Goal: Participate in discussion: Engage in conversation with other users on a specific topic

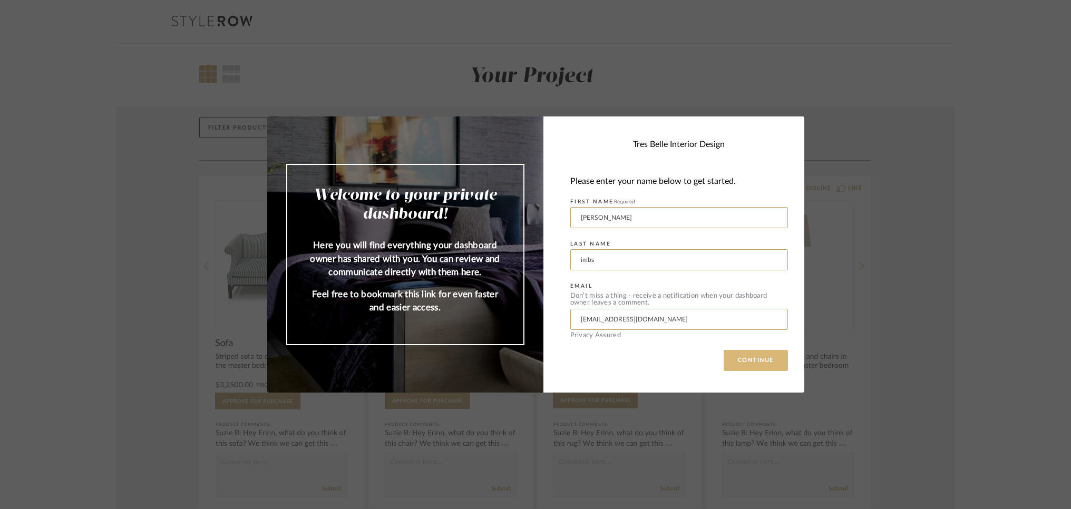
click at [746, 359] on button "CONTINUE" at bounding box center [756, 360] width 64 height 21
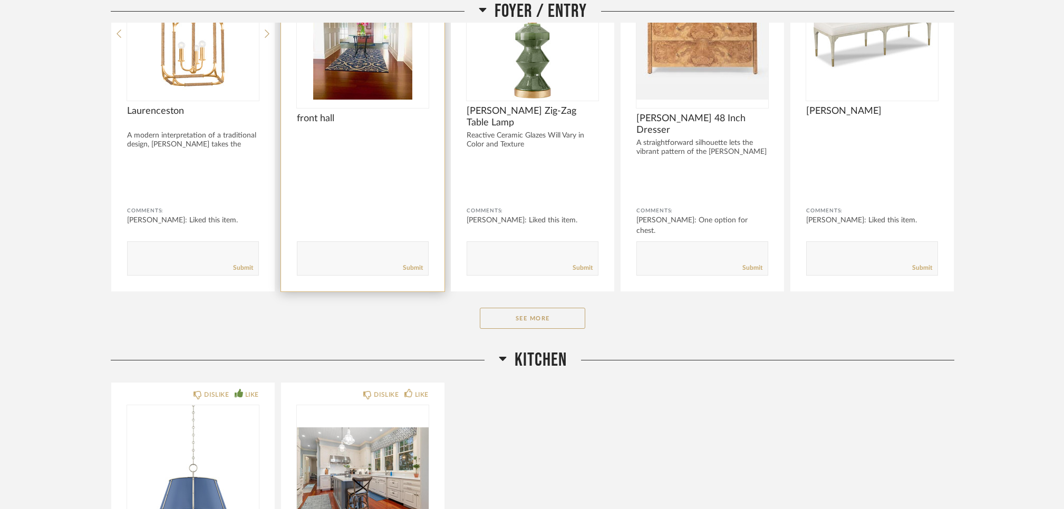
scroll to position [285, 0]
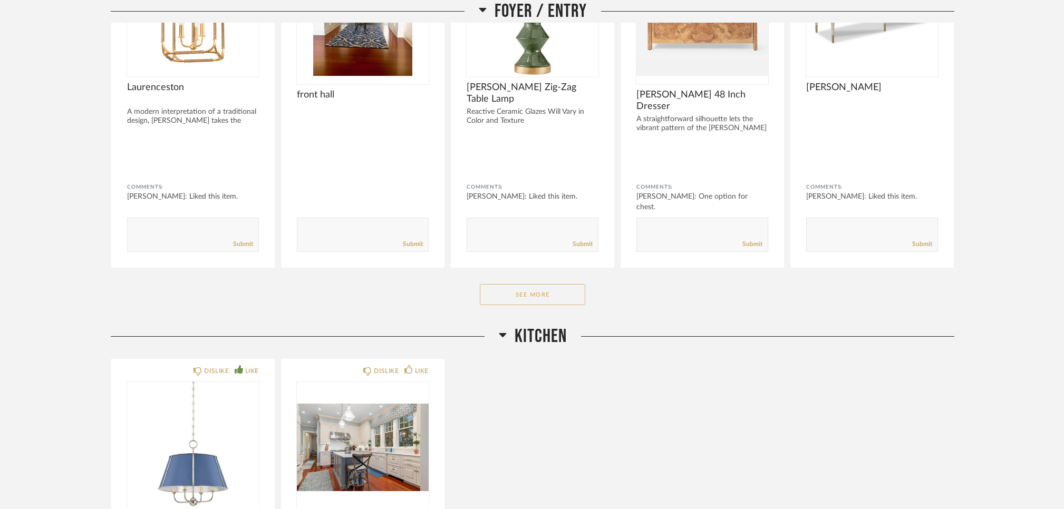
click at [529, 294] on button "See More" at bounding box center [532, 294] width 105 height 21
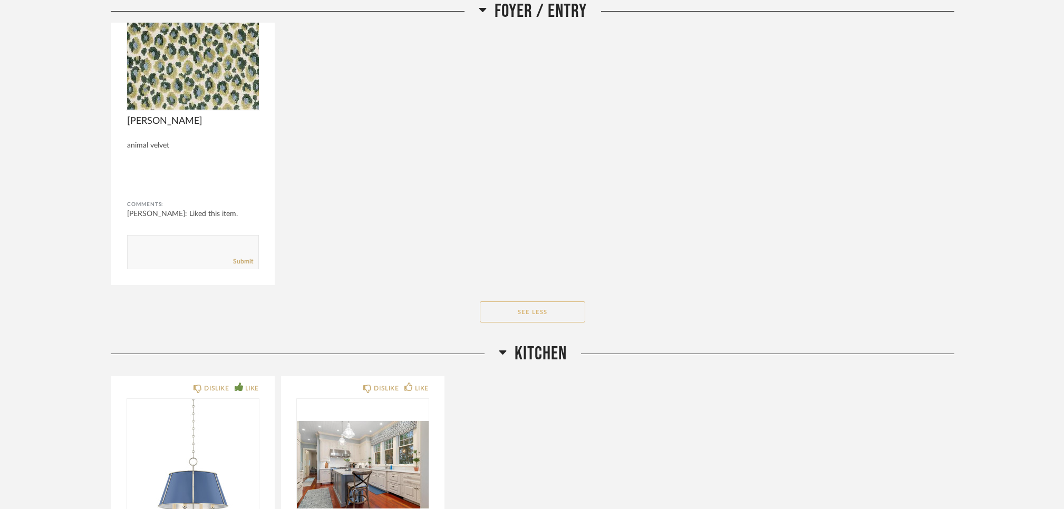
scroll to position [604, 0]
click at [536, 306] on button "See Less" at bounding box center [532, 311] width 105 height 21
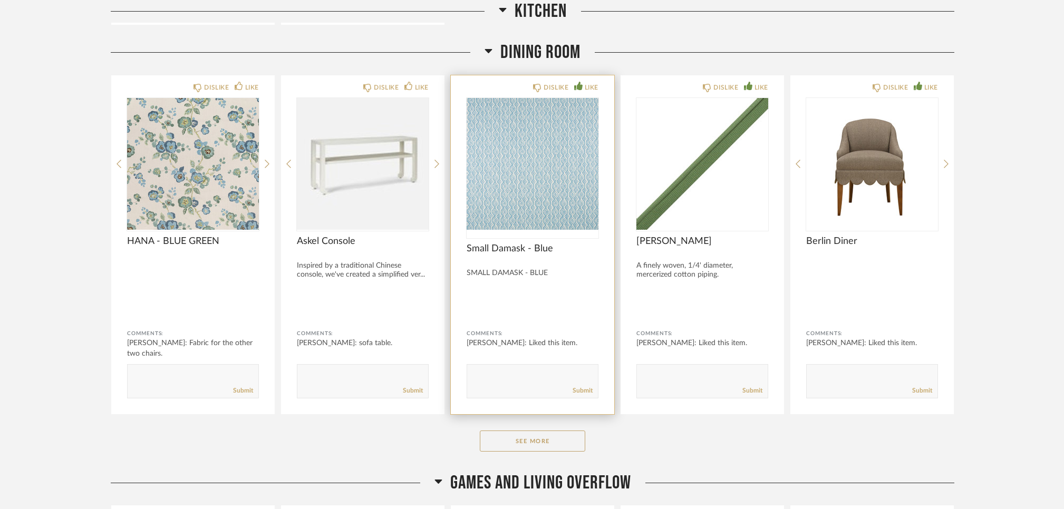
scroll to position [999, 0]
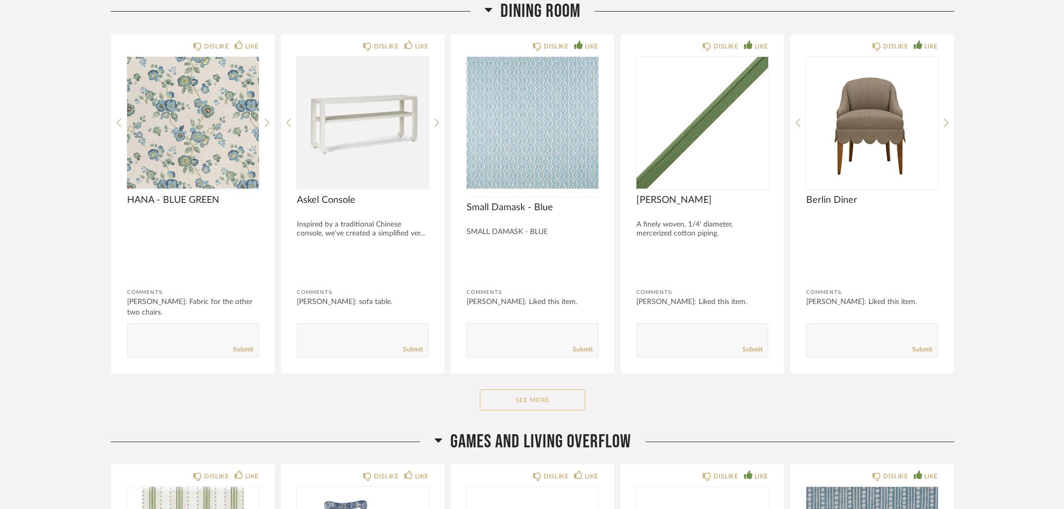
click at [533, 400] on button "See More" at bounding box center [532, 400] width 105 height 21
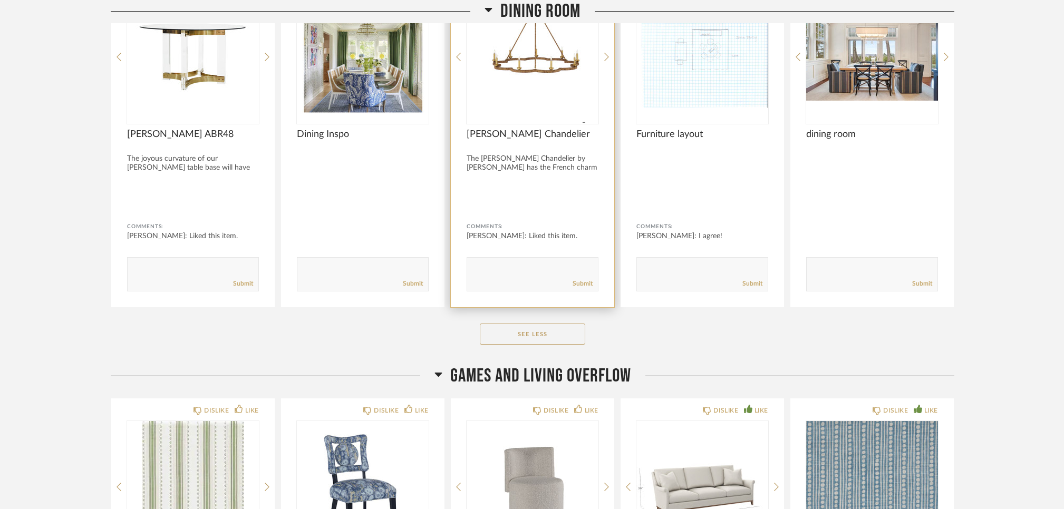
scroll to position [1416, 0]
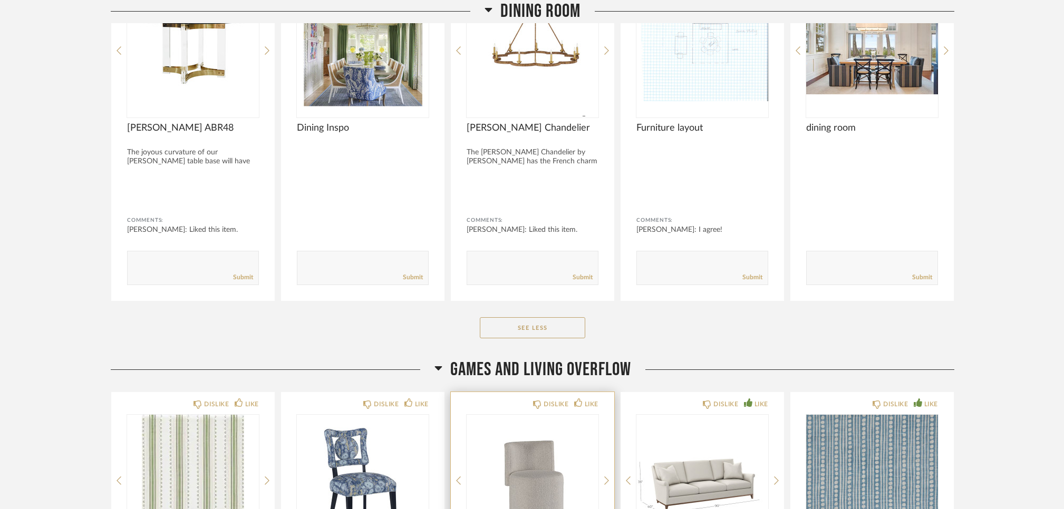
drag, startPoint x: 529, startPoint y: 327, endPoint x: 533, endPoint y: 325, distance: 5.4
click at [532, 327] on button "See Less" at bounding box center [532, 327] width 105 height 21
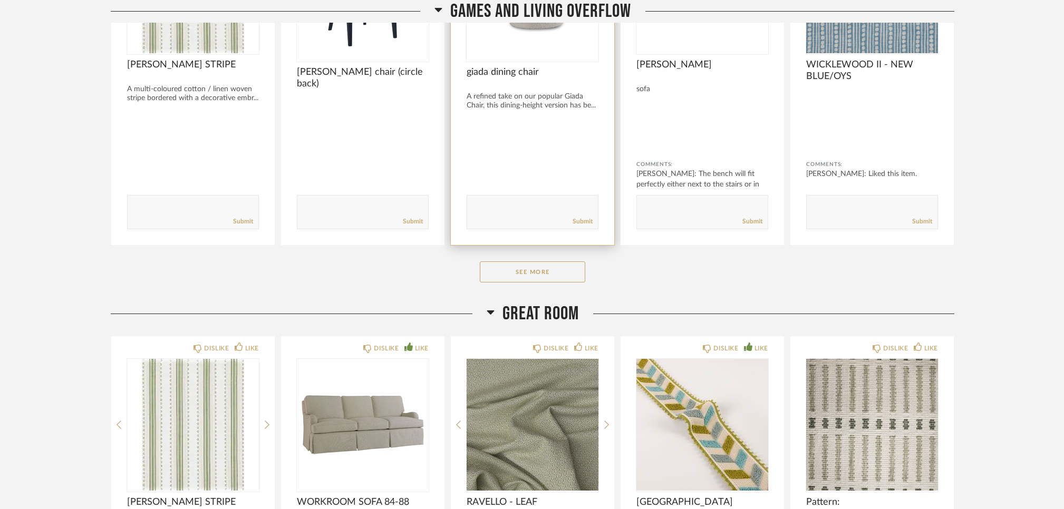
scroll to position [1573, 0]
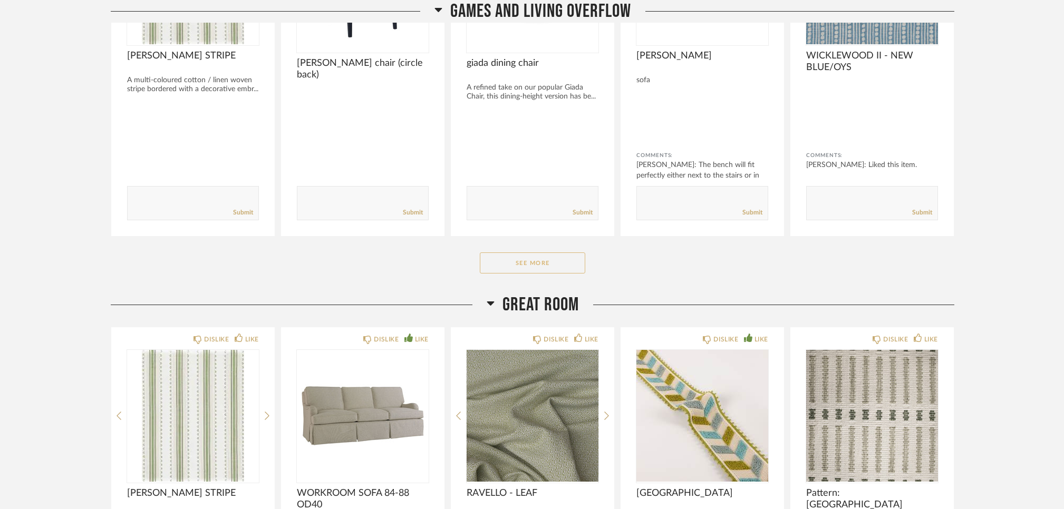
click at [519, 264] on button "See More" at bounding box center [532, 262] width 105 height 21
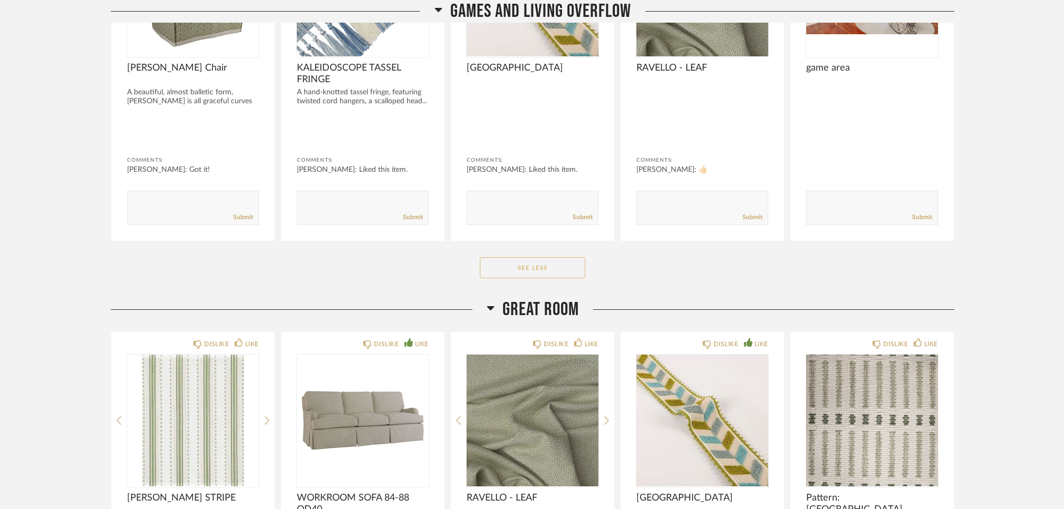
scroll to position [1930, 0]
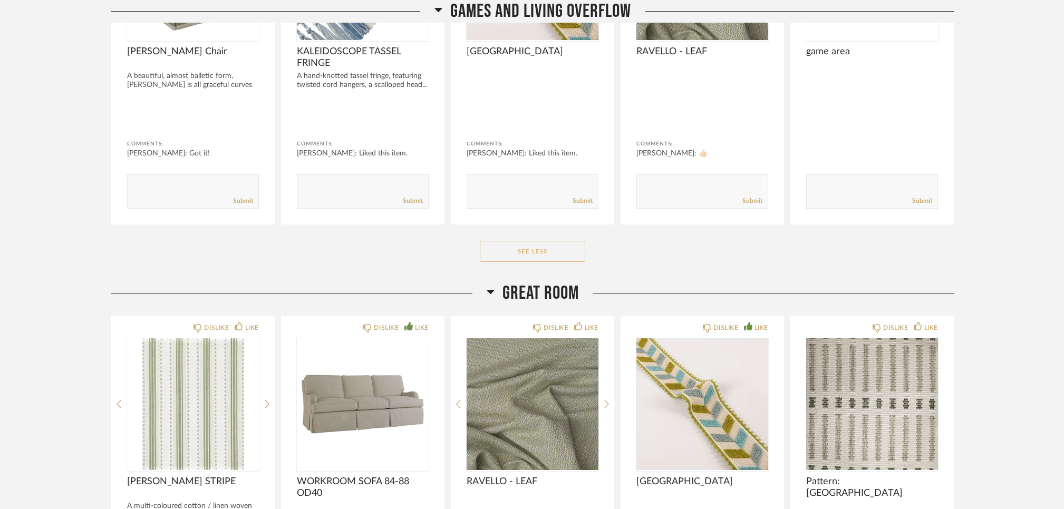
click at [524, 251] on button "See Less" at bounding box center [532, 251] width 105 height 21
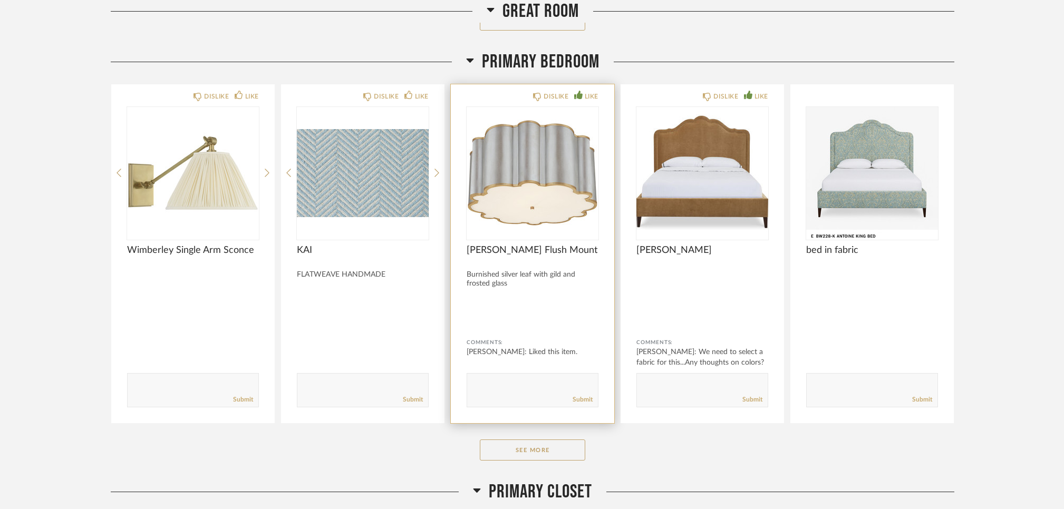
scroll to position [2244, 0]
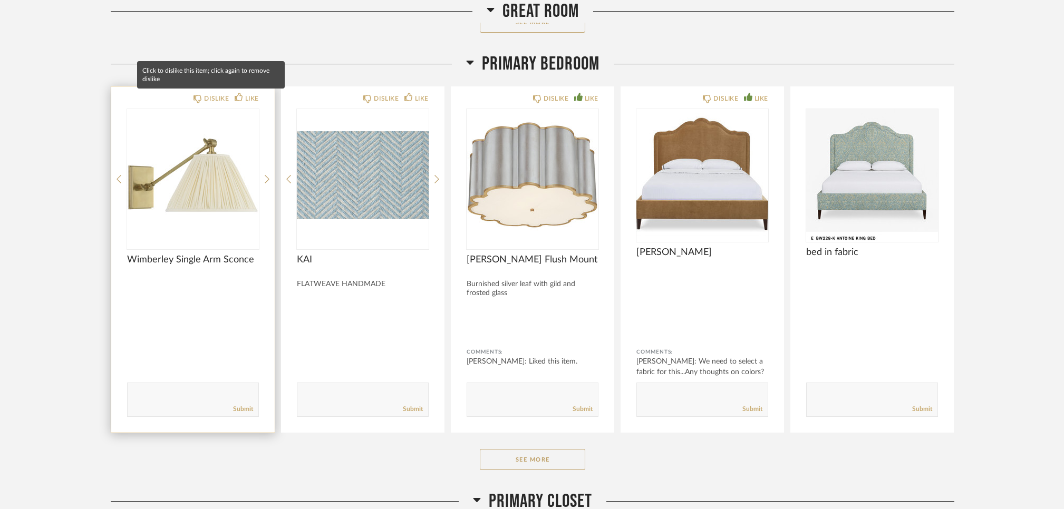
drag, startPoint x: 198, startPoint y: 97, endPoint x: 201, endPoint y: 107, distance: 10.7
click at [198, 98] on icon at bounding box center [197, 99] width 8 height 8
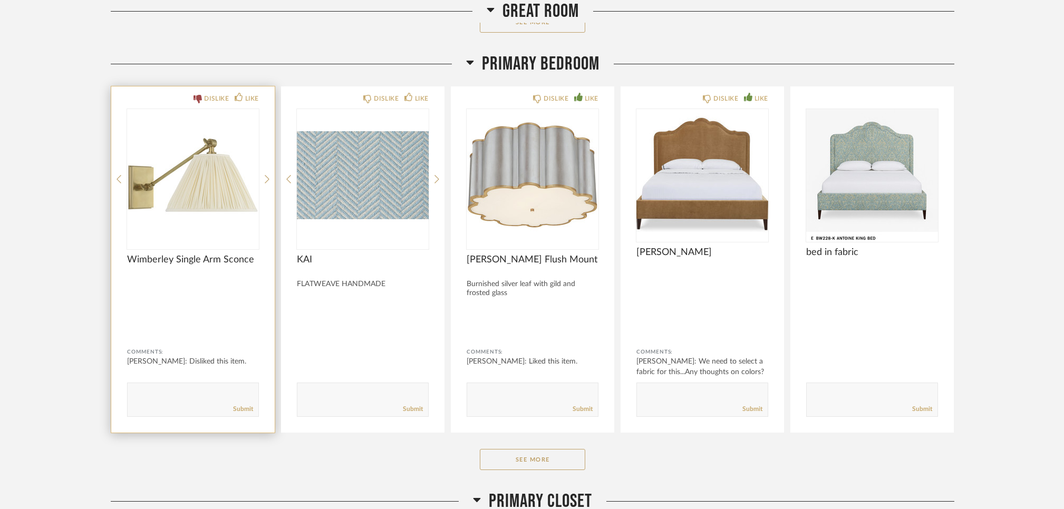
click at [148, 396] on textarea at bounding box center [193, 395] width 131 height 14
type textarea "It looks like you cannot move it closer to you"
click at [239, 407] on link "Submit" at bounding box center [243, 409] width 20 height 9
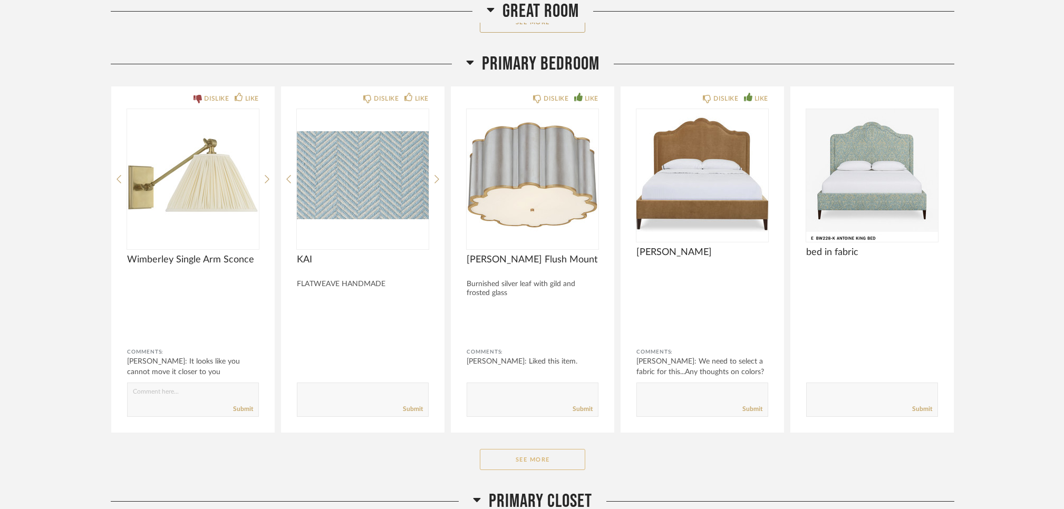
click at [528, 459] on button "See More" at bounding box center [532, 459] width 105 height 21
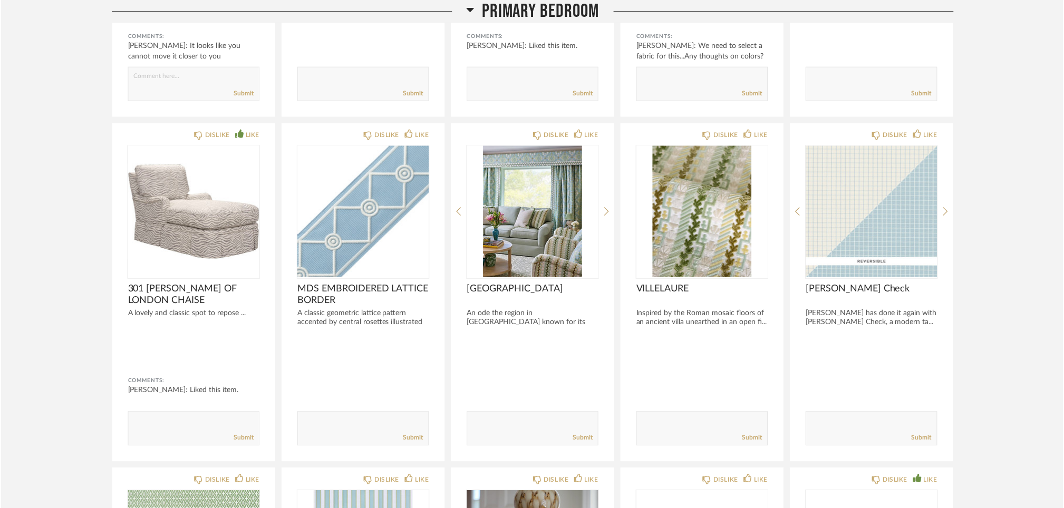
scroll to position [2562, 0]
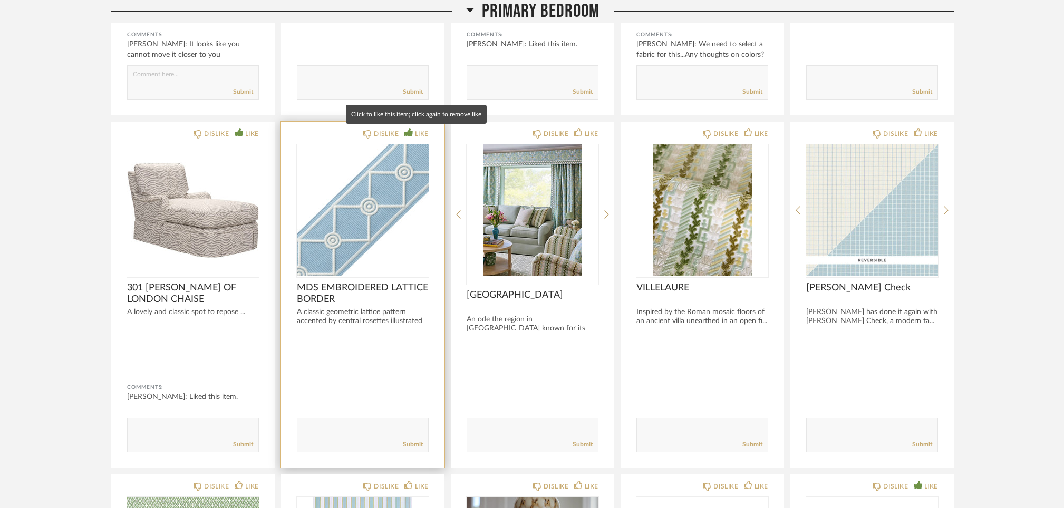
click at [411, 129] on icon at bounding box center [408, 132] width 8 height 8
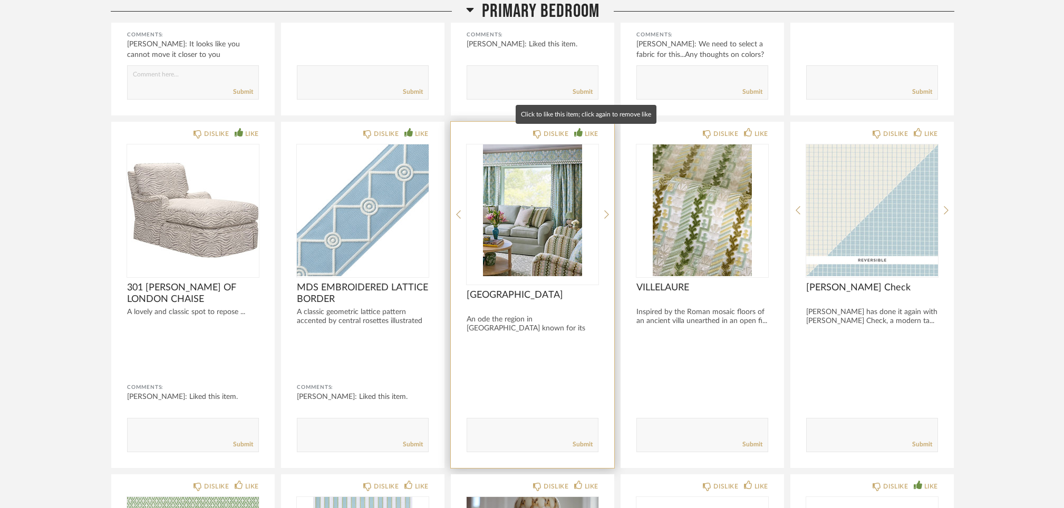
click at [578, 131] on icon at bounding box center [578, 132] width 8 height 8
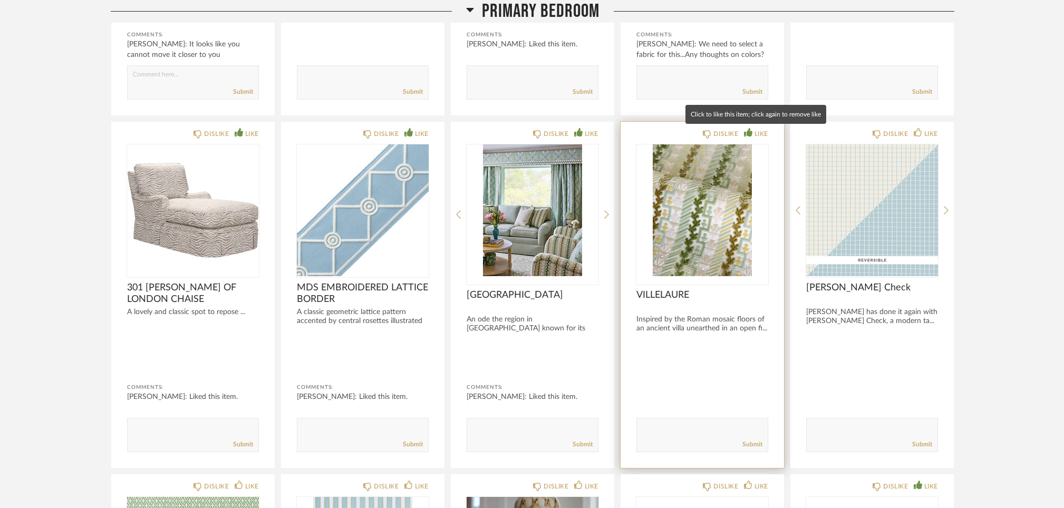
click at [747, 130] on icon at bounding box center [748, 132] width 8 height 8
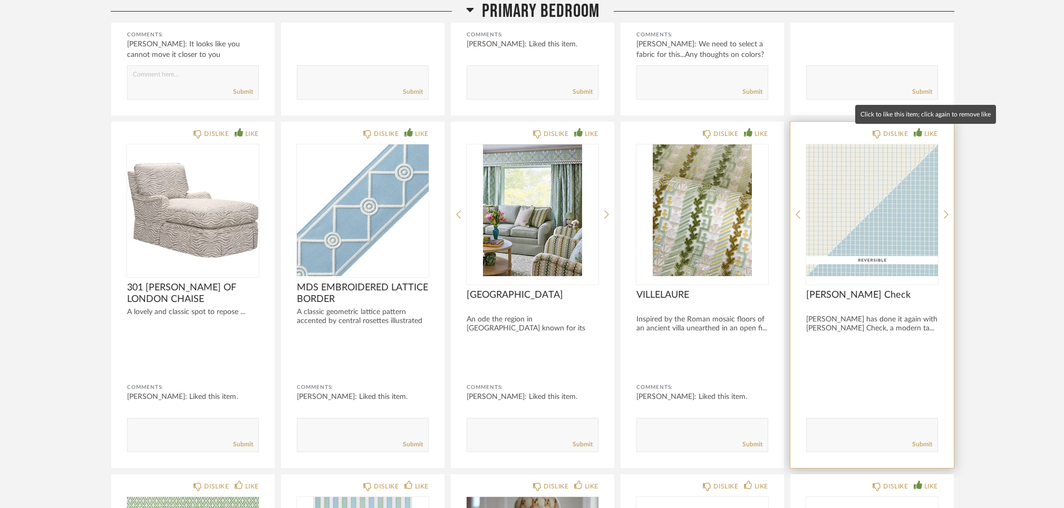
click at [918, 130] on icon at bounding box center [917, 132] width 8 height 8
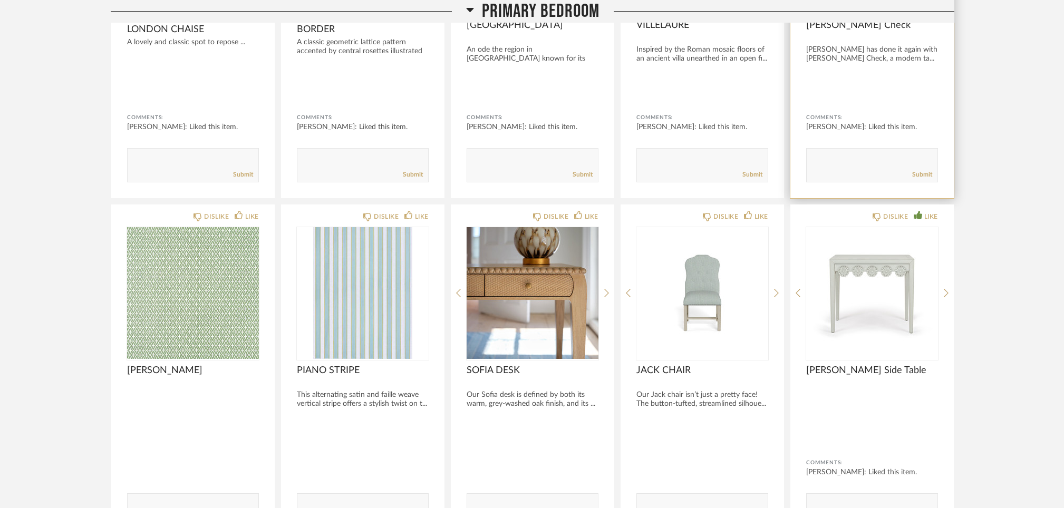
scroll to position [2851, 0]
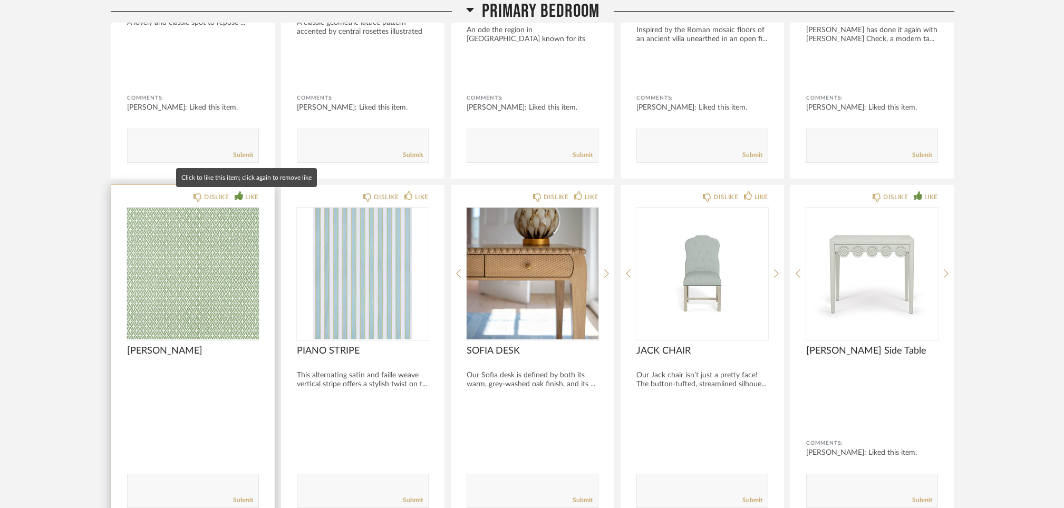
click at [238, 192] on icon at bounding box center [239, 195] width 8 height 8
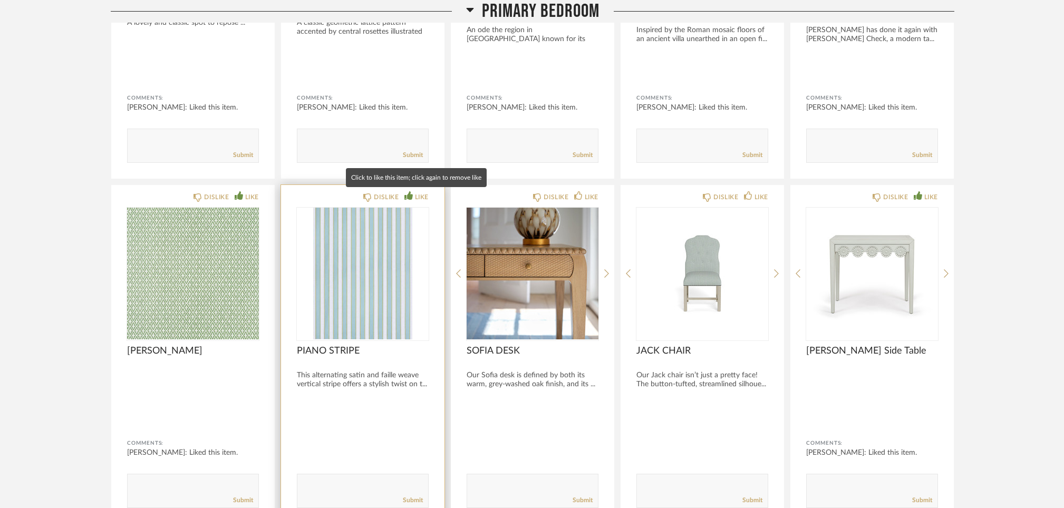
click at [414, 196] on div "LIKE" at bounding box center [416, 197] width 24 height 11
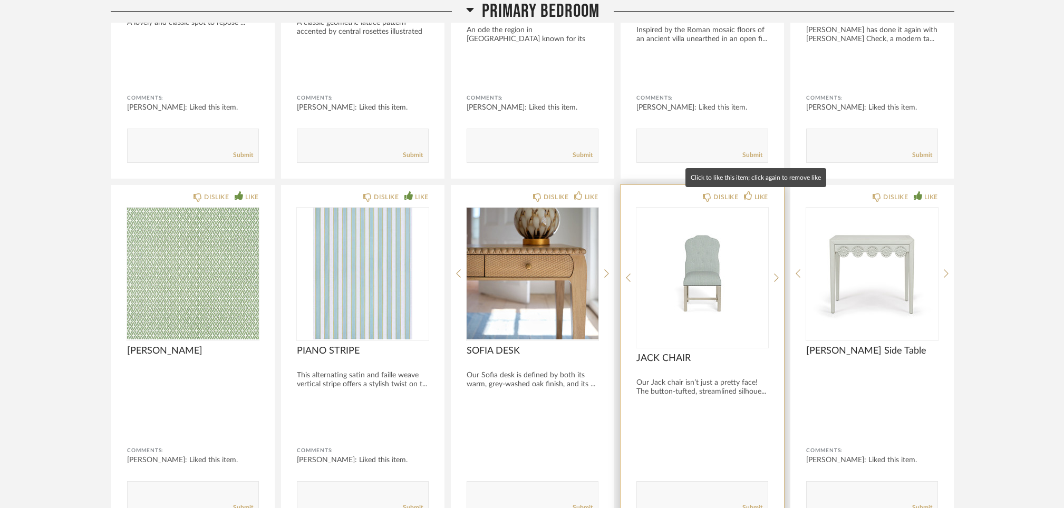
drag, startPoint x: 747, startPoint y: 196, endPoint x: 741, endPoint y: 196, distance: 6.3
click at [747, 196] on icon at bounding box center [748, 195] width 8 height 8
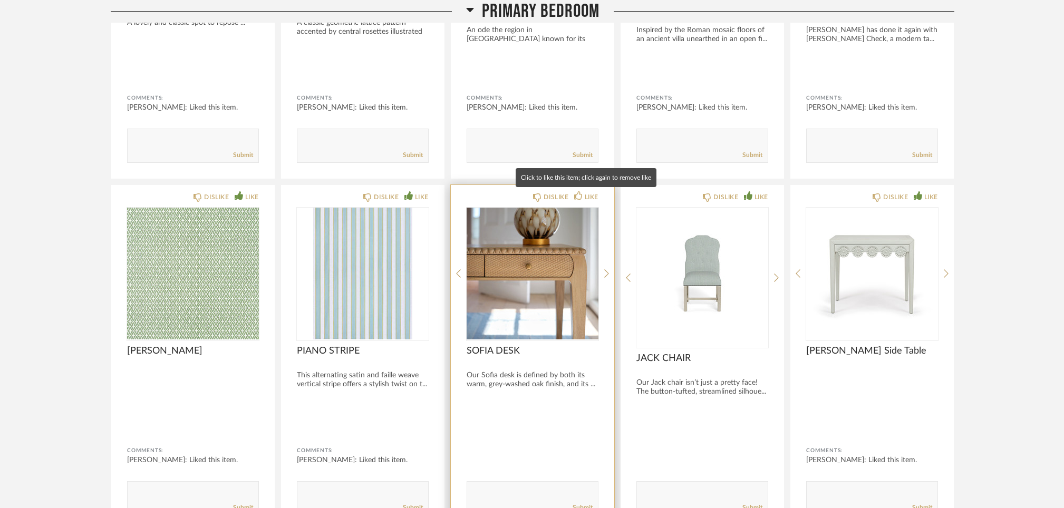
drag, startPoint x: 587, startPoint y: 192, endPoint x: 607, endPoint y: 193, distance: 19.5
click at [589, 192] on div "LIKE" at bounding box center [586, 197] width 24 height 11
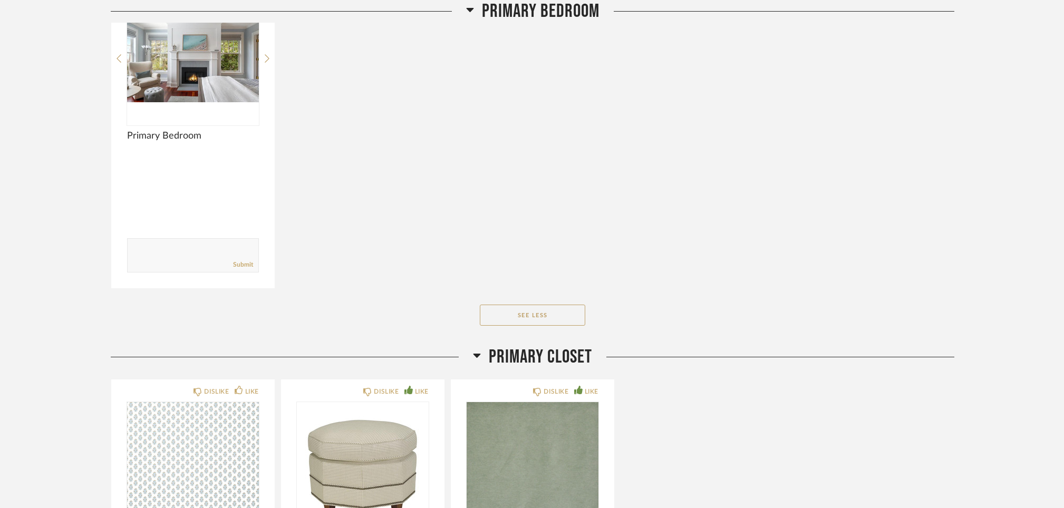
scroll to position [3530, 0]
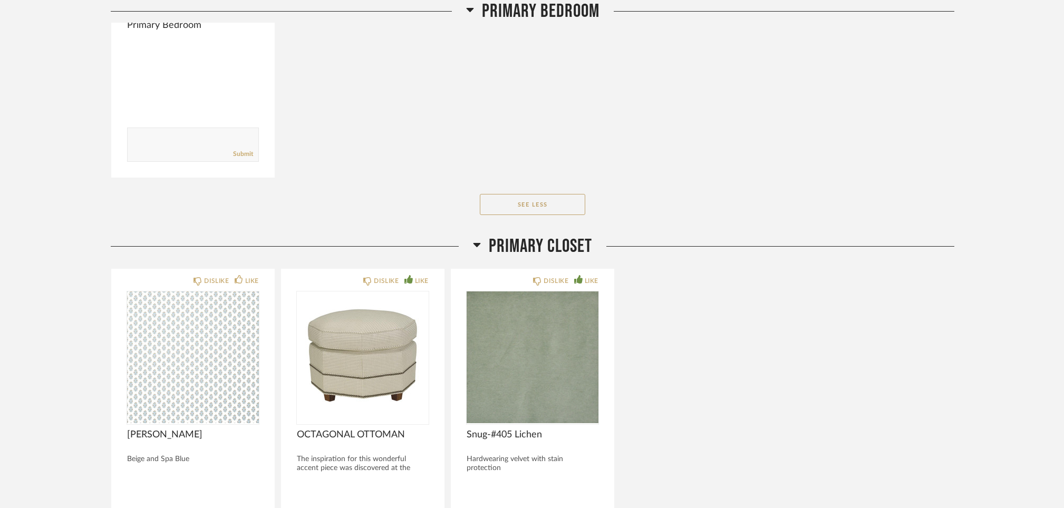
click at [546, 203] on button "See Less" at bounding box center [532, 204] width 105 height 21
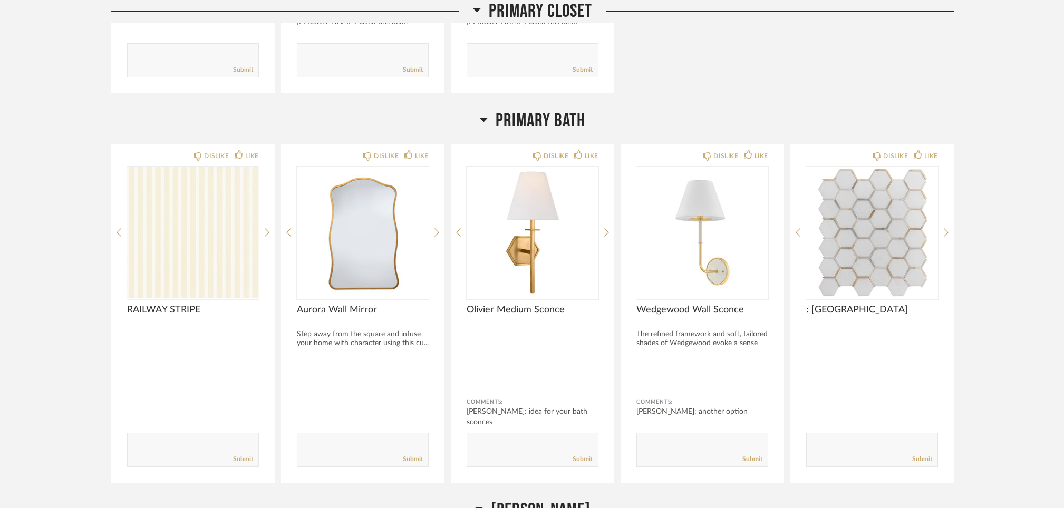
scroll to position [3015, 0]
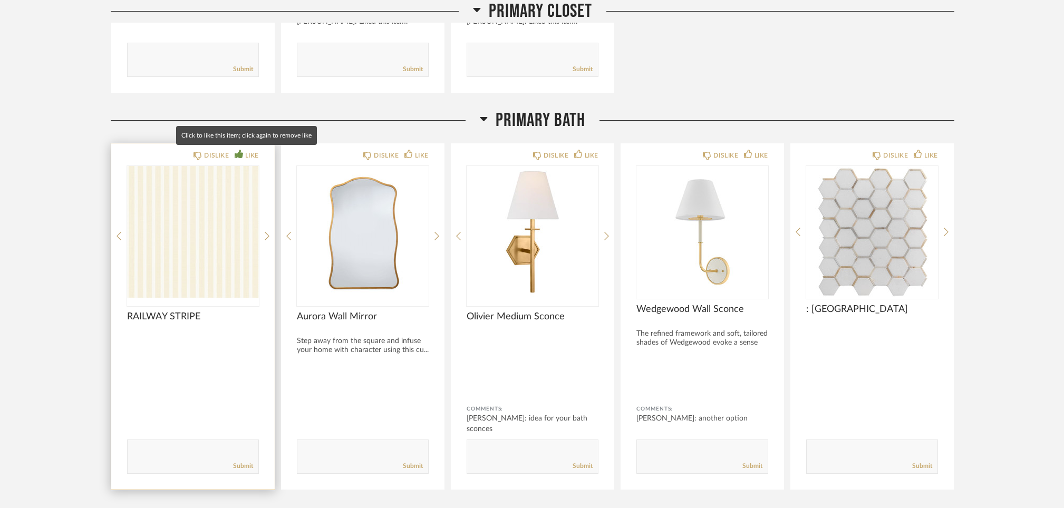
click at [239, 151] on icon at bounding box center [239, 154] width 8 height 8
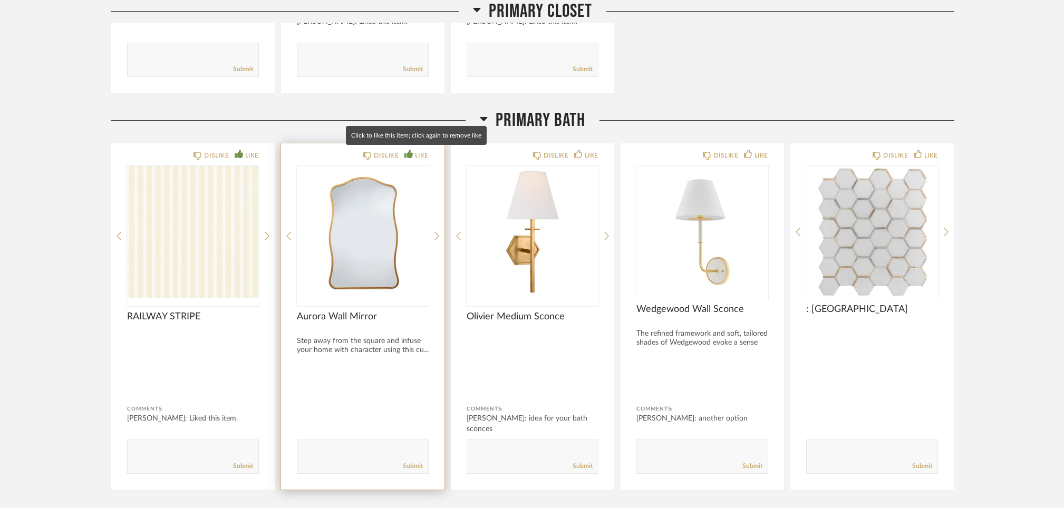
click at [410, 155] on icon at bounding box center [408, 154] width 8 height 8
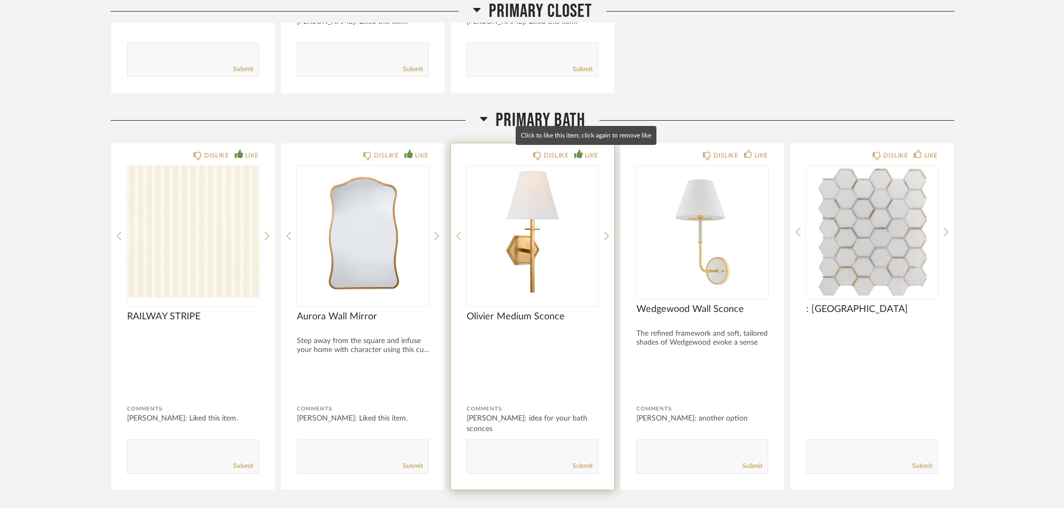
click at [579, 155] on icon at bounding box center [578, 154] width 8 height 8
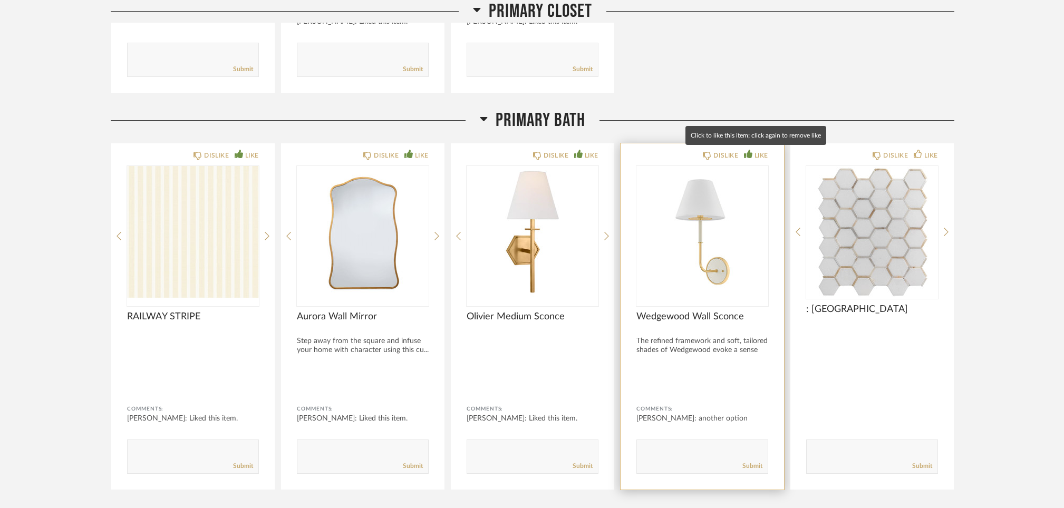
click at [746, 154] on icon at bounding box center [748, 154] width 8 height 8
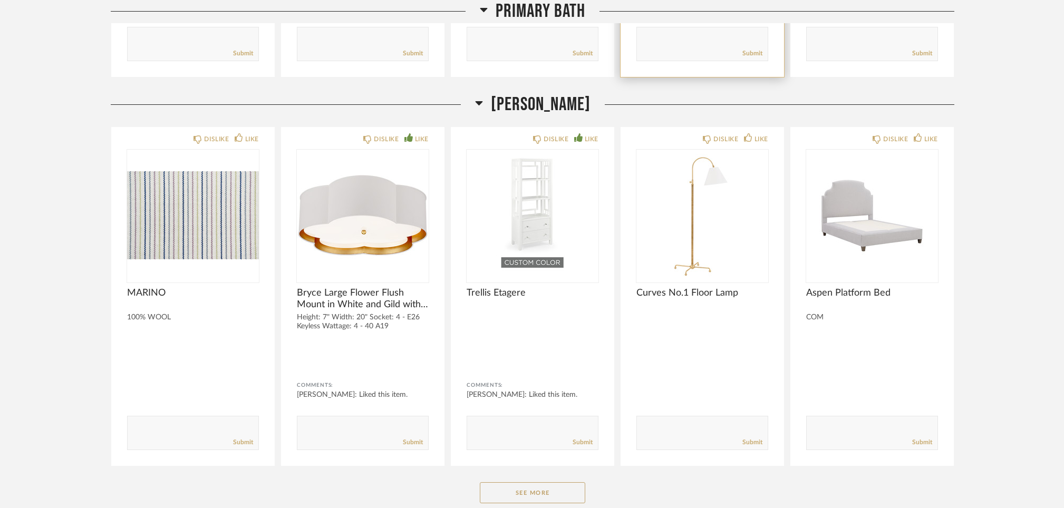
scroll to position [3428, 0]
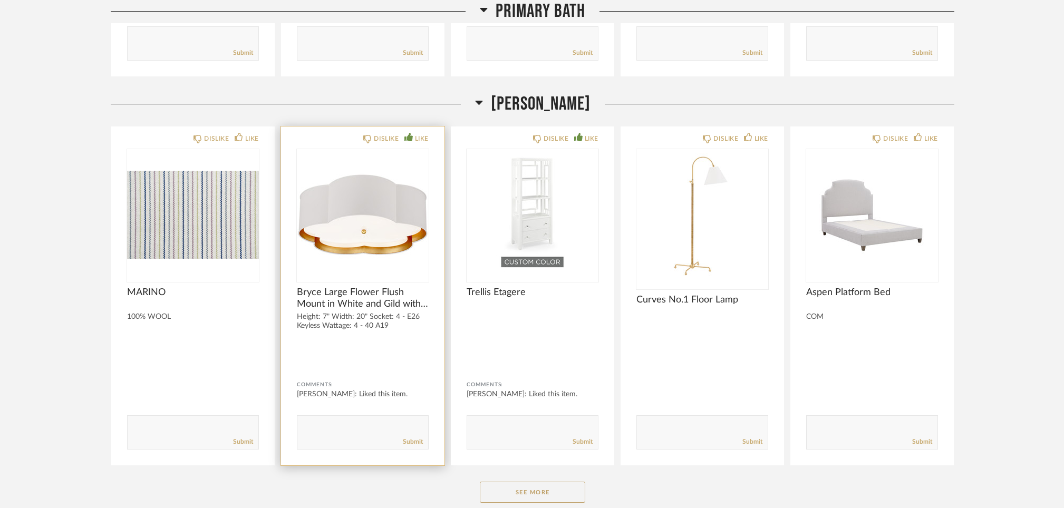
click at [321, 423] on textarea at bounding box center [362, 428] width 131 height 14
type textarea "I think we need a different one in either our room or Aud's since they are simi…"
click at [420, 441] on link "Submit" at bounding box center [413, 442] width 20 height 9
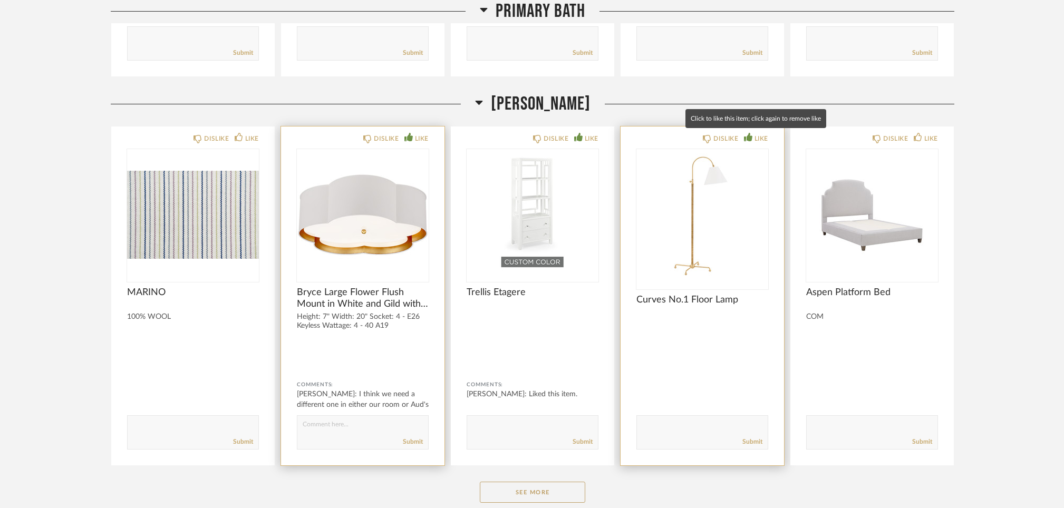
click at [745, 135] on icon at bounding box center [748, 137] width 8 height 8
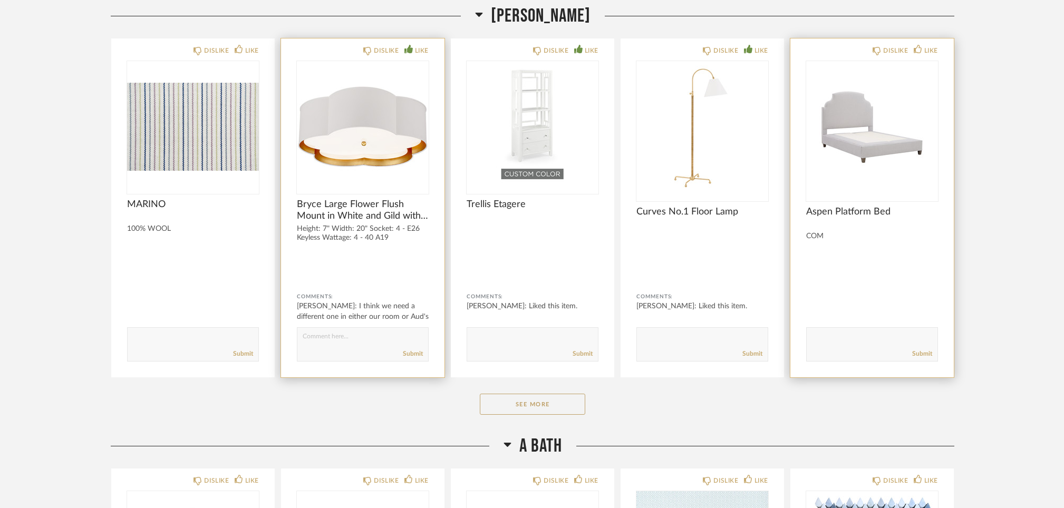
scroll to position [3524, 0]
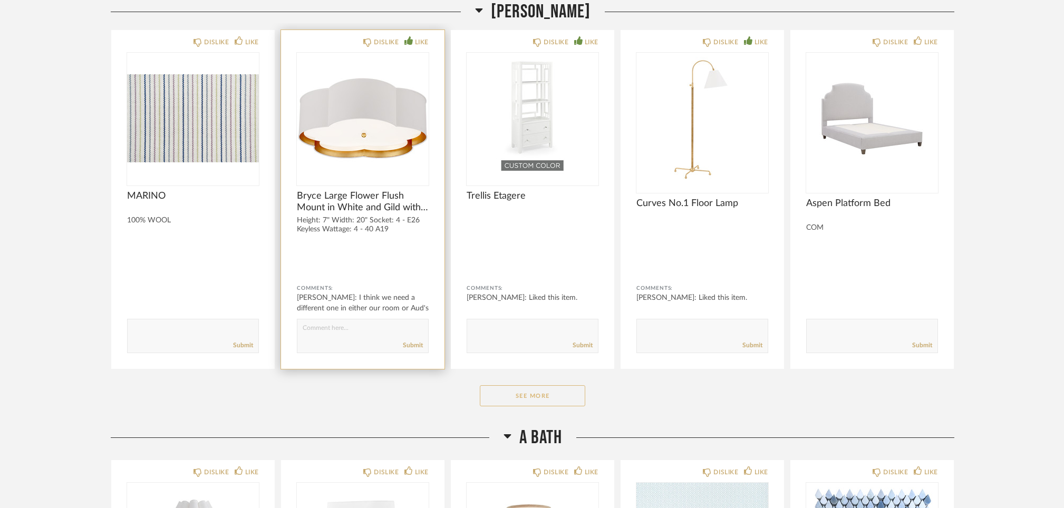
click at [551, 392] on button "See More" at bounding box center [532, 395] width 105 height 21
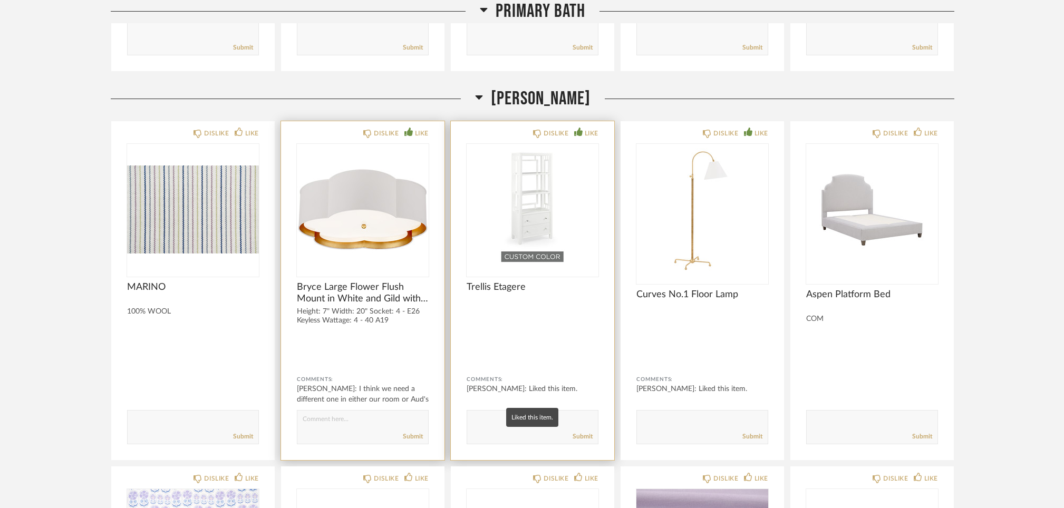
scroll to position [3435, 0]
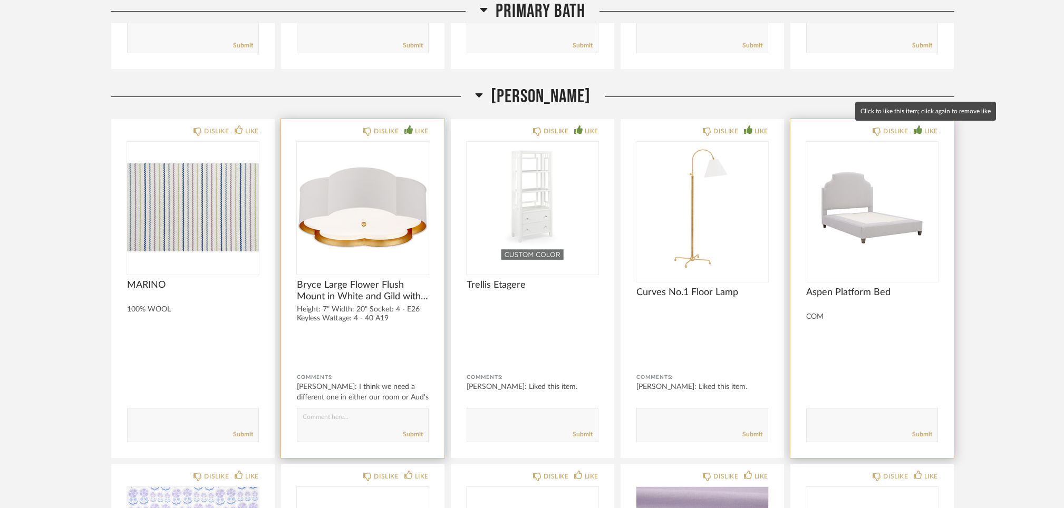
click at [918, 128] on icon at bounding box center [917, 129] width 8 height 8
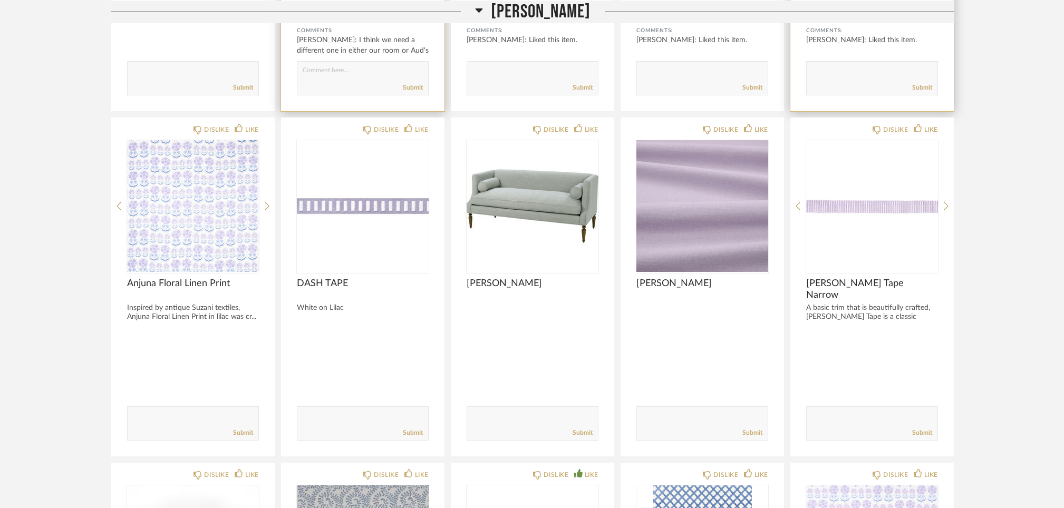
scroll to position [3784, 0]
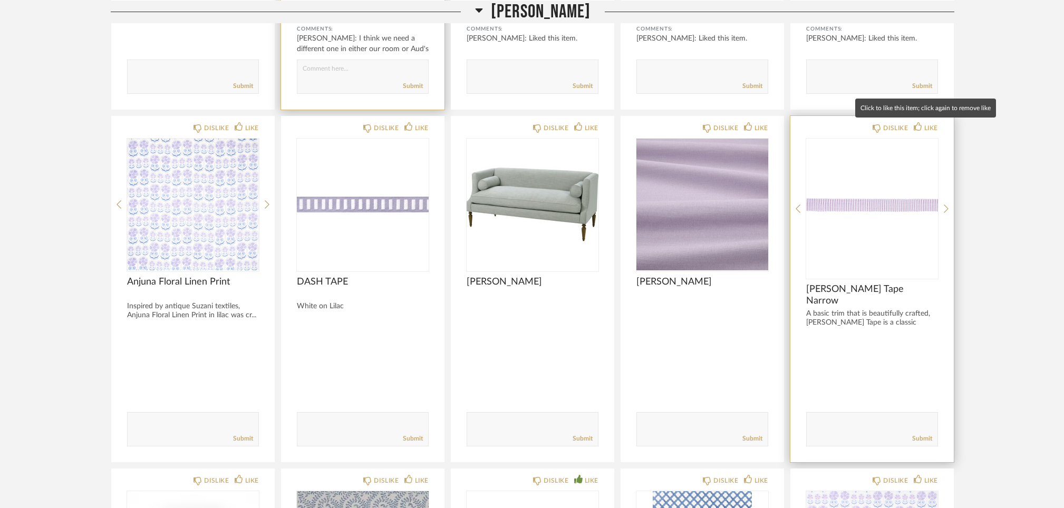
drag, startPoint x: 916, startPoint y: 125, endPoint x: 846, endPoint y: 125, distance: 69.6
click at [916, 125] on icon at bounding box center [917, 126] width 8 height 8
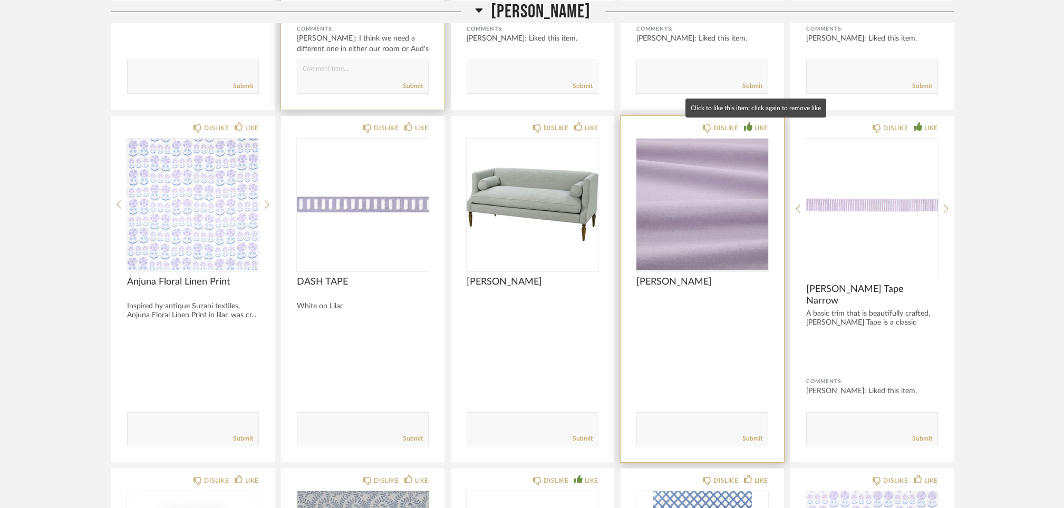
click at [748, 124] on icon at bounding box center [748, 126] width 8 height 8
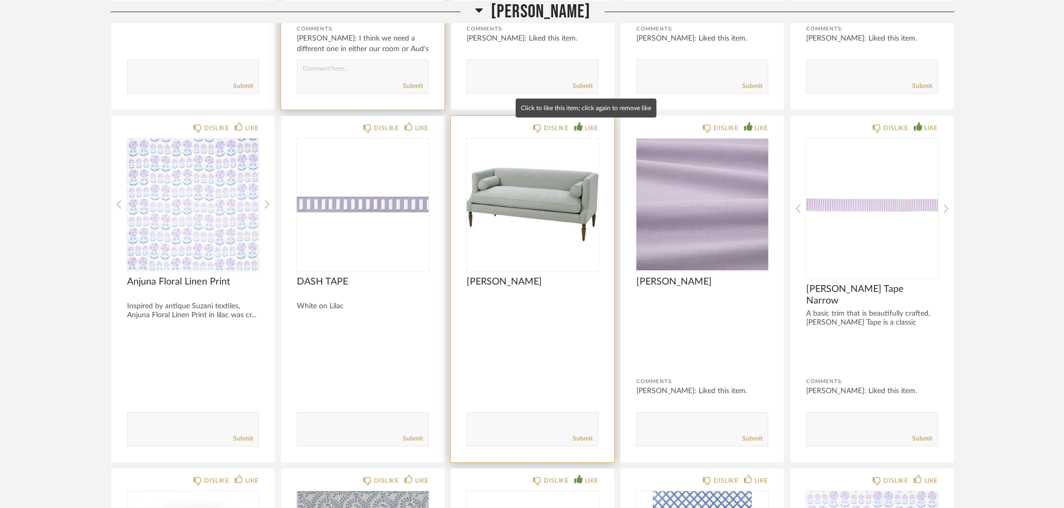
click at [576, 123] on icon at bounding box center [578, 126] width 8 height 8
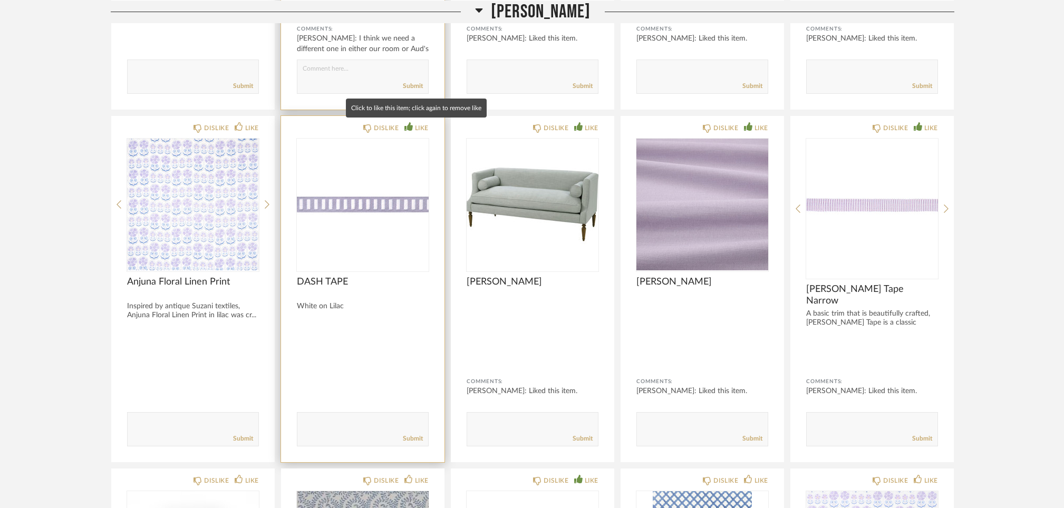
click at [412, 123] on div "LIKE" at bounding box center [416, 128] width 24 height 11
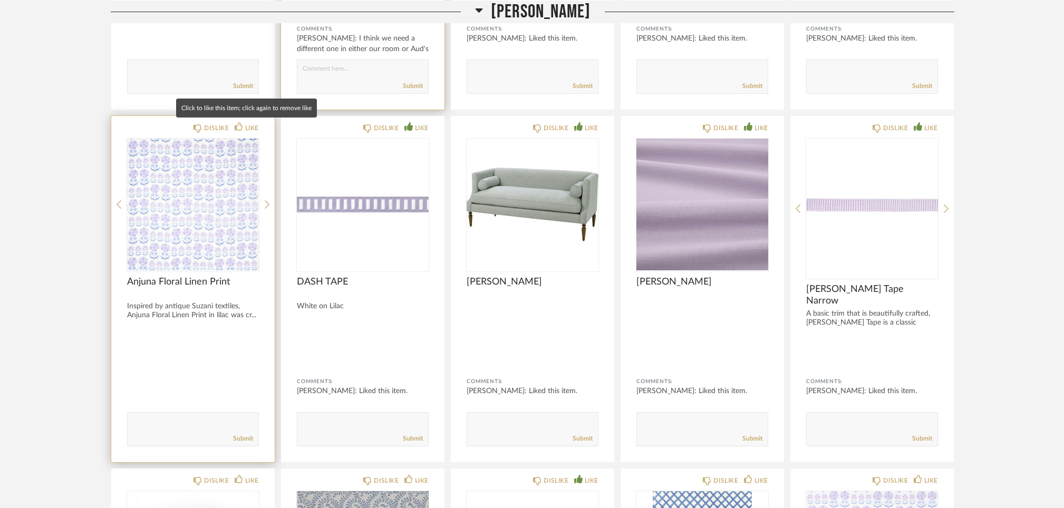
drag, startPoint x: 240, startPoint y: 124, endPoint x: 258, endPoint y: 132, distance: 19.1
click at [240, 124] on icon at bounding box center [239, 126] width 8 height 8
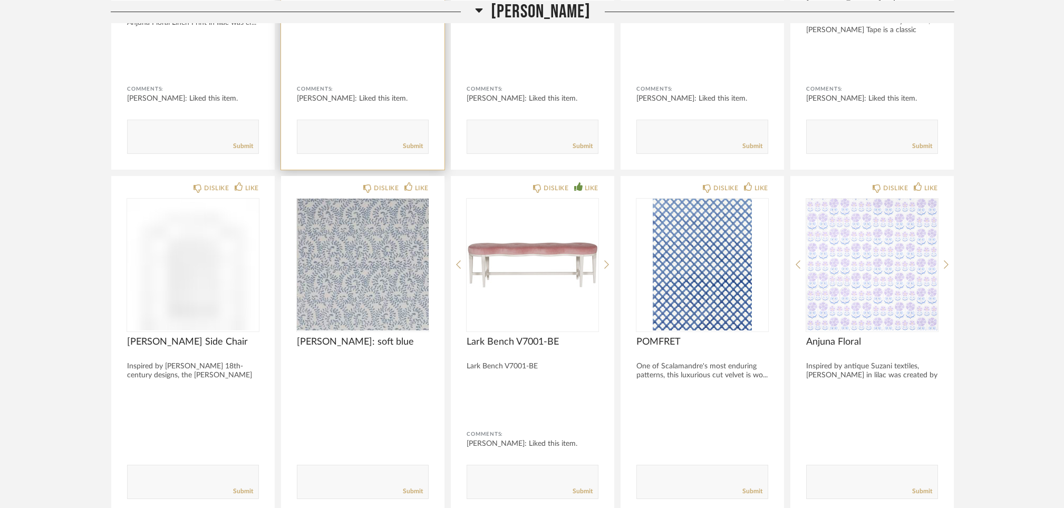
scroll to position [4082, 0]
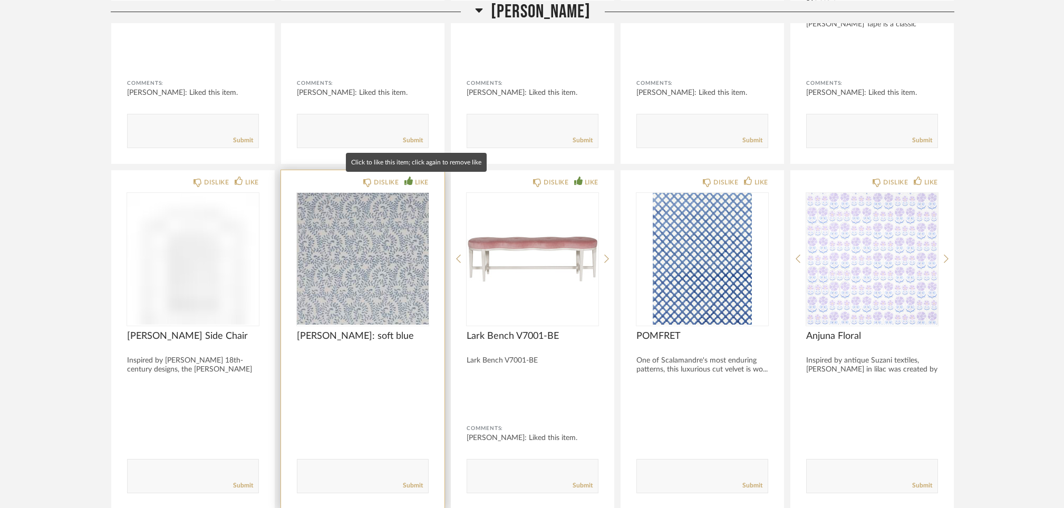
click at [407, 178] on icon at bounding box center [408, 181] width 8 height 8
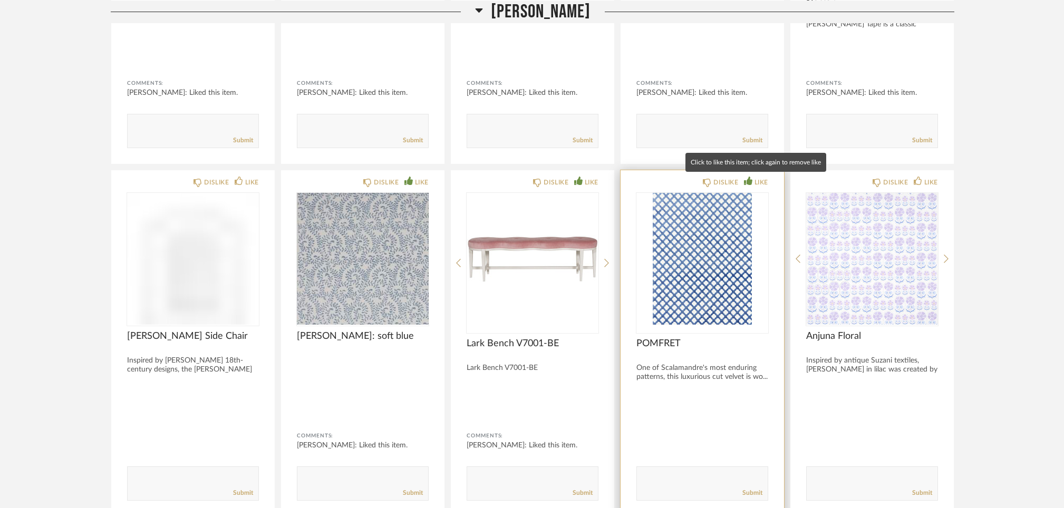
click at [750, 180] on icon at bounding box center [748, 181] width 8 height 8
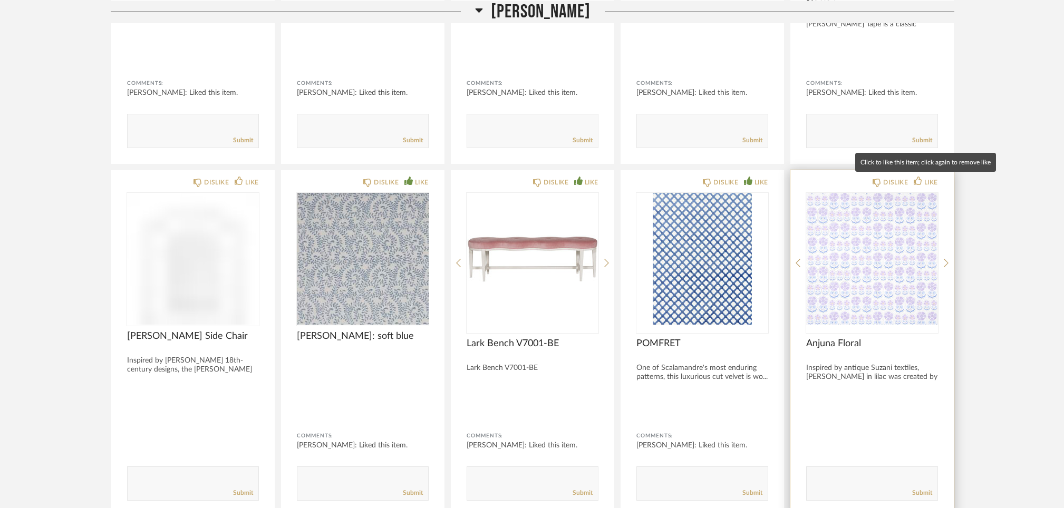
drag, startPoint x: 919, startPoint y: 180, endPoint x: 912, endPoint y: 189, distance: 11.3
click at [919, 181] on icon at bounding box center [917, 181] width 8 height 8
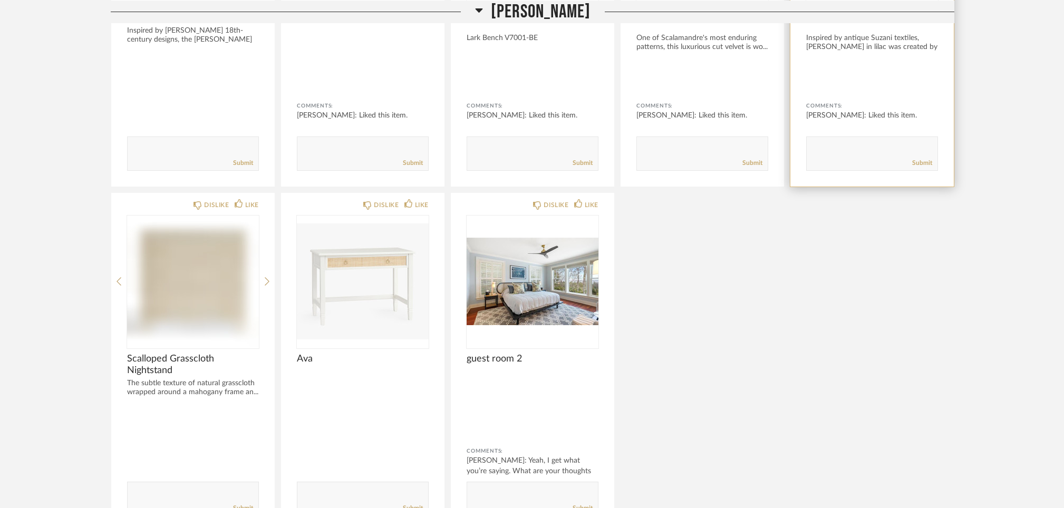
scroll to position [4420, 0]
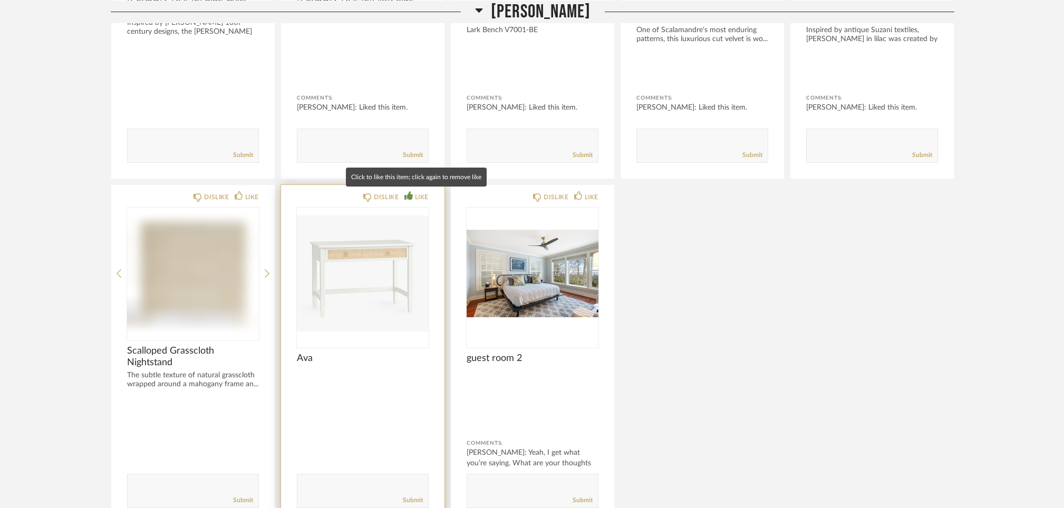
click at [408, 196] on icon at bounding box center [408, 195] width 8 height 8
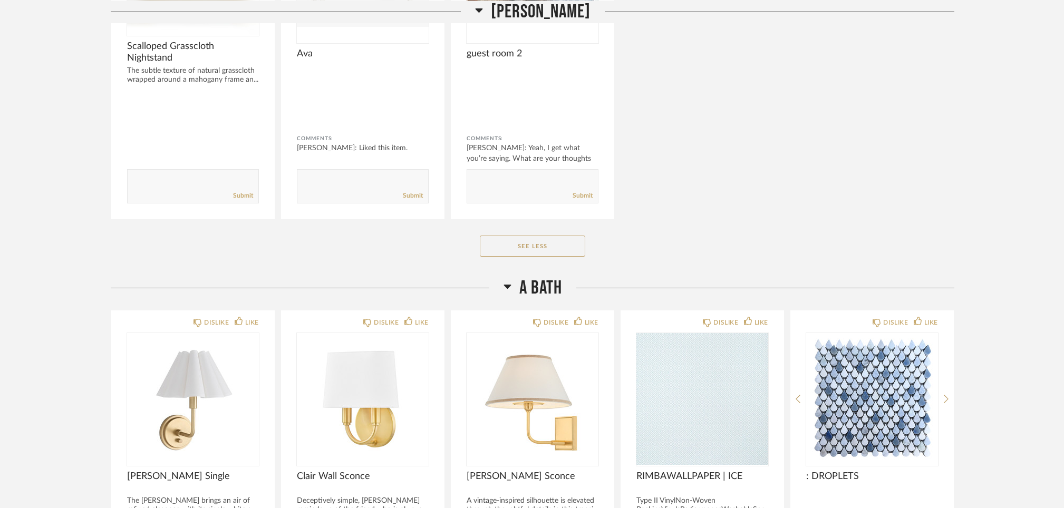
scroll to position [4728, 0]
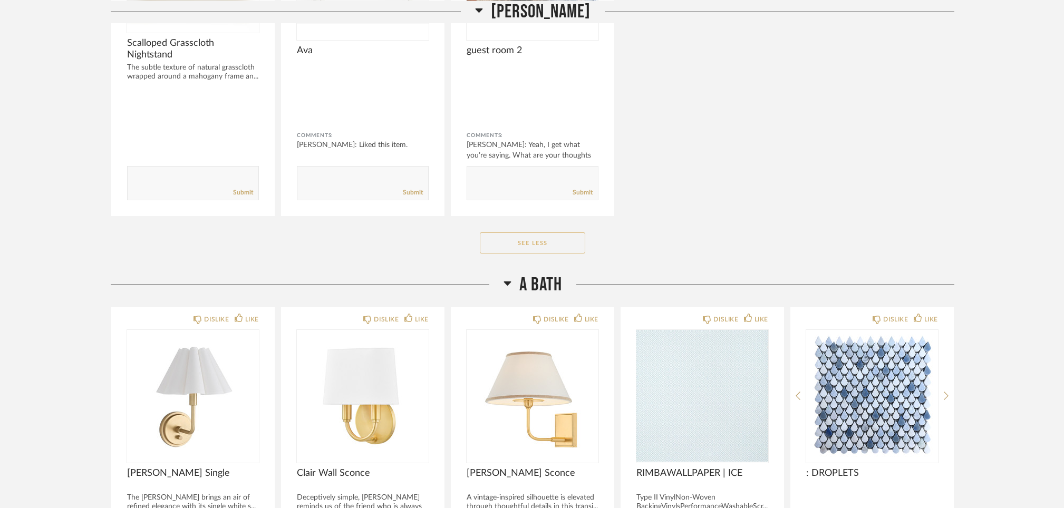
click at [530, 241] on button "See Less" at bounding box center [532, 242] width 105 height 21
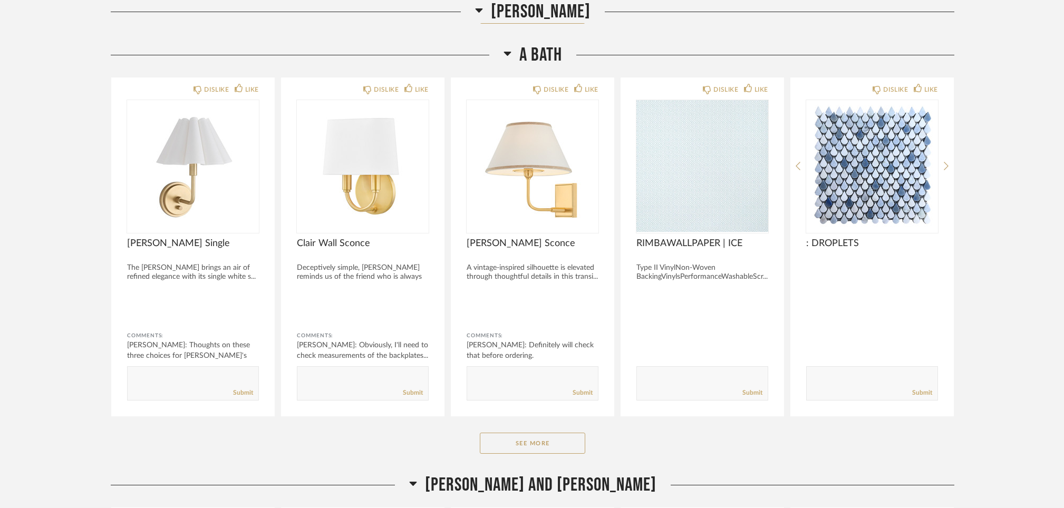
scroll to position [3908, 0]
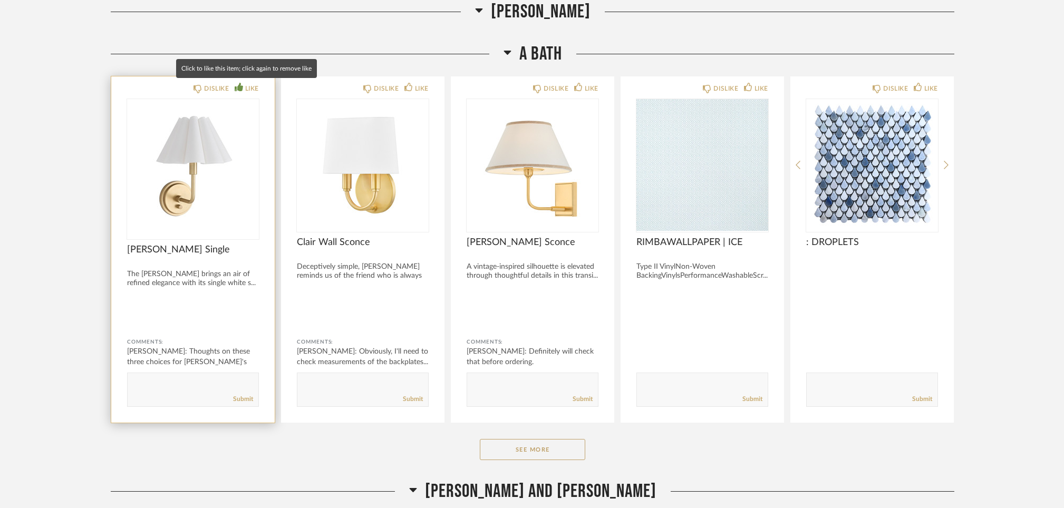
click at [241, 85] on icon at bounding box center [239, 87] width 8 height 8
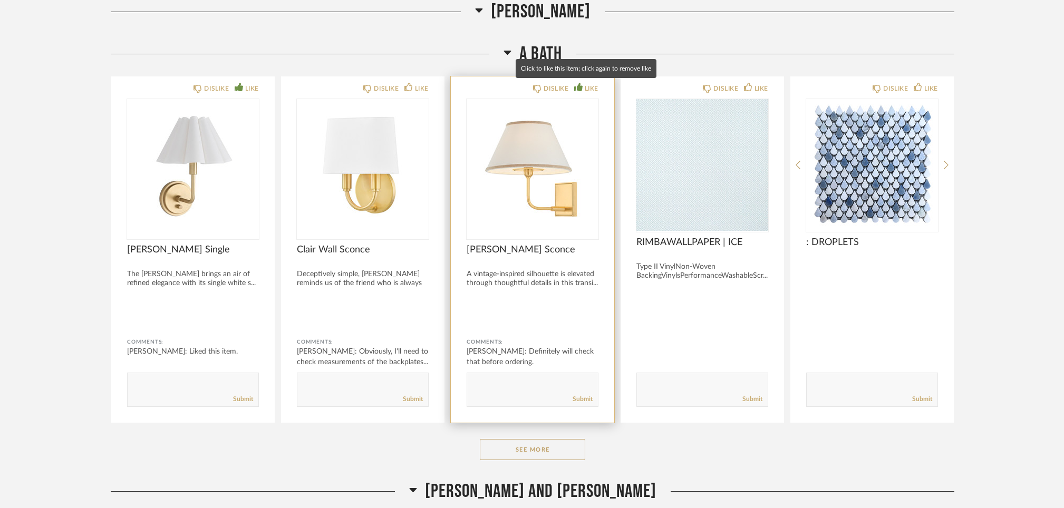
click at [580, 83] on icon at bounding box center [578, 87] width 8 height 8
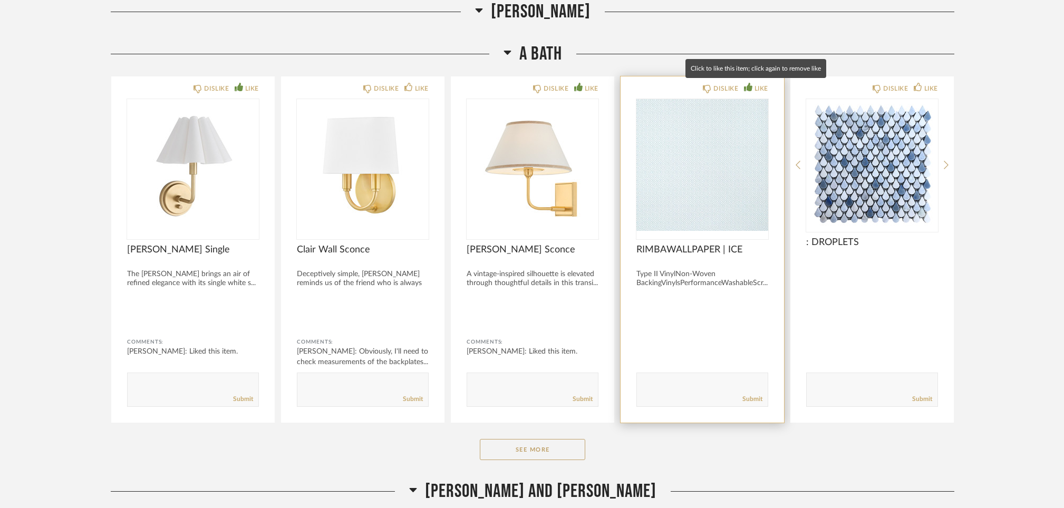
click at [750, 83] on icon at bounding box center [748, 87] width 8 height 8
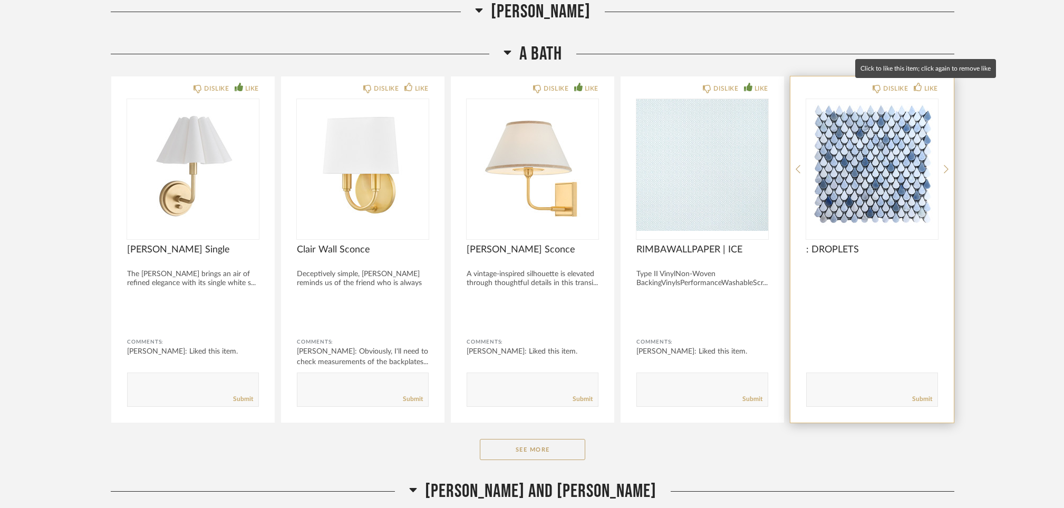
drag, startPoint x: 920, startPoint y: 85, endPoint x: 909, endPoint y: 138, distance: 54.0
click at [920, 85] on icon at bounding box center [917, 87] width 8 height 8
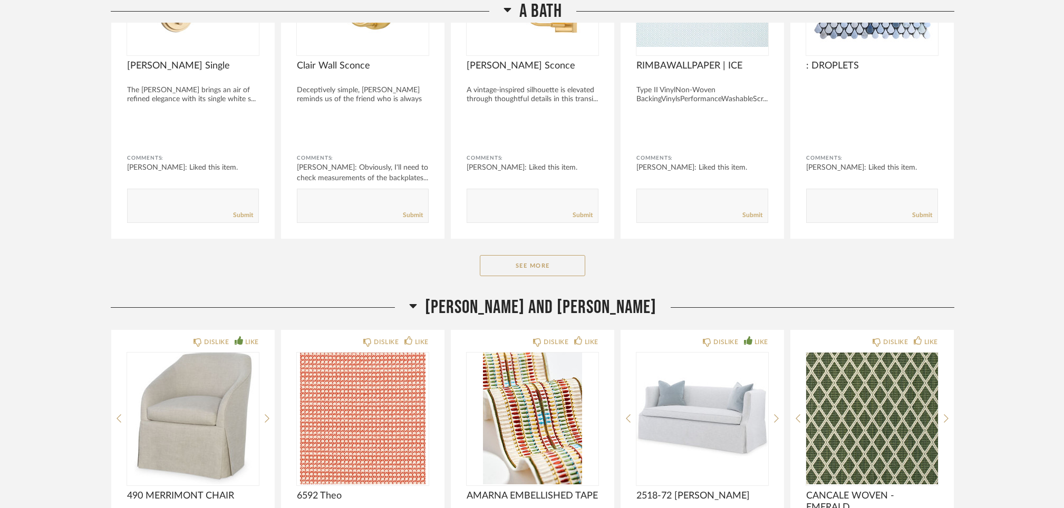
scroll to position [4092, 0]
click at [543, 265] on button "See More" at bounding box center [532, 265] width 105 height 21
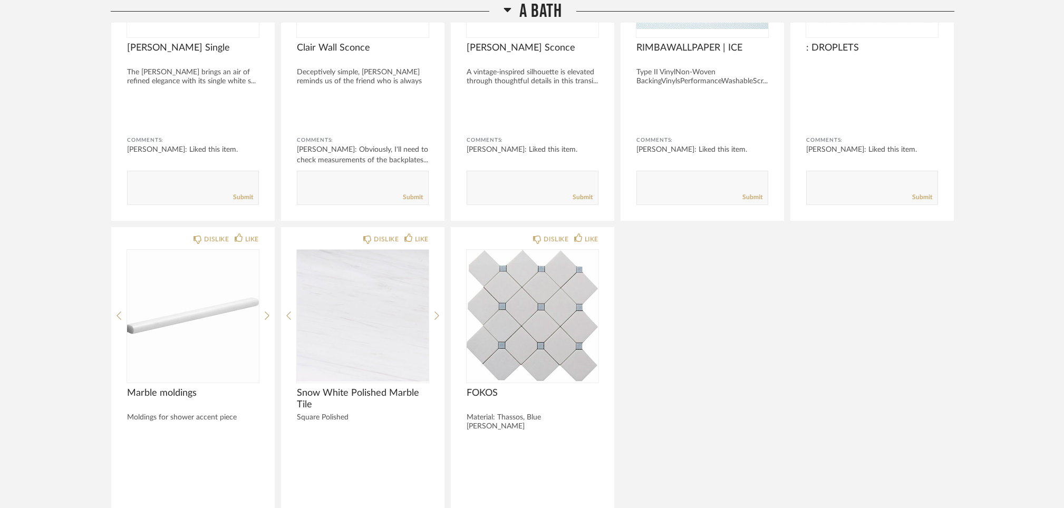
scroll to position [4115, 0]
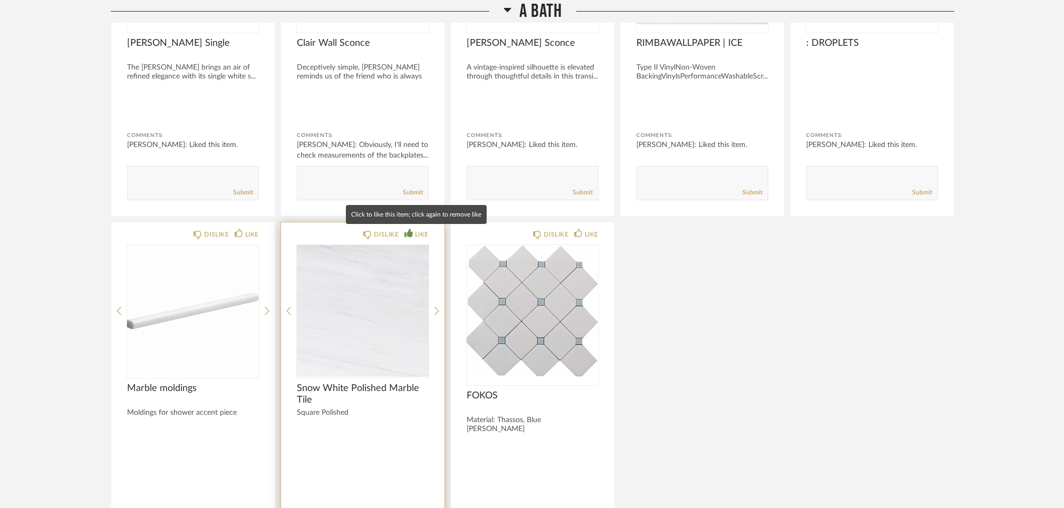
click at [413, 232] on div "LIKE" at bounding box center [416, 234] width 24 height 11
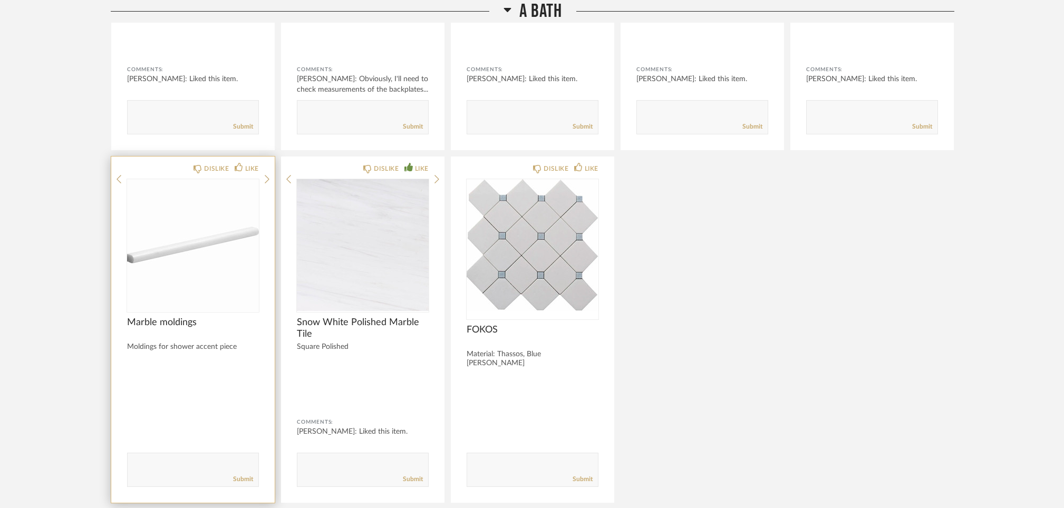
scroll to position [4178, 0]
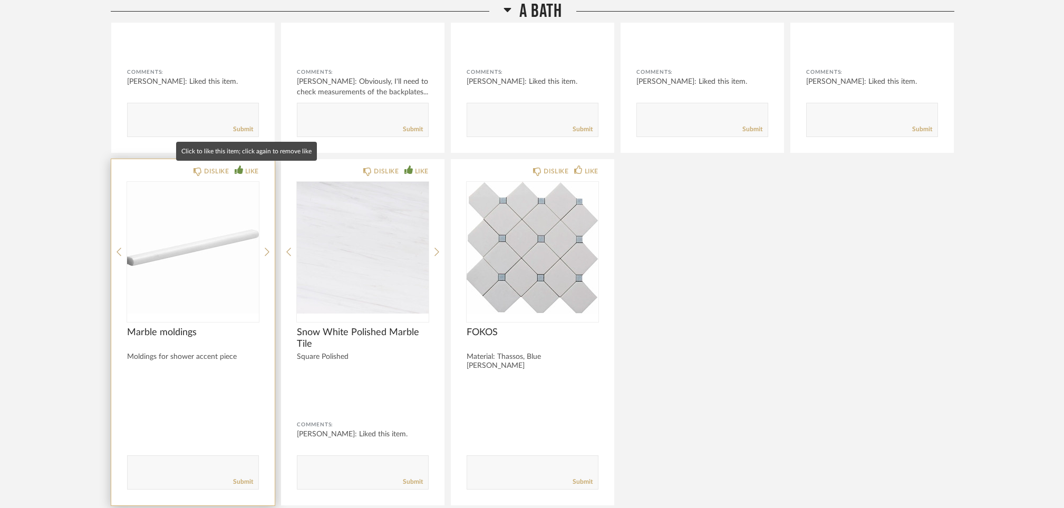
drag, startPoint x: 241, startPoint y: 169, endPoint x: 242, endPoint y: 174, distance: 5.4
click at [241, 169] on icon at bounding box center [239, 170] width 8 height 8
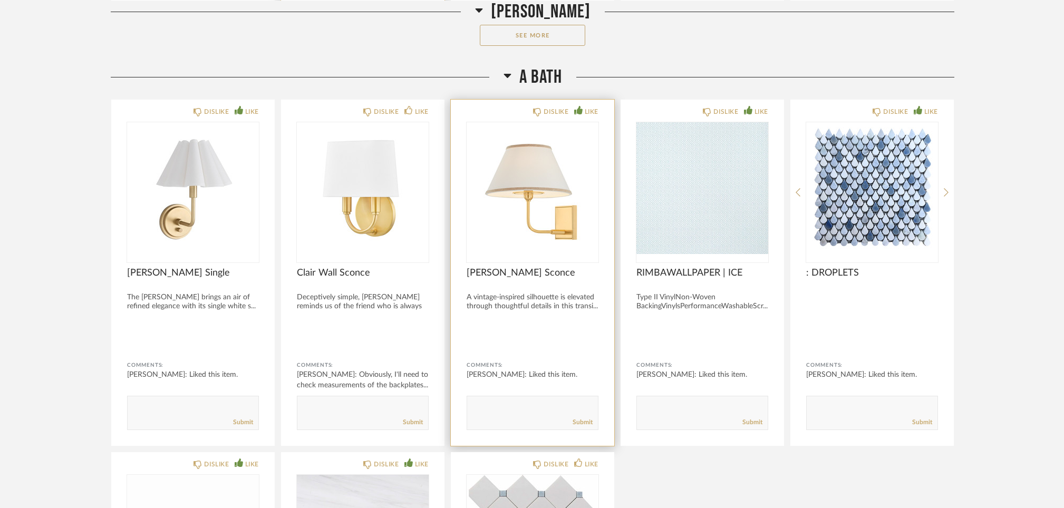
scroll to position [3876, 0]
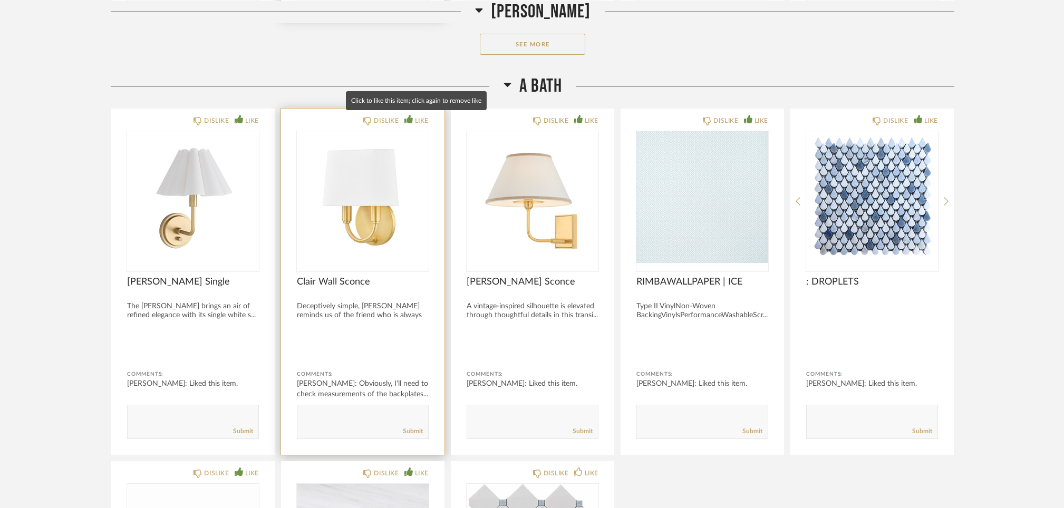
click at [407, 118] on icon at bounding box center [408, 119] width 8 height 8
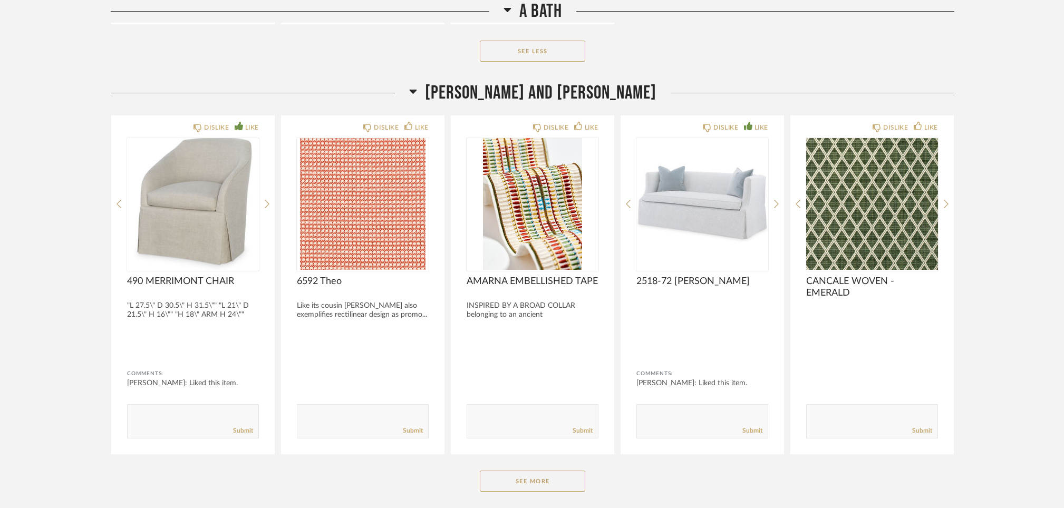
scroll to position [4660, 0]
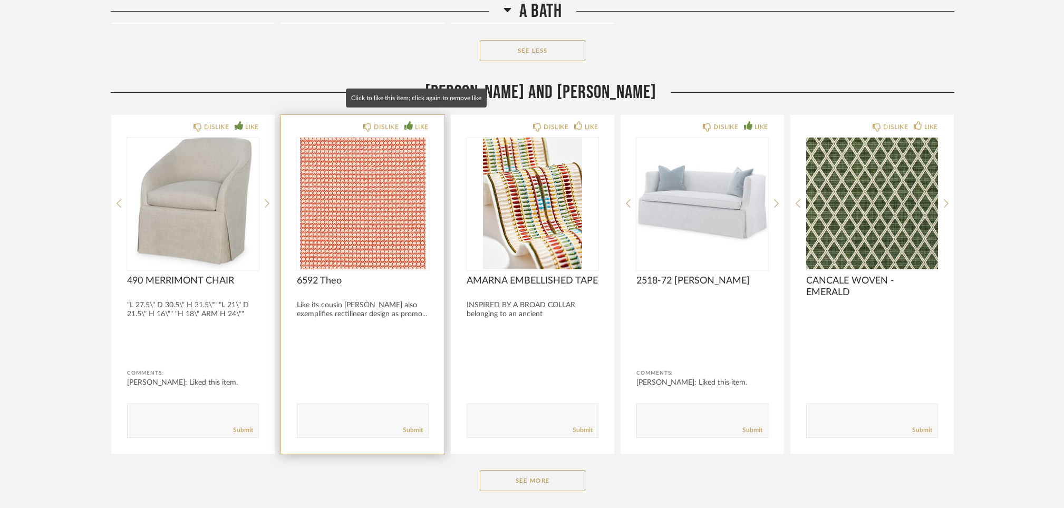
click at [409, 121] on icon at bounding box center [408, 125] width 8 height 8
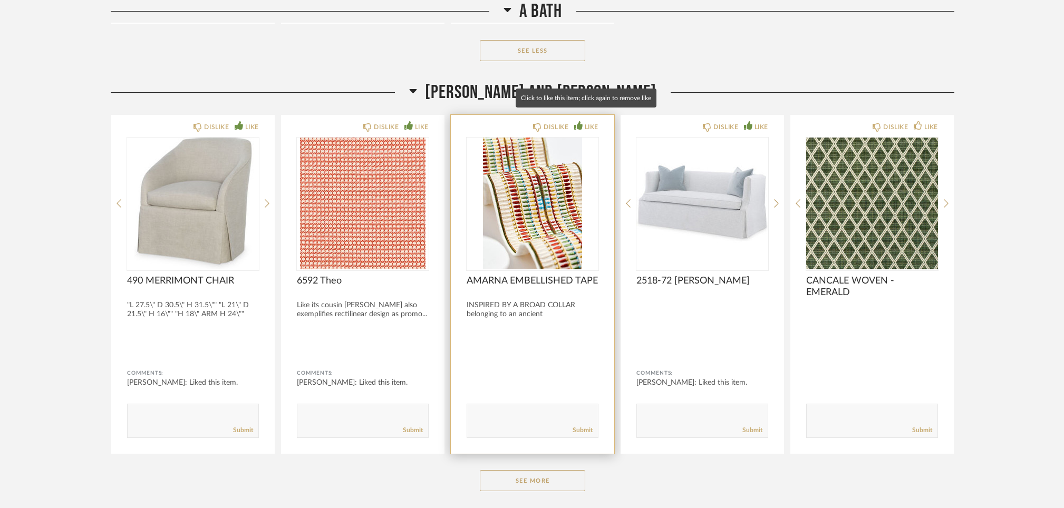
click at [579, 121] on icon at bounding box center [578, 125] width 8 height 8
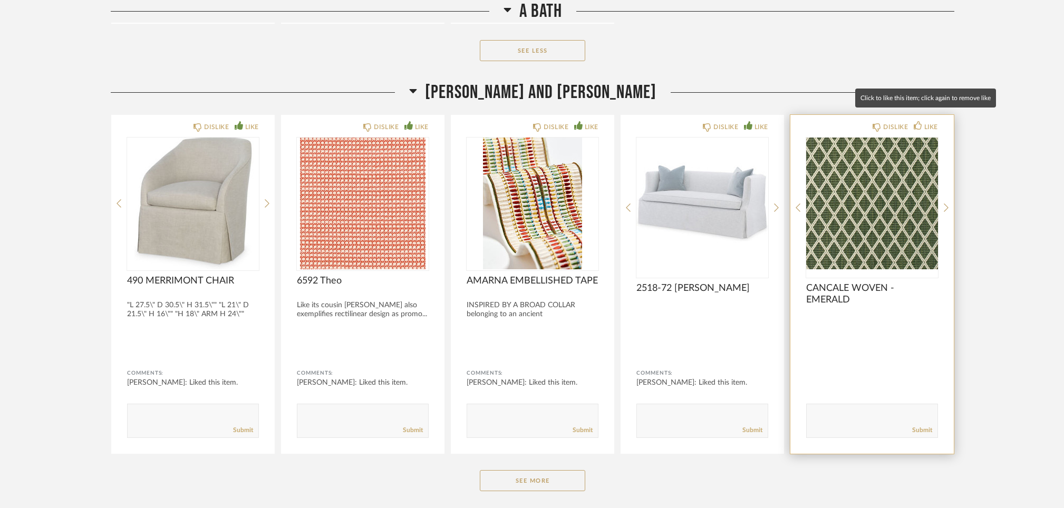
drag, startPoint x: 920, startPoint y: 114, endPoint x: 907, endPoint y: 172, distance: 58.9
click at [920, 121] on icon at bounding box center [917, 125] width 8 height 8
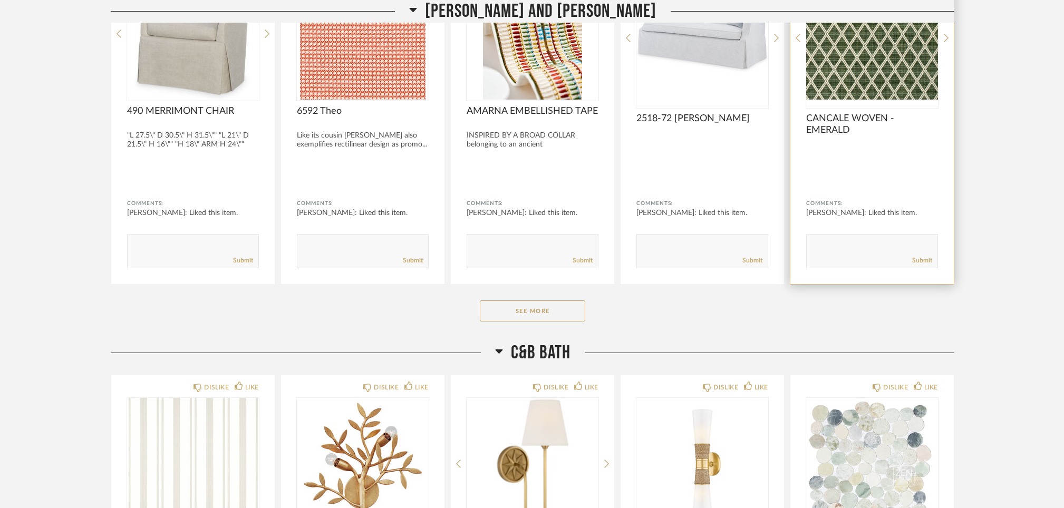
scroll to position [4852, 0]
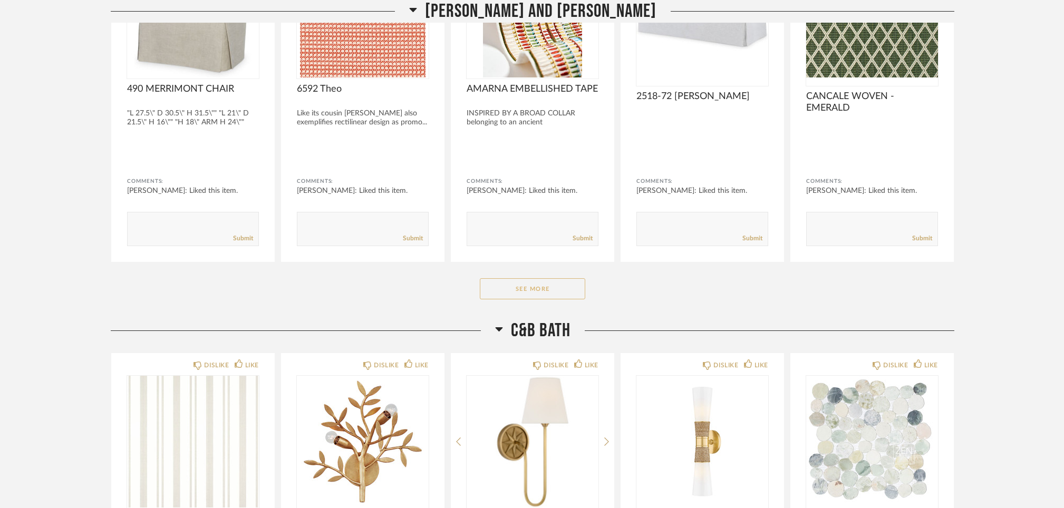
click at [530, 278] on button "See More" at bounding box center [532, 288] width 105 height 21
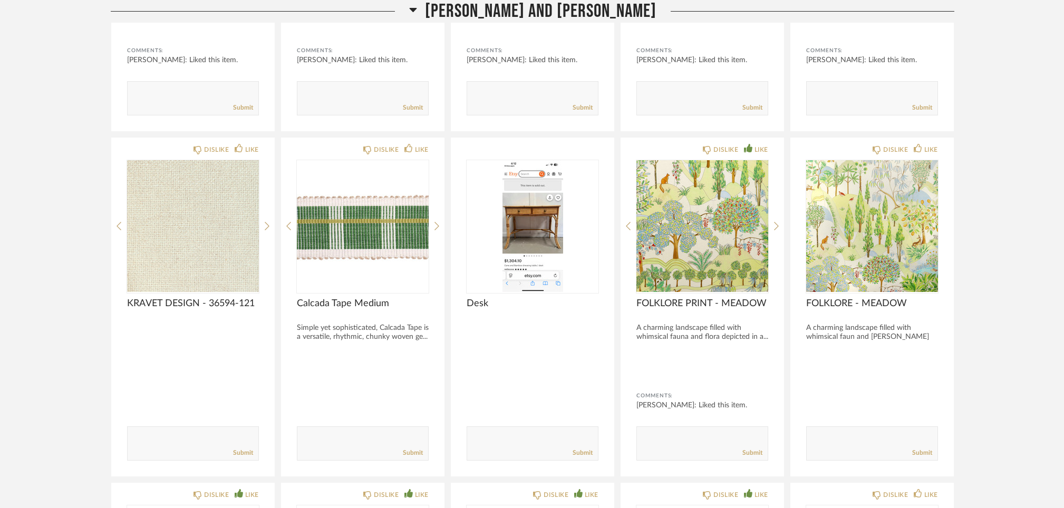
scroll to position [4996, 0]
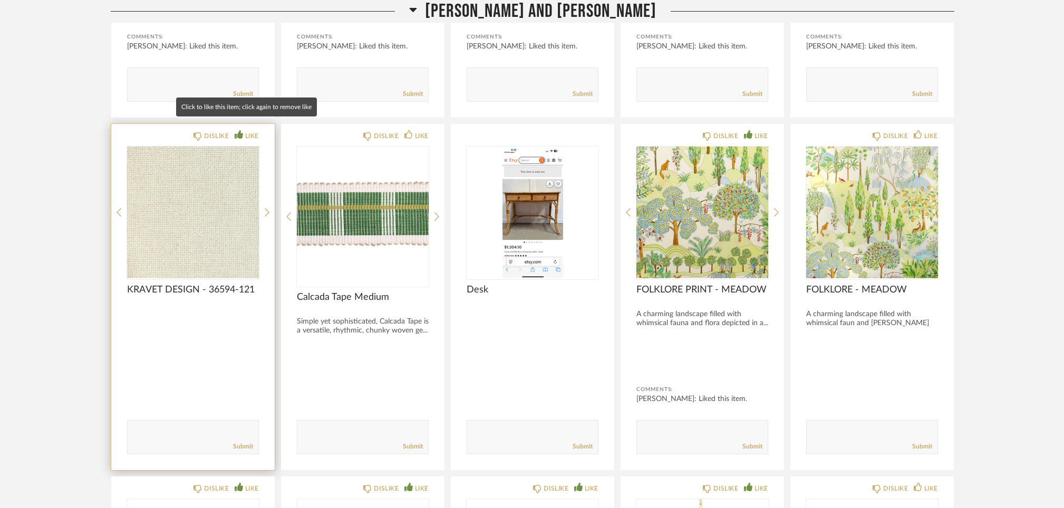
click at [241, 130] on icon at bounding box center [239, 134] width 8 height 8
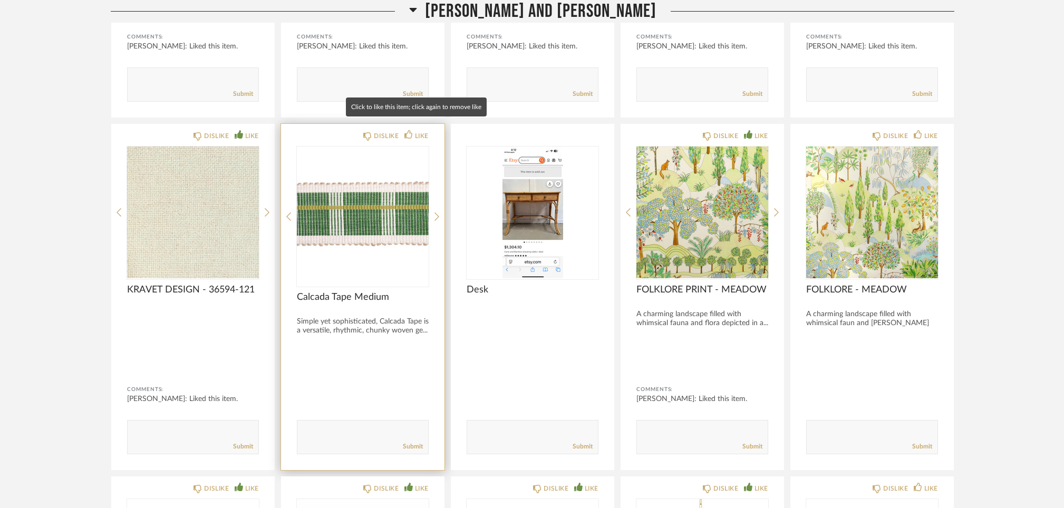
drag, startPoint x: 409, startPoint y: 123, endPoint x: 420, endPoint y: 134, distance: 15.3
click at [410, 130] on icon at bounding box center [408, 134] width 8 height 8
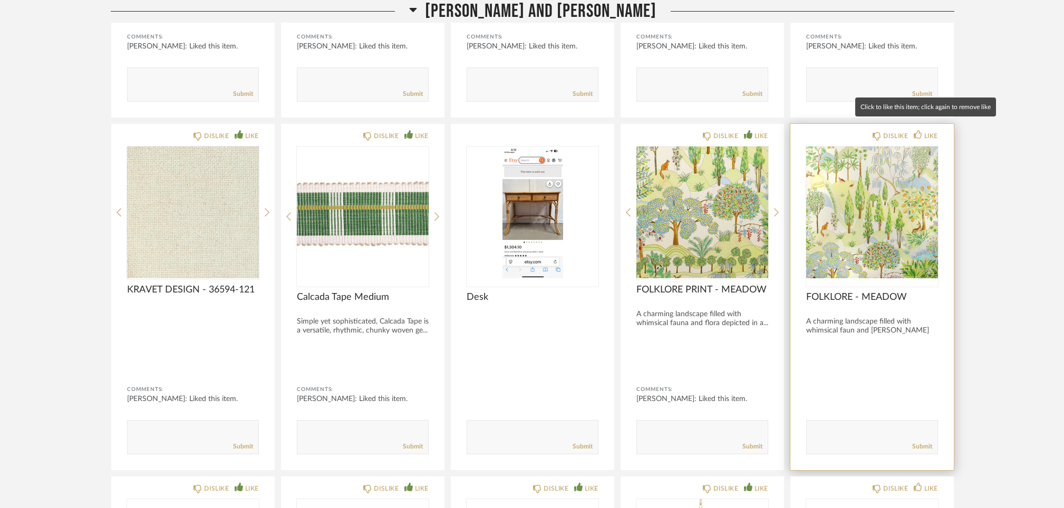
drag, startPoint x: 919, startPoint y: 124, endPoint x: 917, endPoint y: 133, distance: 9.1
click at [919, 130] on icon at bounding box center [917, 134] width 8 height 8
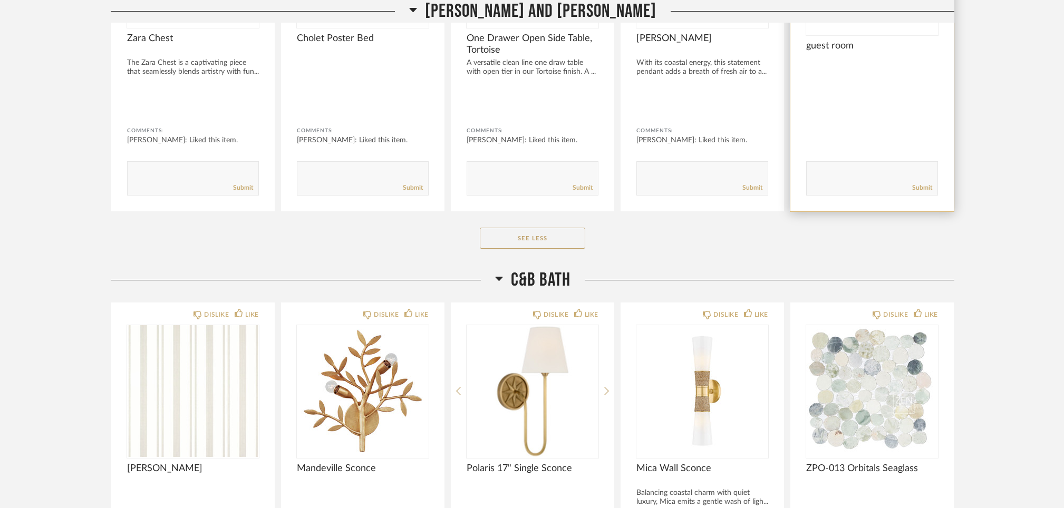
scroll to position [5601, 0]
click at [552, 227] on button "See Less" at bounding box center [532, 237] width 105 height 21
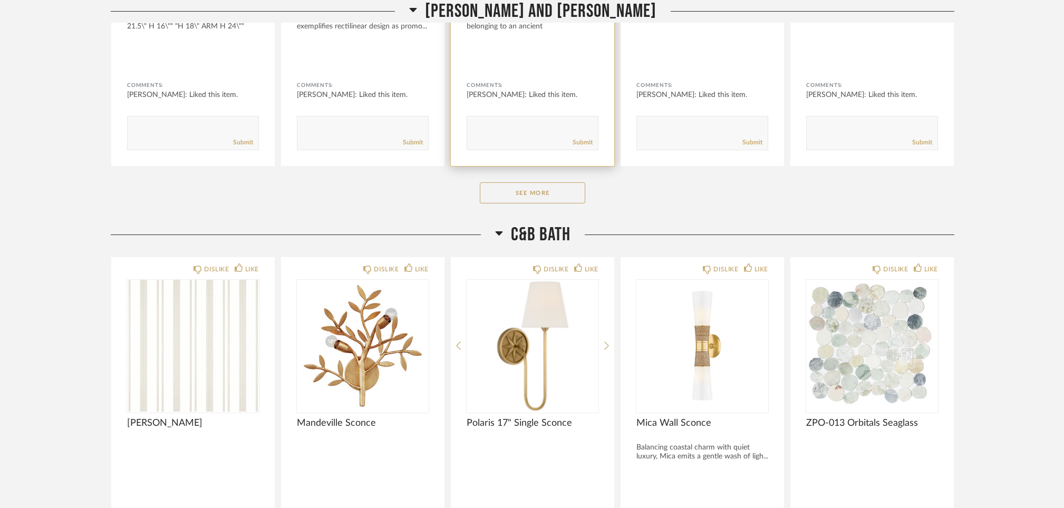
scroll to position [4962, 0]
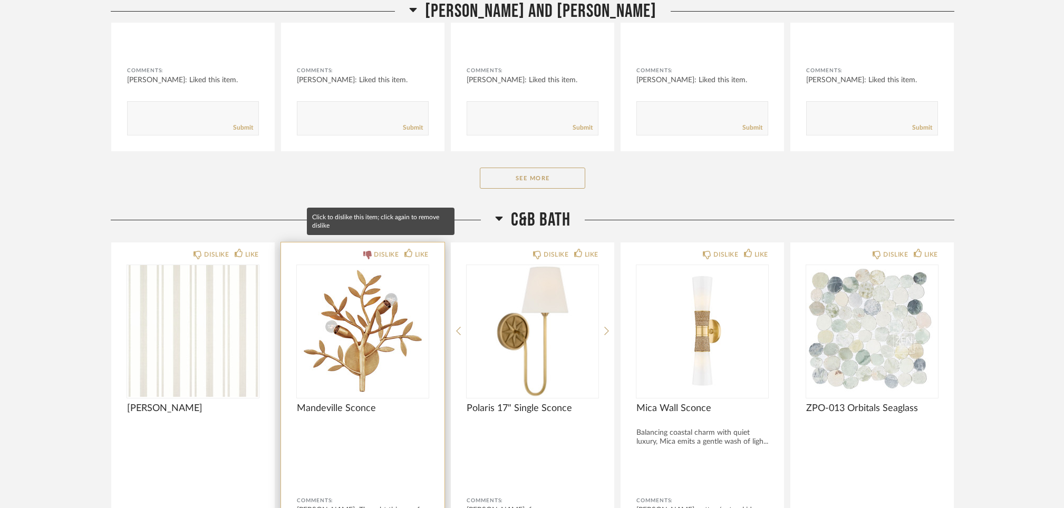
click at [367, 251] on icon at bounding box center [367, 255] width 8 height 8
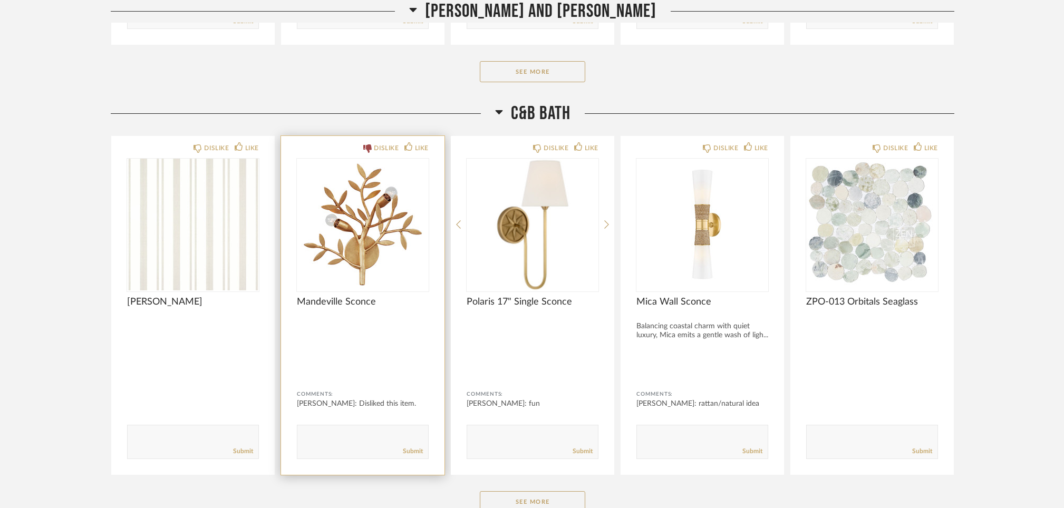
scroll to position [5069, 0]
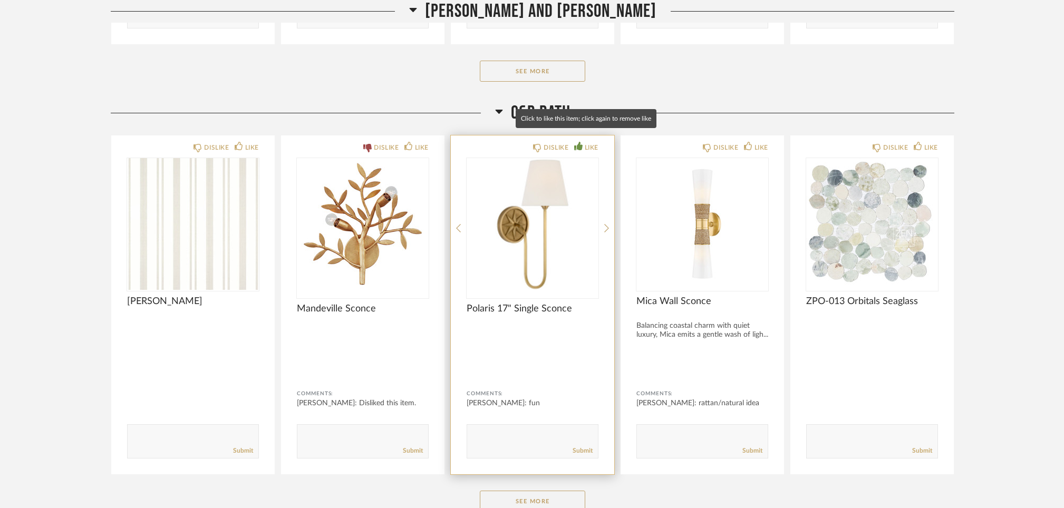
click at [579, 142] on icon at bounding box center [578, 146] width 8 height 8
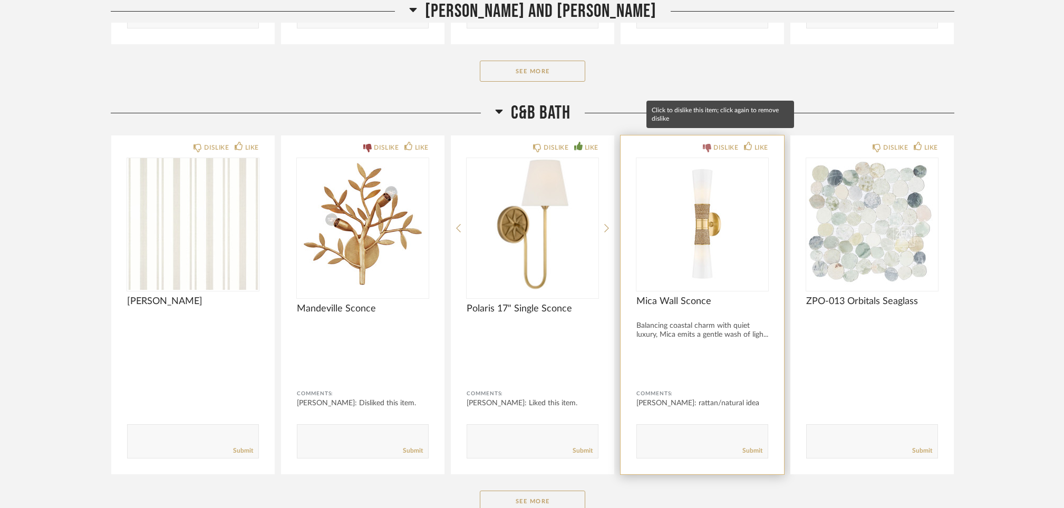
click at [710, 144] on icon at bounding box center [707, 148] width 8 height 8
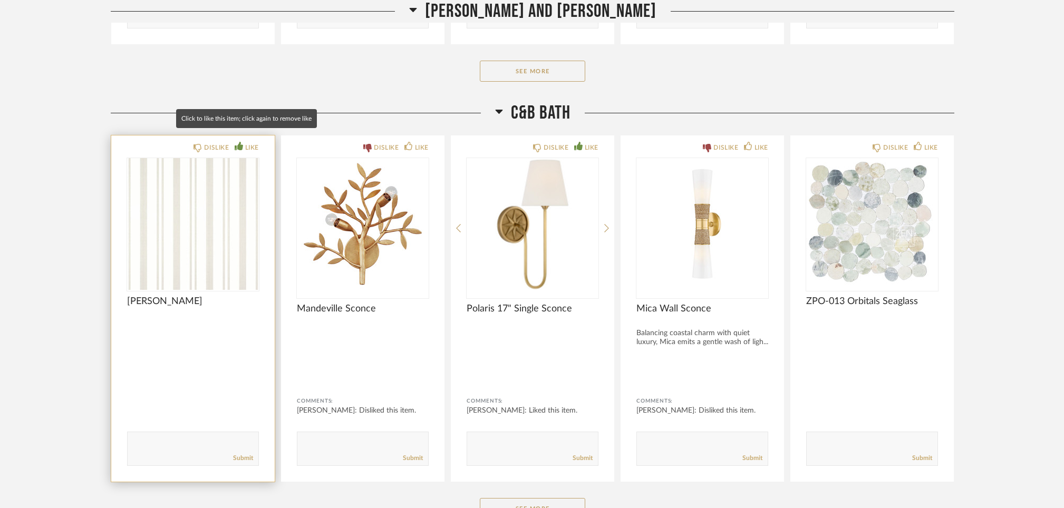
click at [240, 142] on icon at bounding box center [239, 146] width 8 height 8
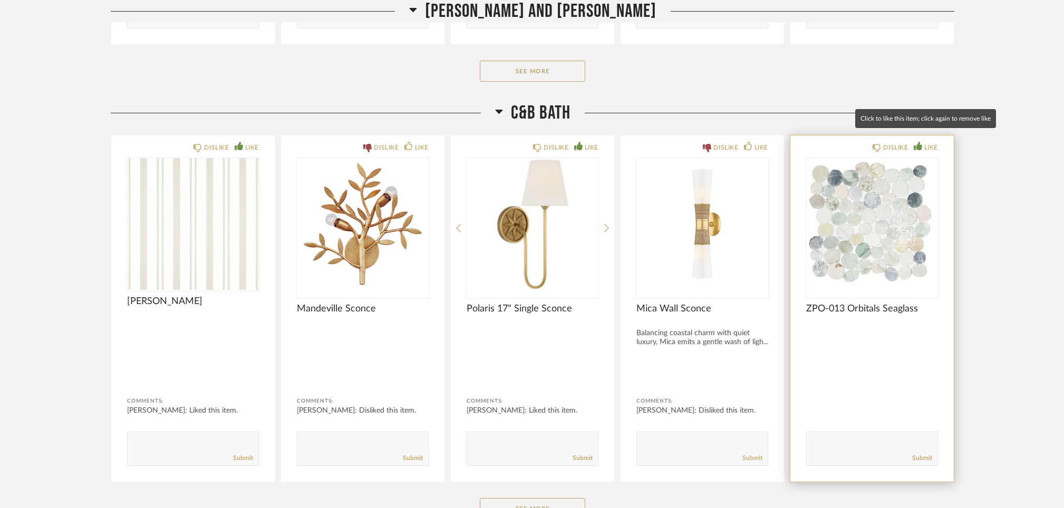
click at [916, 142] on icon at bounding box center [917, 146] width 8 height 8
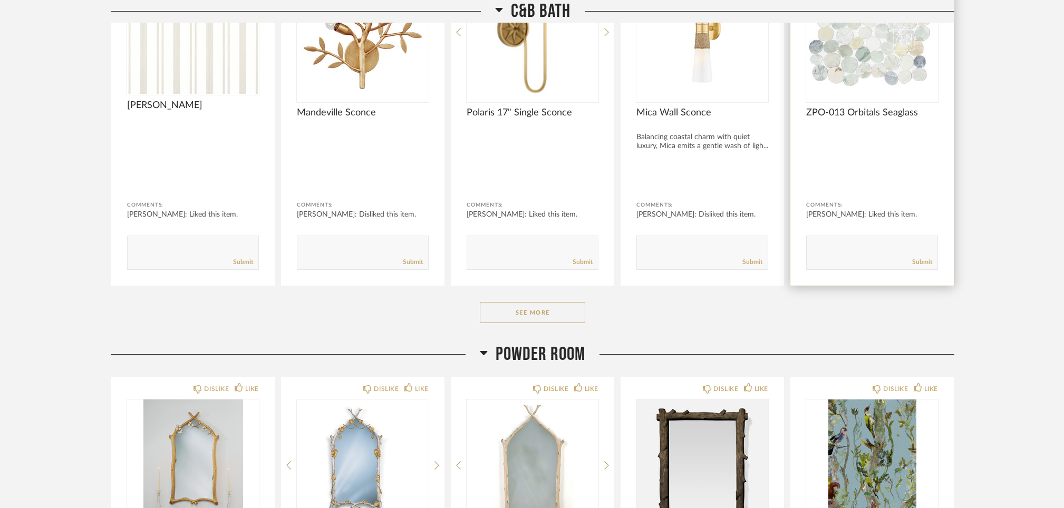
scroll to position [5273, 0]
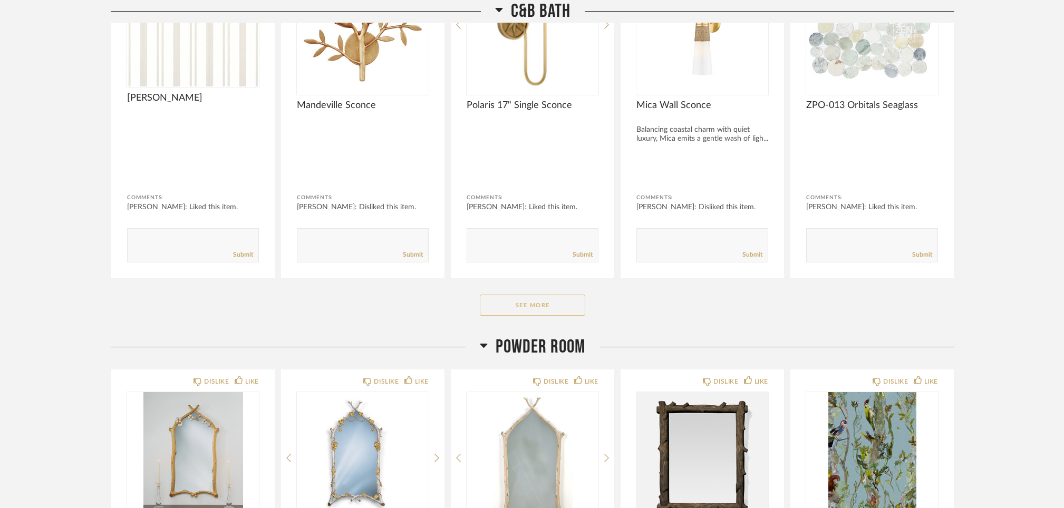
click at [540, 295] on button "See More" at bounding box center [532, 305] width 105 height 21
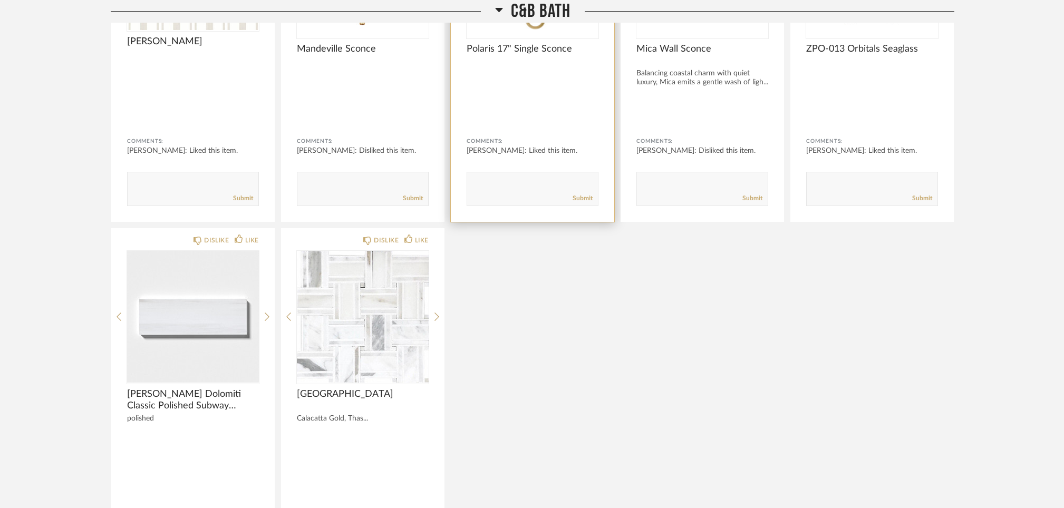
scroll to position [5332, 0]
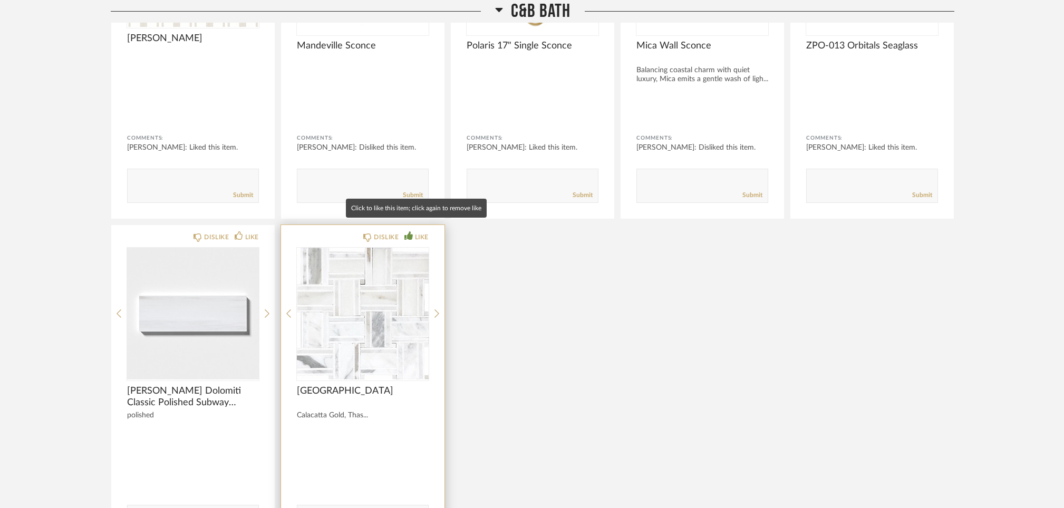
click at [406, 231] on icon at bounding box center [408, 235] width 8 height 8
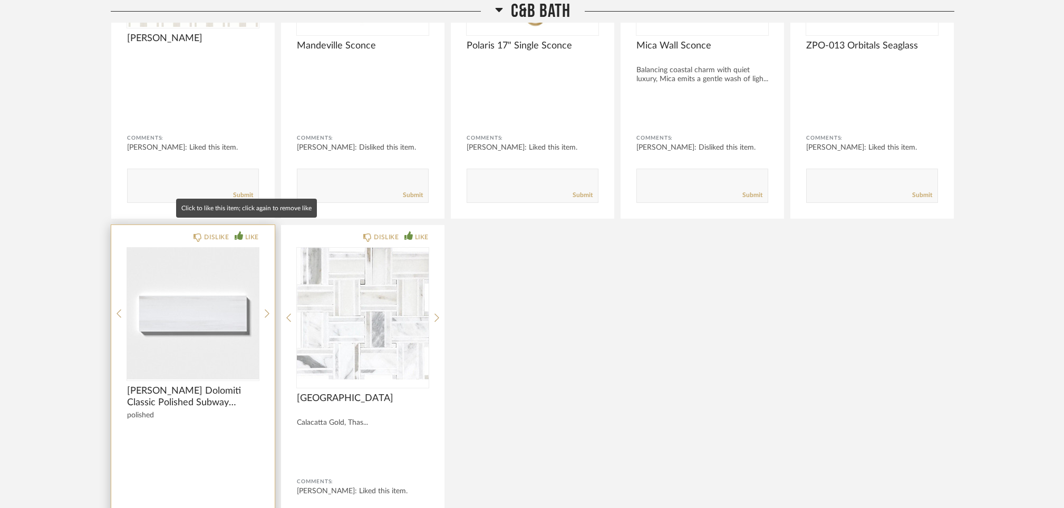
click at [237, 231] on icon at bounding box center [239, 235] width 8 height 8
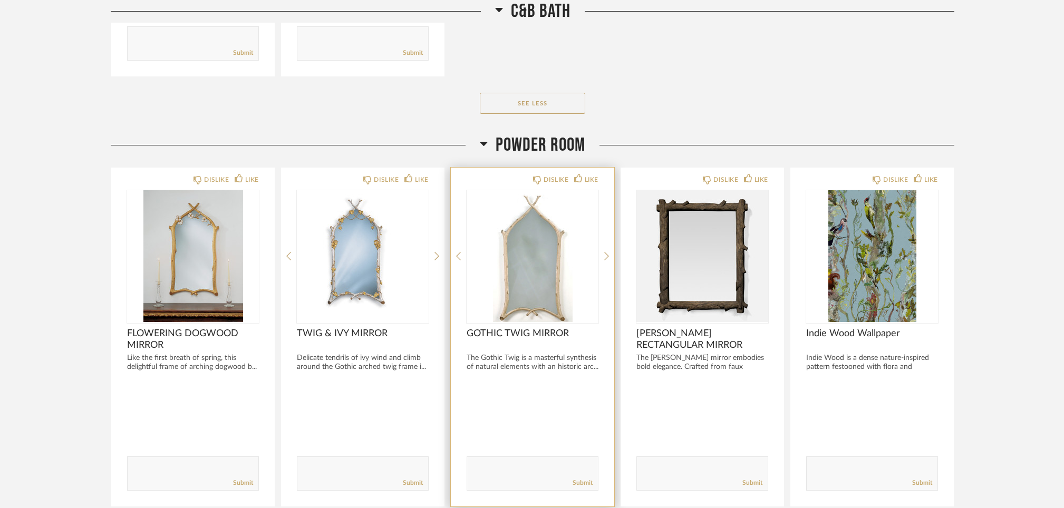
scroll to position [5819, 0]
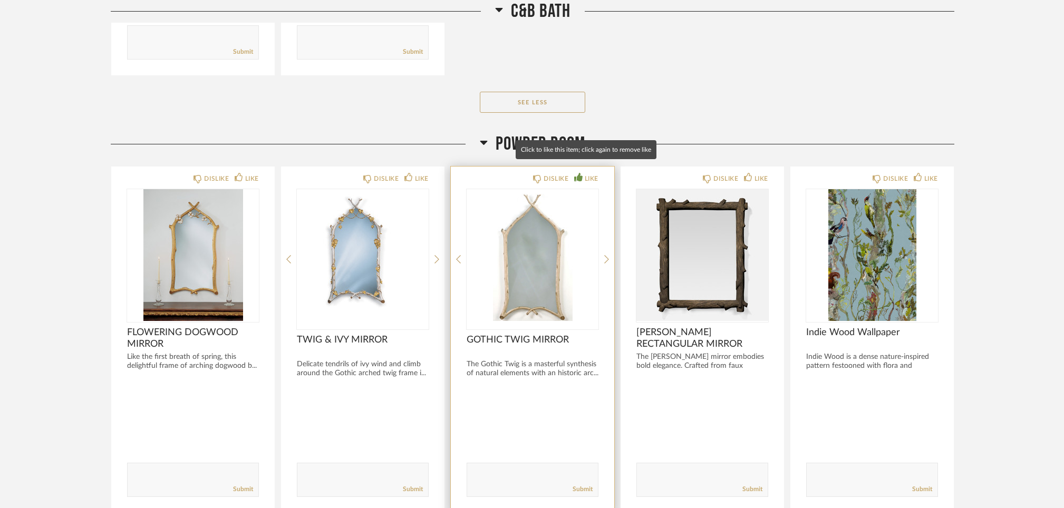
click at [579, 173] on icon at bounding box center [578, 177] width 8 height 8
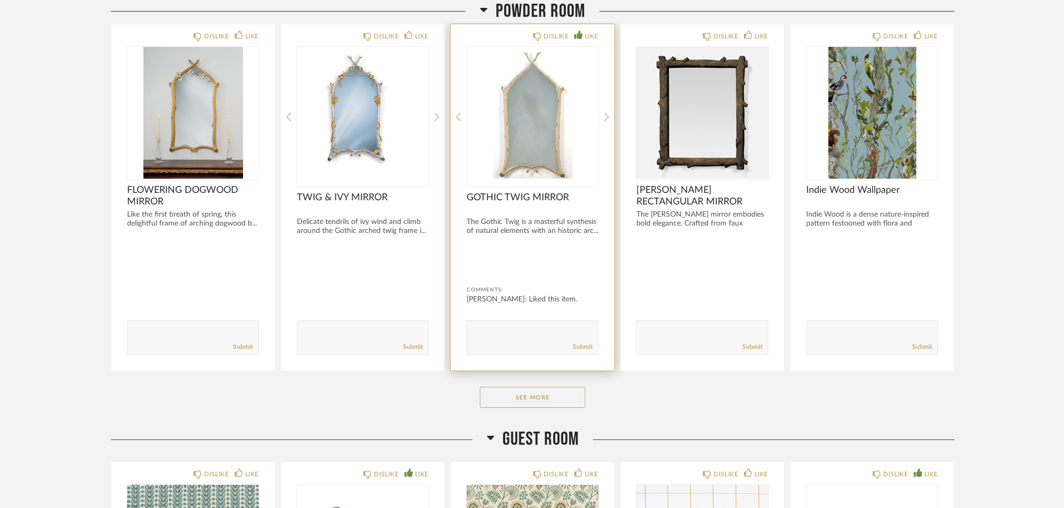
scroll to position [5958, 0]
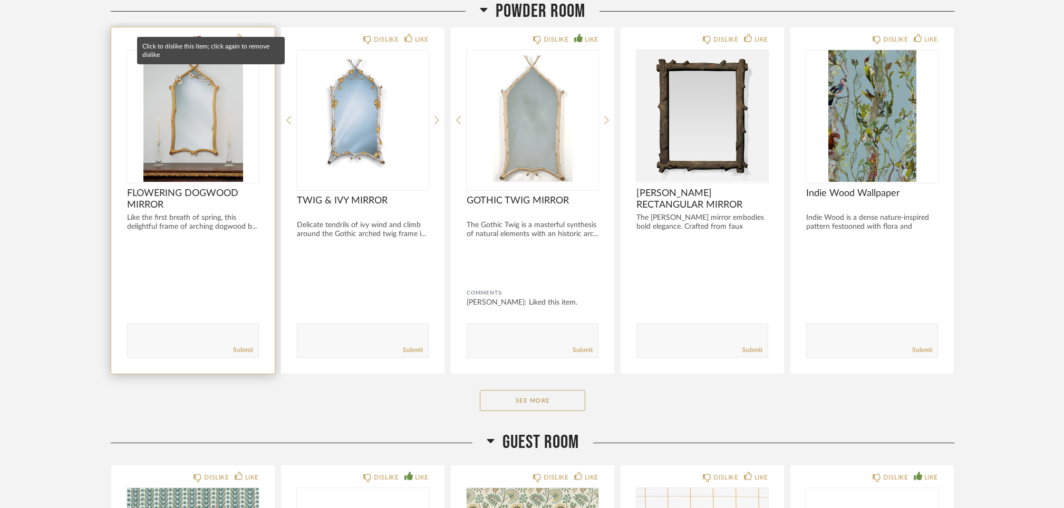
click at [200, 36] on icon at bounding box center [197, 40] width 8 height 8
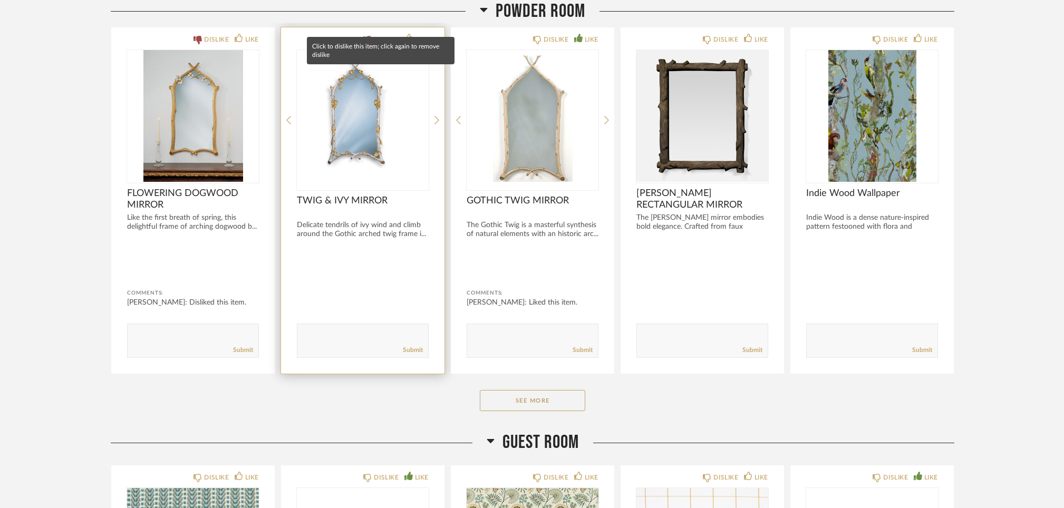
click at [366, 36] on icon at bounding box center [367, 40] width 8 height 8
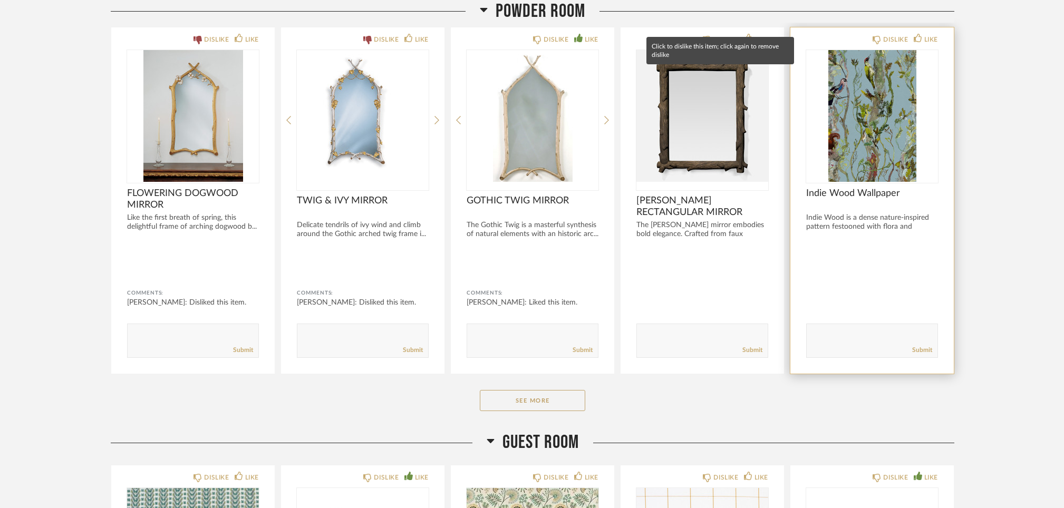
drag, startPoint x: 705, startPoint y: 27, endPoint x: 799, endPoint y: 30, distance: 93.3
click at [705, 36] on icon at bounding box center [707, 40] width 8 height 8
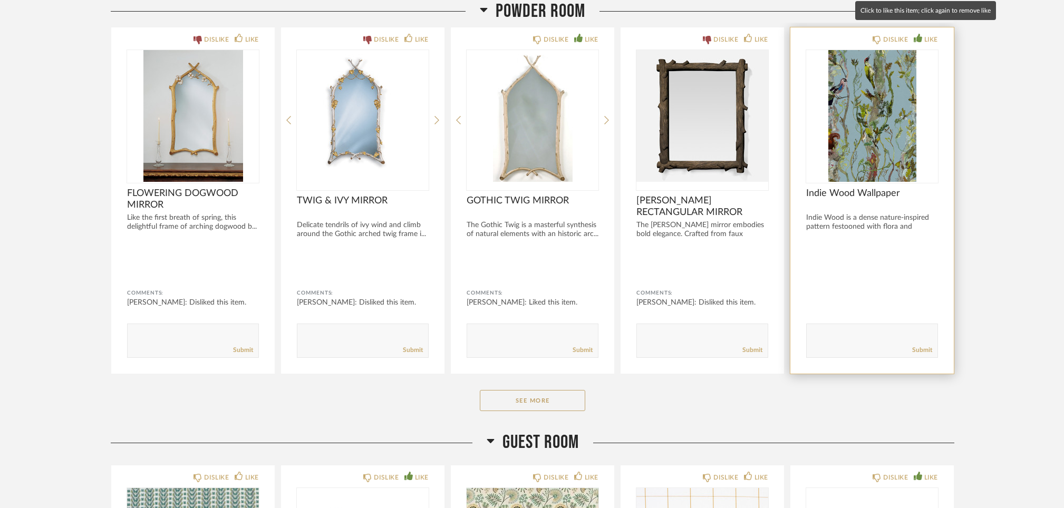
click at [919, 34] on icon at bounding box center [917, 38] width 8 height 8
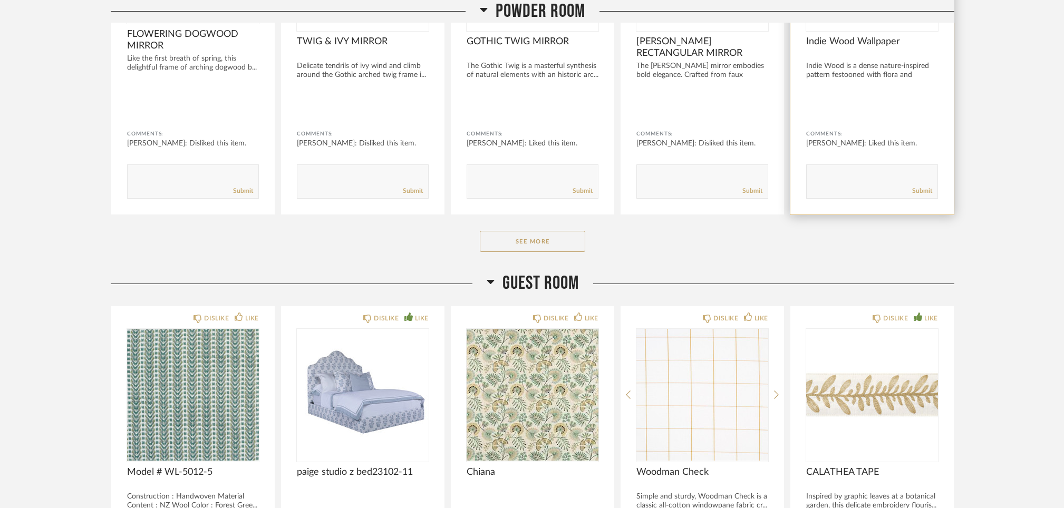
scroll to position [6120, 0]
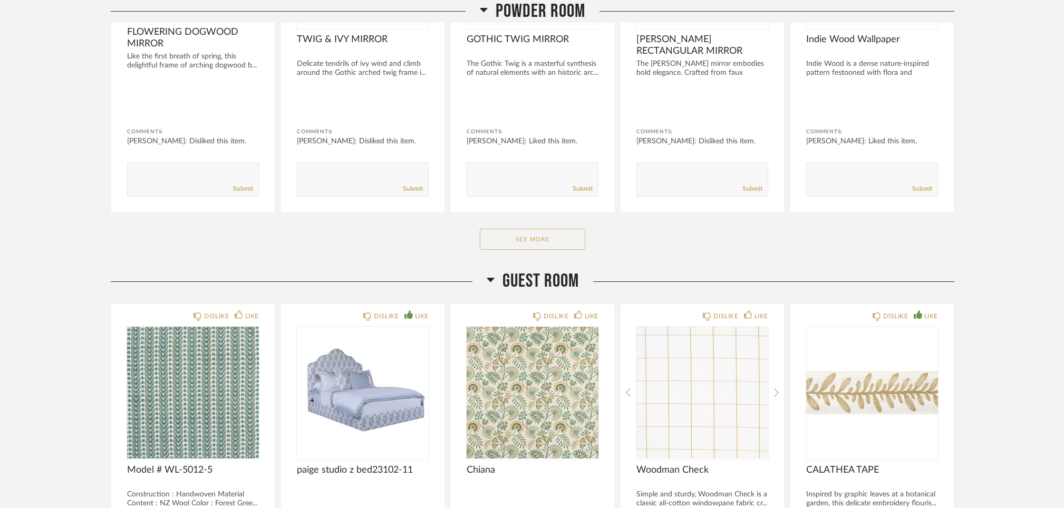
click at [548, 229] on button "See More" at bounding box center [532, 239] width 105 height 21
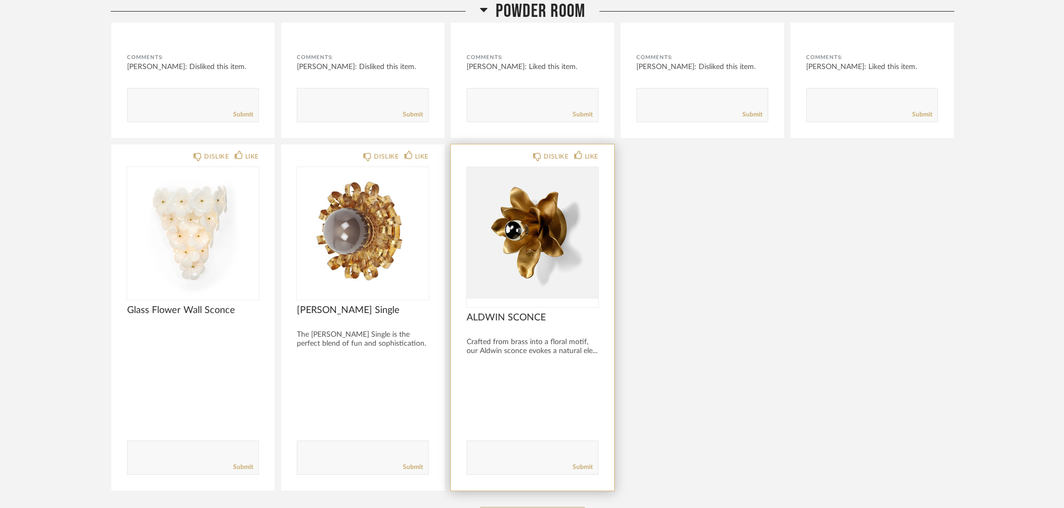
scroll to position [6195, 0]
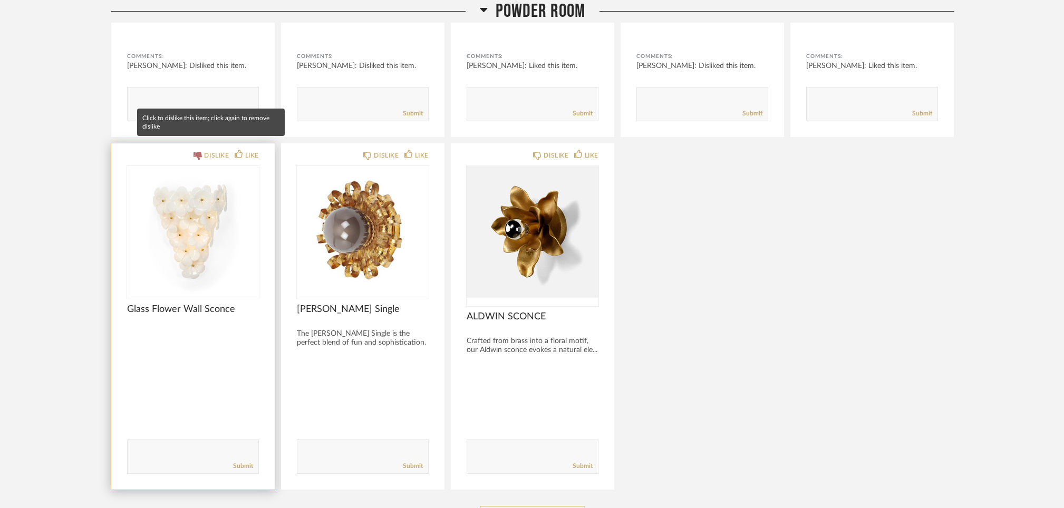
drag, startPoint x: 198, startPoint y: 145, endPoint x: 207, endPoint y: 145, distance: 9.0
click at [199, 152] on icon at bounding box center [197, 156] width 8 height 8
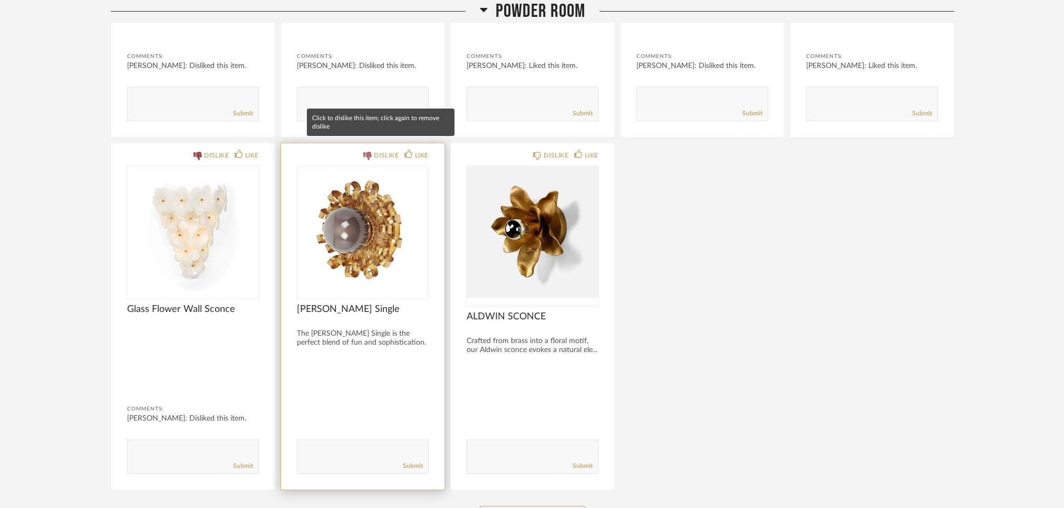
click at [369, 152] on icon at bounding box center [367, 156] width 8 height 8
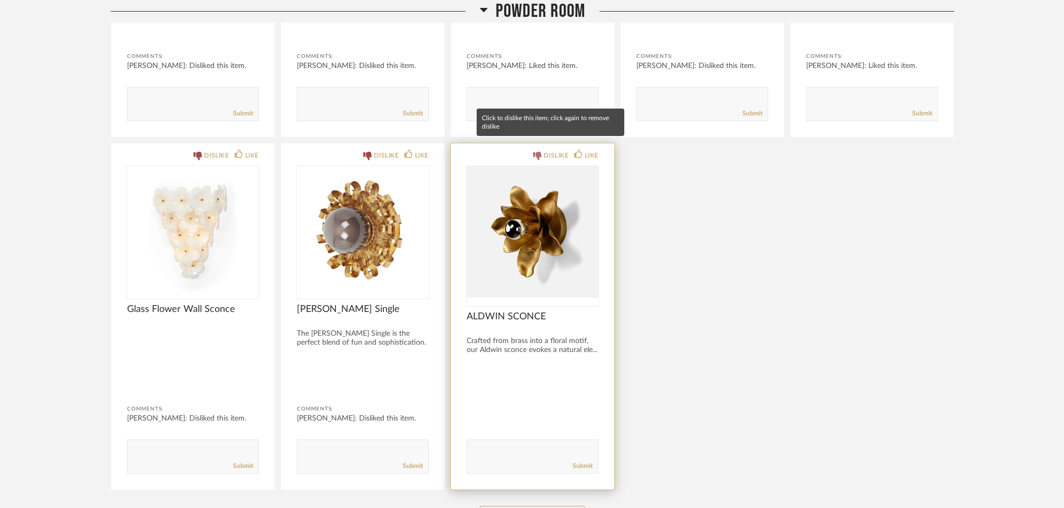
click at [537, 152] on icon at bounding box center [537, 156] width 8 height 8
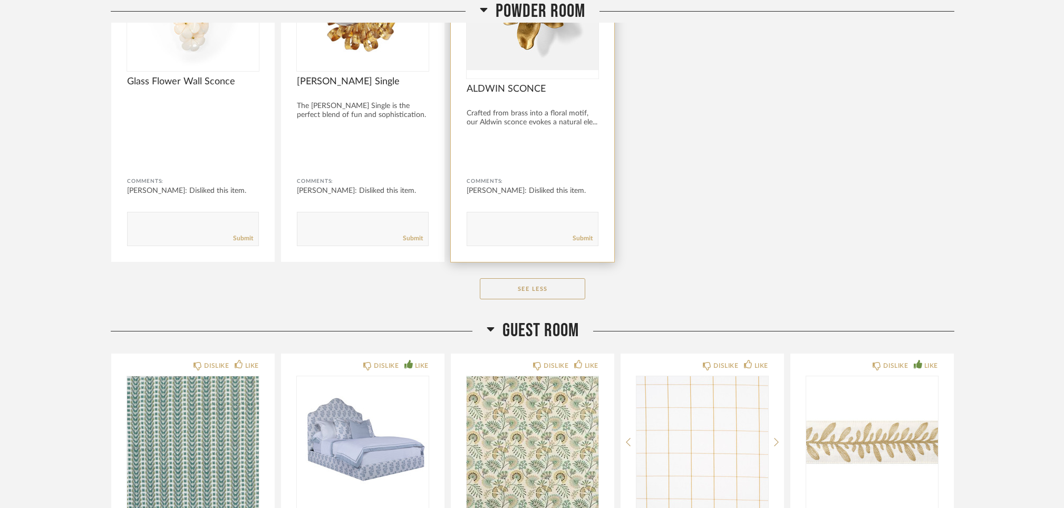
scroll to position [6428, 0]
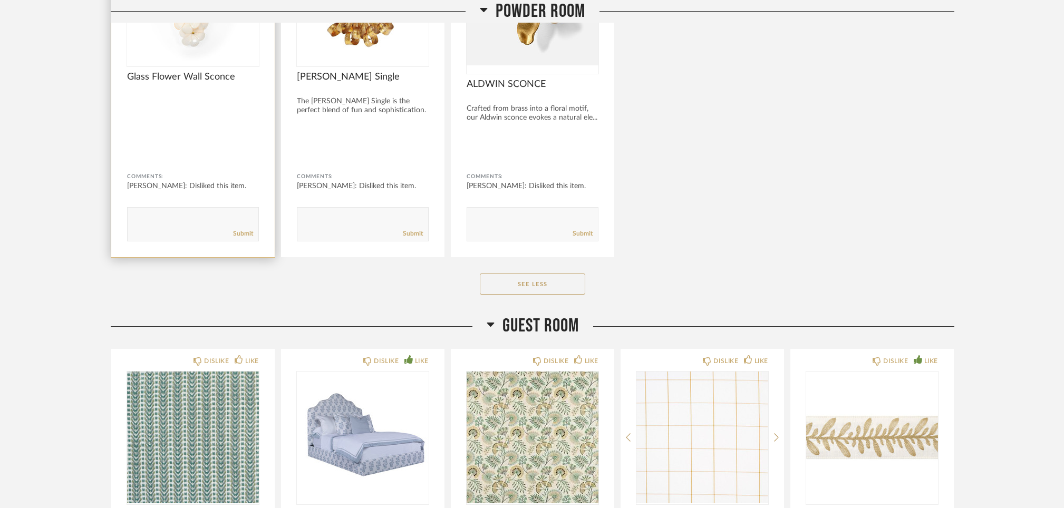
click at [158, 212] on textarea at bounding box center [193, 219] width 131 height 14
type textarea "I think we need something like the mirror"
click at [244, 229] on link "Submit" at bounding box center [243, 233] width 20 height 9
click at [510, 274] on button "See Less" at bounding box center [532, 284] width 105 height 21
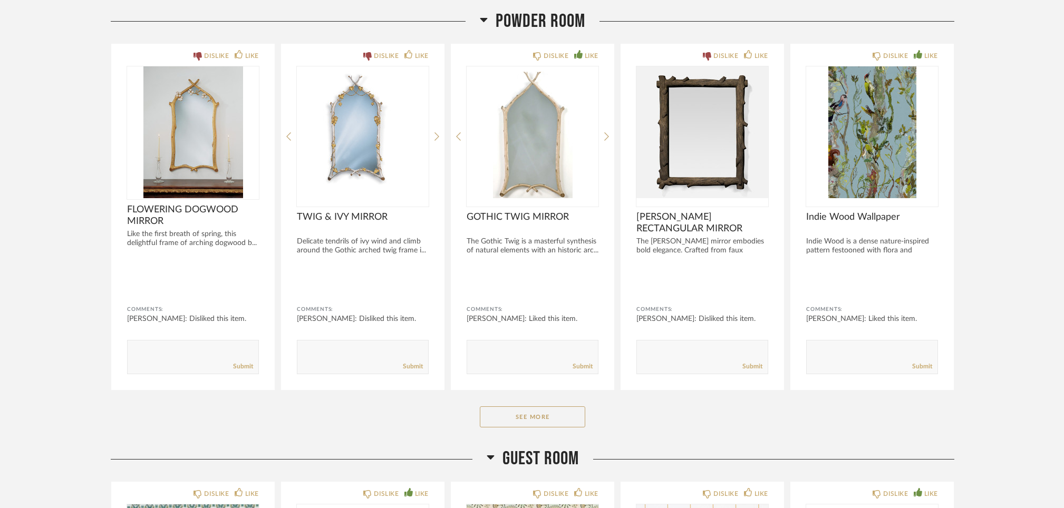
scroll to position [6134, 0]
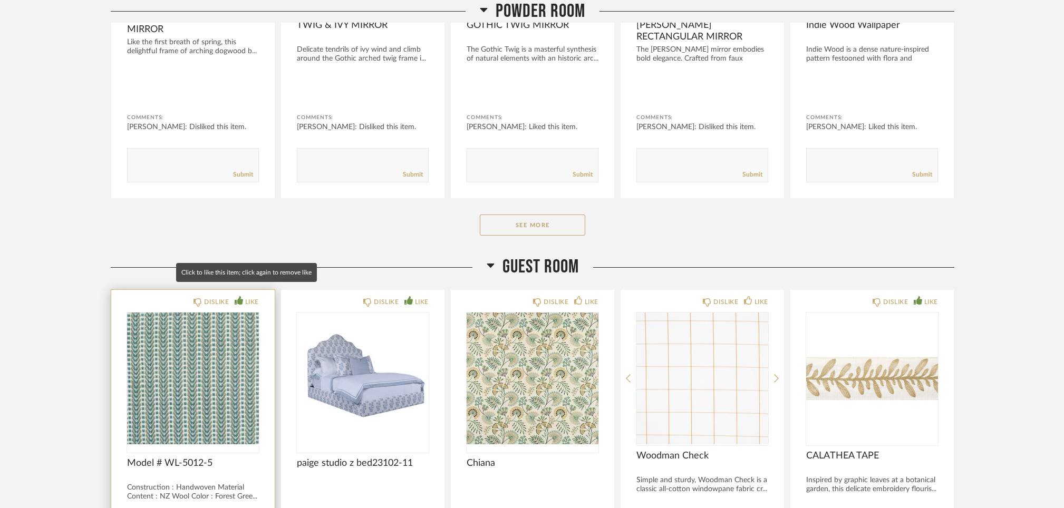
click at [239, 296] on icon at bounding box center [239, 300] width 8 height 8
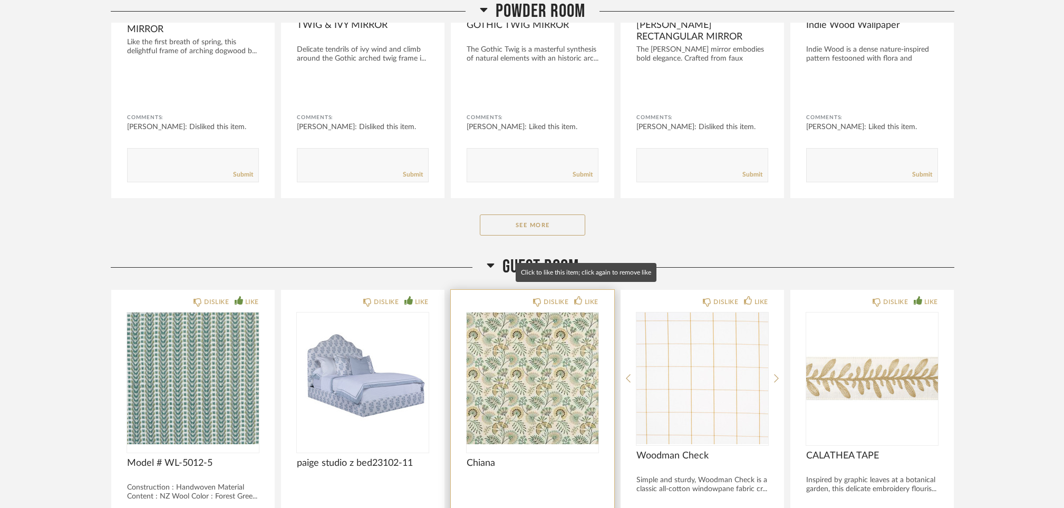
drag, startPoint x: 579, startPoint y: 288, endPoint x: 603, endPoint y: 294, distance: 24.4
click at [579, 296] on icon at bounding box center [578, 300] width 8 height 8
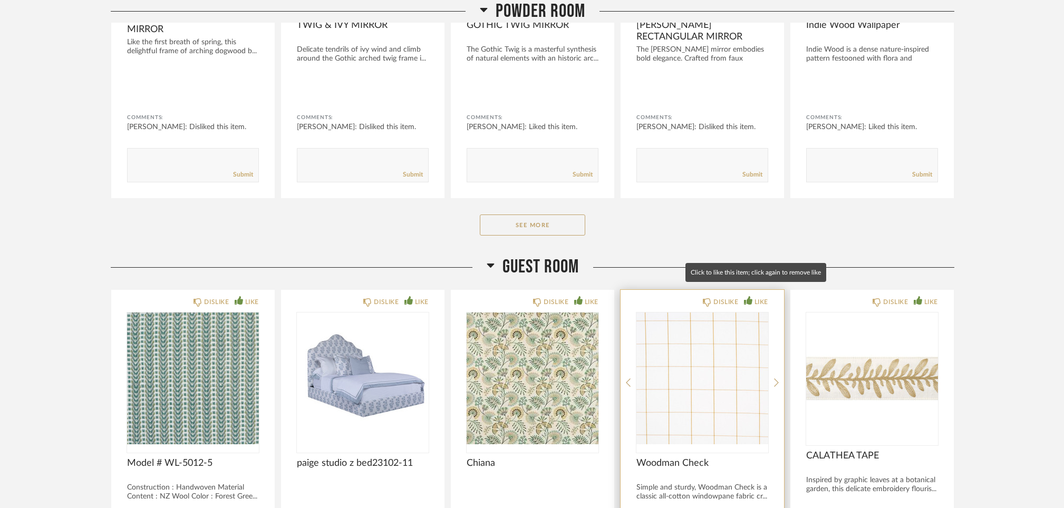
click at [747, 296] on icon at bounding box center [748, 300] width 8 height 8
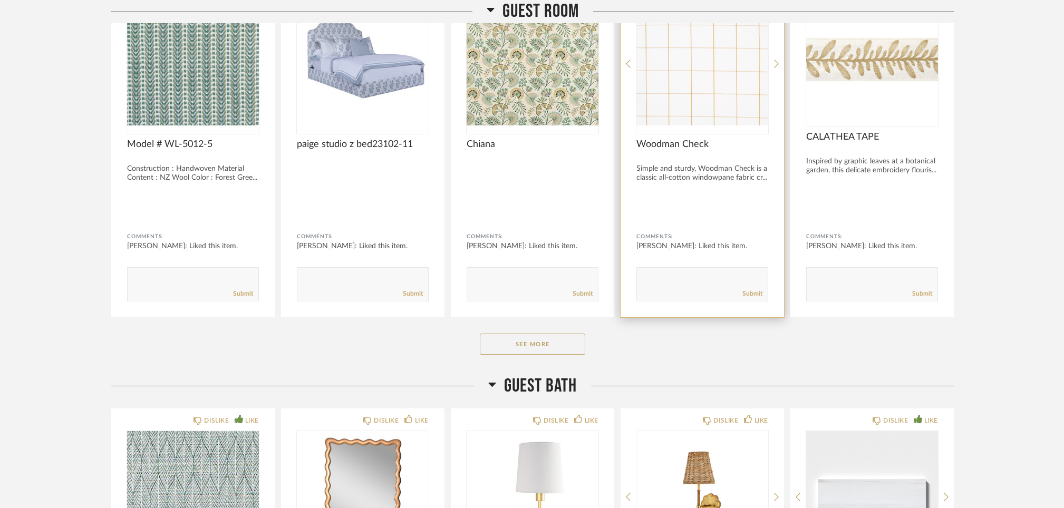
scroll to position [6454, 0]
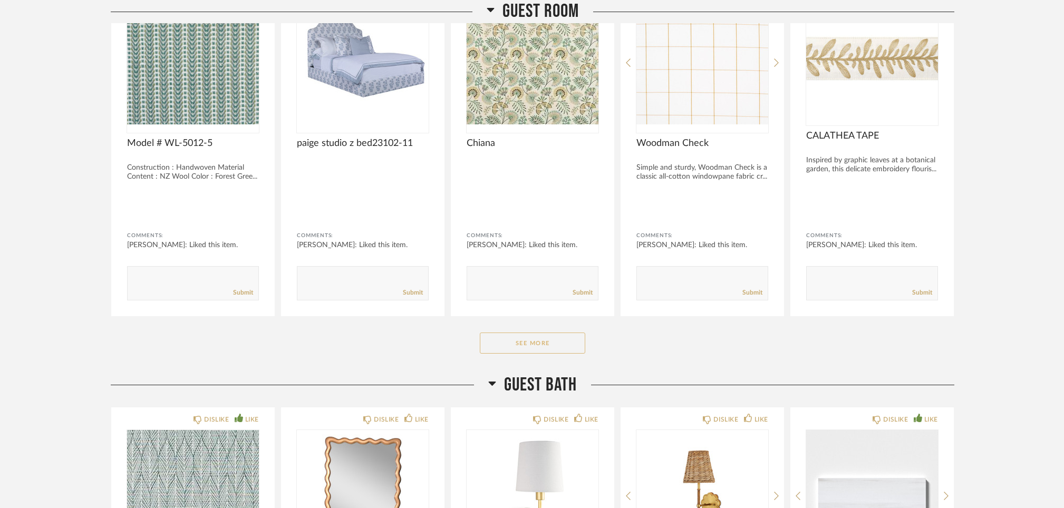
click at [556, 333] on button "See More" at bounding box center [532, 343] width 105 height 21
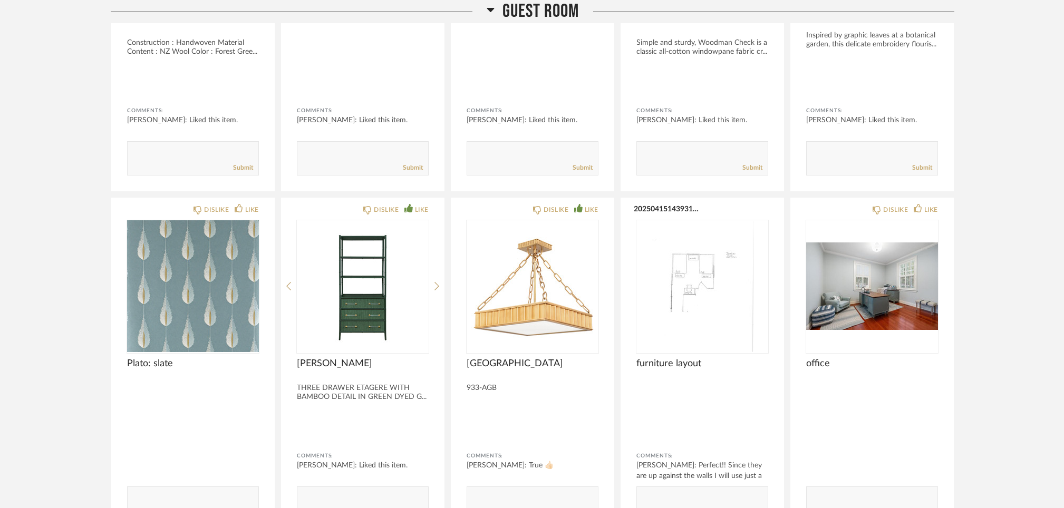
scroll to position [6597, 0]
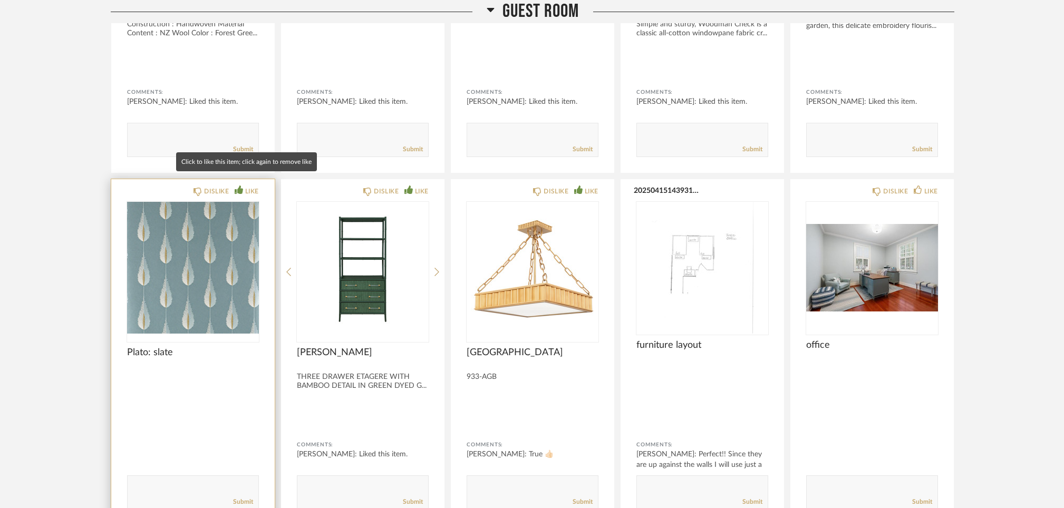
drag, startPoint x: 243, startPoint y: 179, endPoint x: 249, endPoint y: 180, distance: 6.5
click at [244, 186] on div "LIKE" at bounding box center [247, 191] width 24 height 11
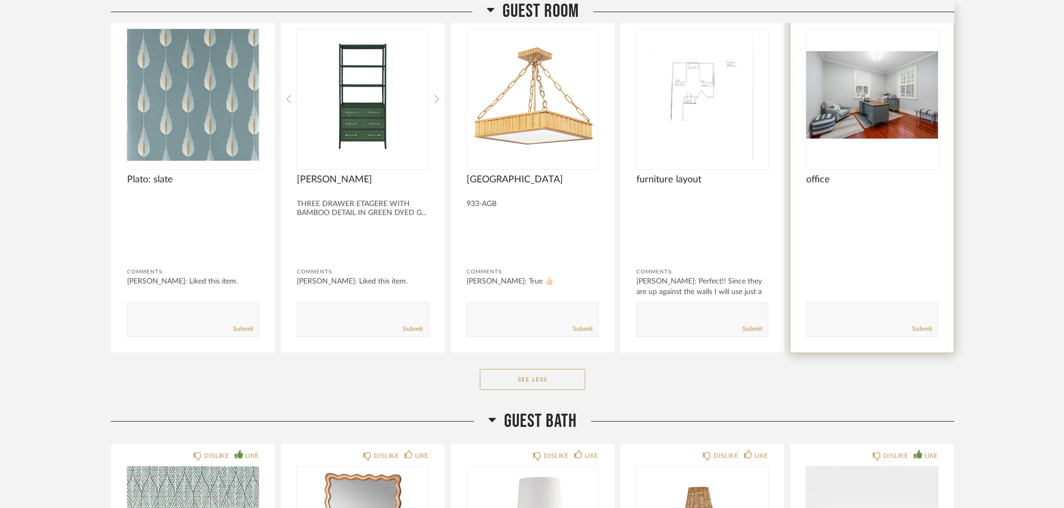
scroll to position [6791, 0]
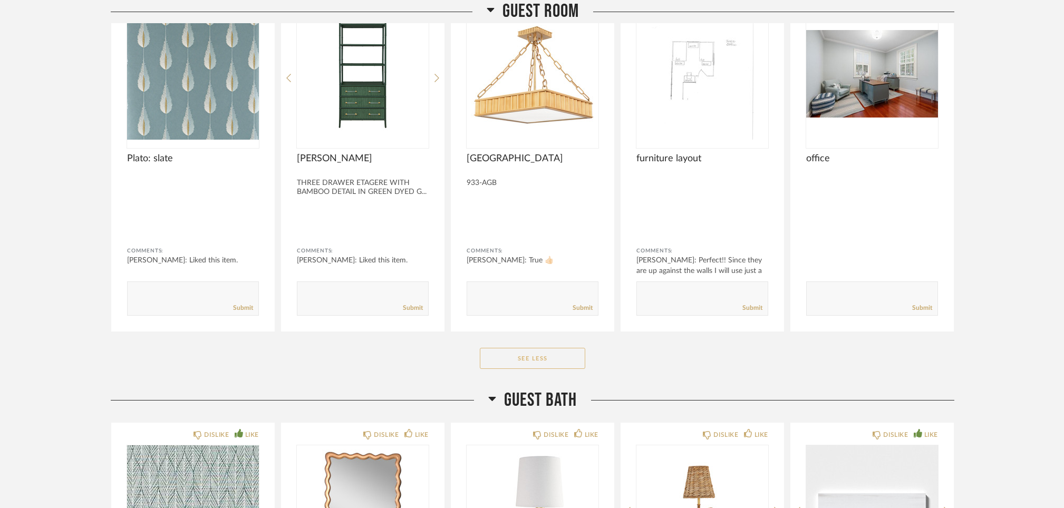
click at [541, 350] on button "See Less" at bounding box center [532, 358] width 105 height 21
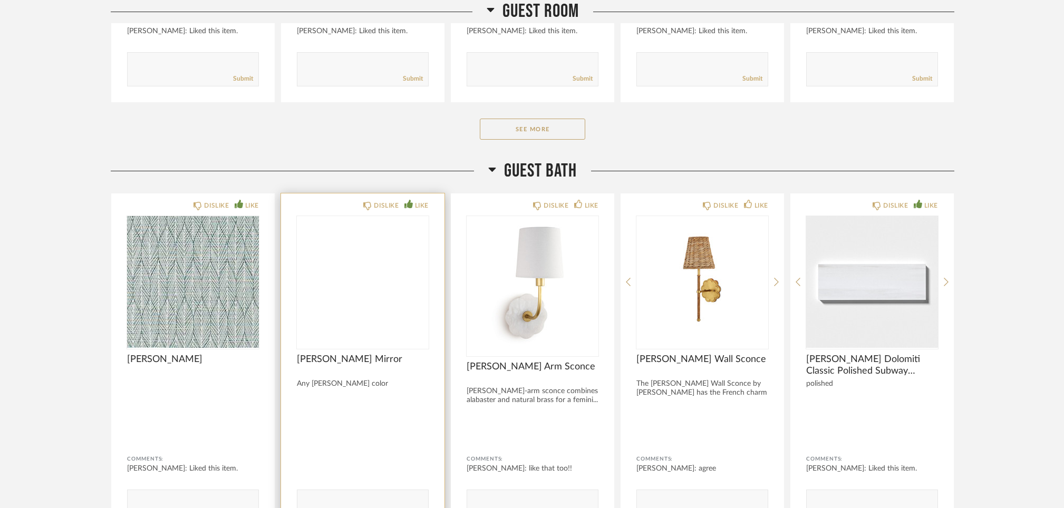
scroll to position [6668, 0]
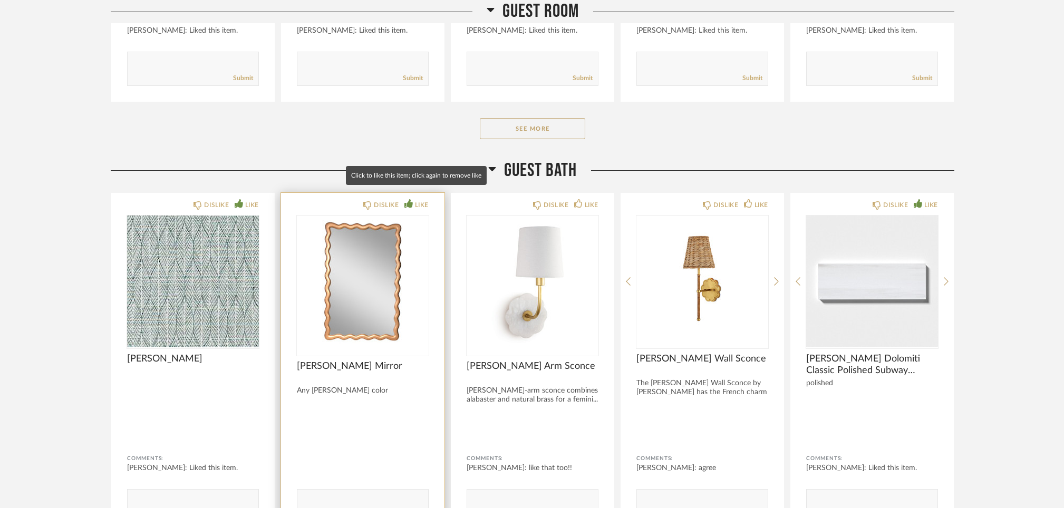
click at [408, 199] on icon at bounding box center [408, 203] width 8 height 8
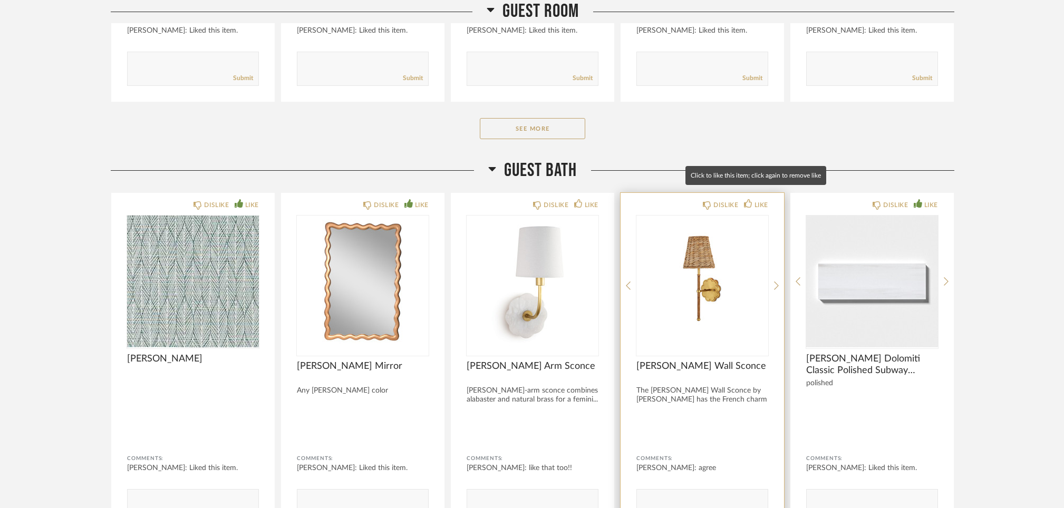
drag, startPoint x: 749, startPoint y: 192, endPoint x: 729, endPoint y: 271, distance: 81.6
click at [749, 199] on icon at bounding box center [748, 203] width 8 height 8
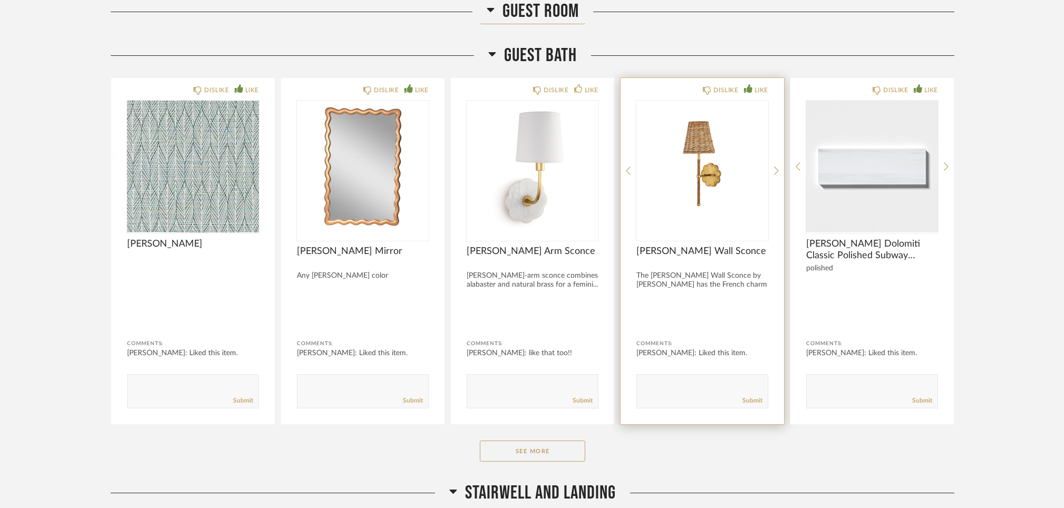
scroll to position [6787, 0]
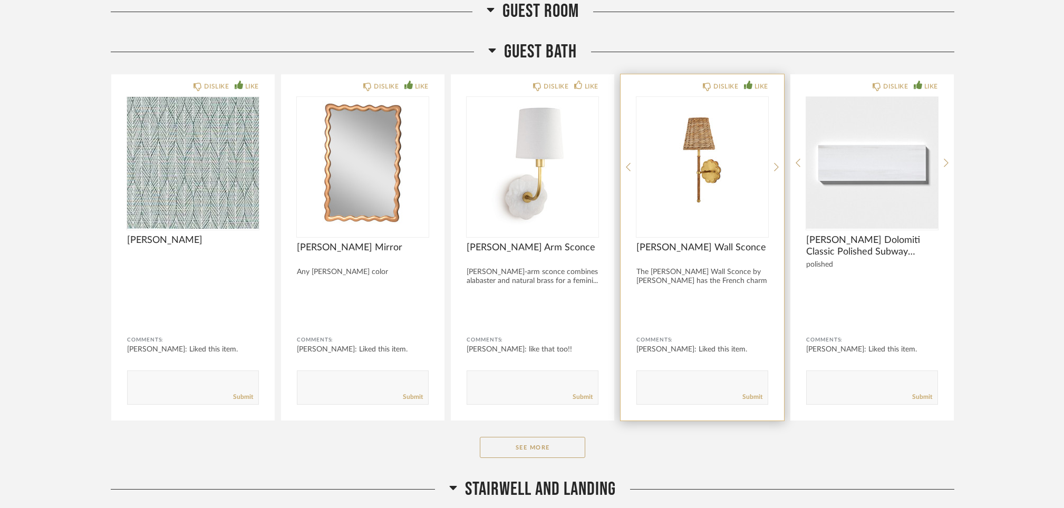
click at [654, 371] on form "Submit" at bounding box center [702, 388] width 132 height 34
click at [643, 376] on textarea at bounding box center [702, 383] width 131 height 14
type textarea "This with a lighter shade"
click at [748, 393] on link "Submit" at bounding box center [752, 397] width 20 height 9
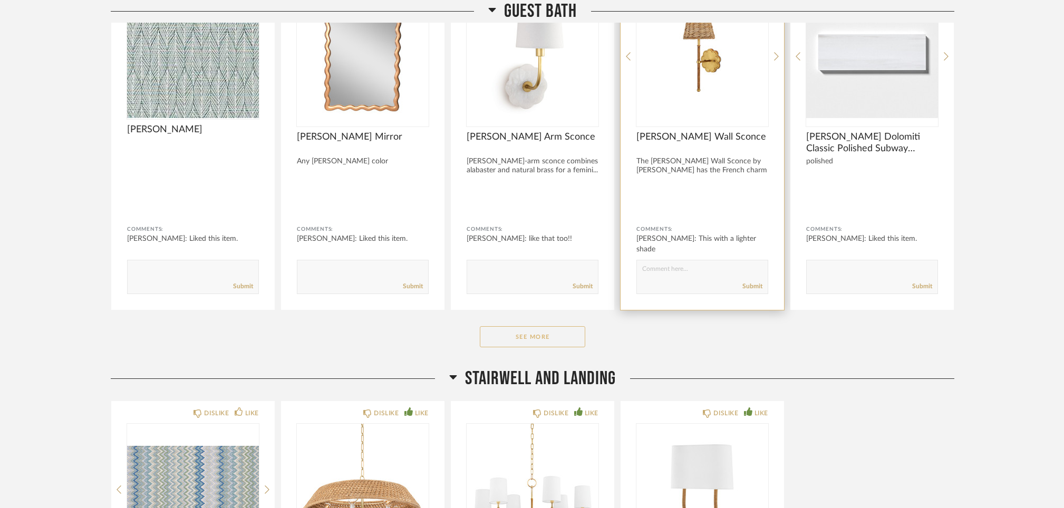
scroll to position [6901, 0]
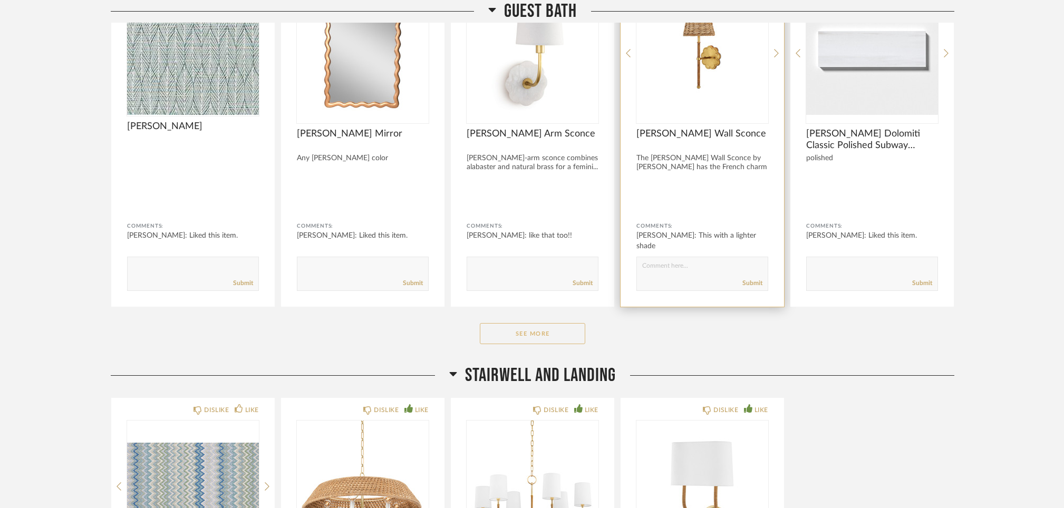
click at [522, 323] on button "See More" at bounding box center [532, 333] width 105 height 21
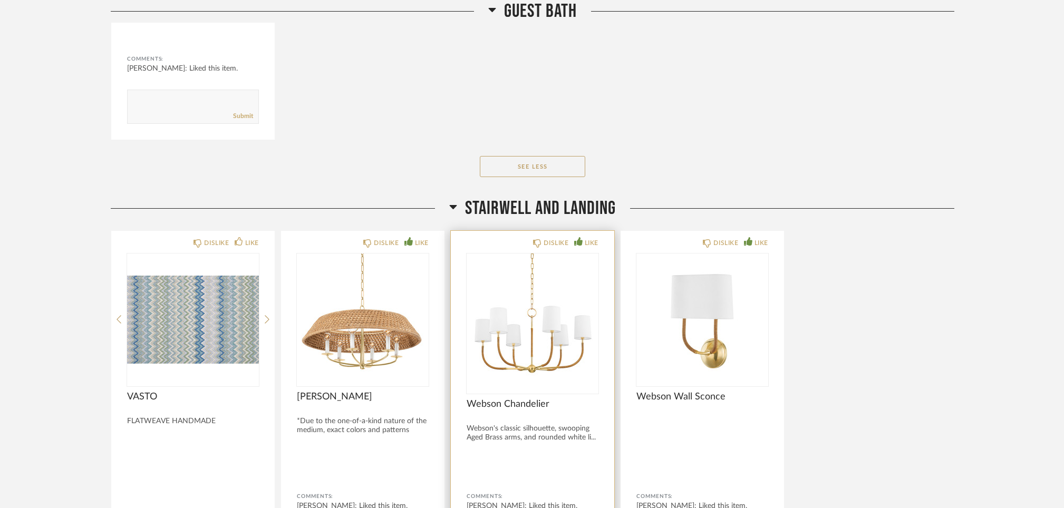
scroll to position [7460, 0]
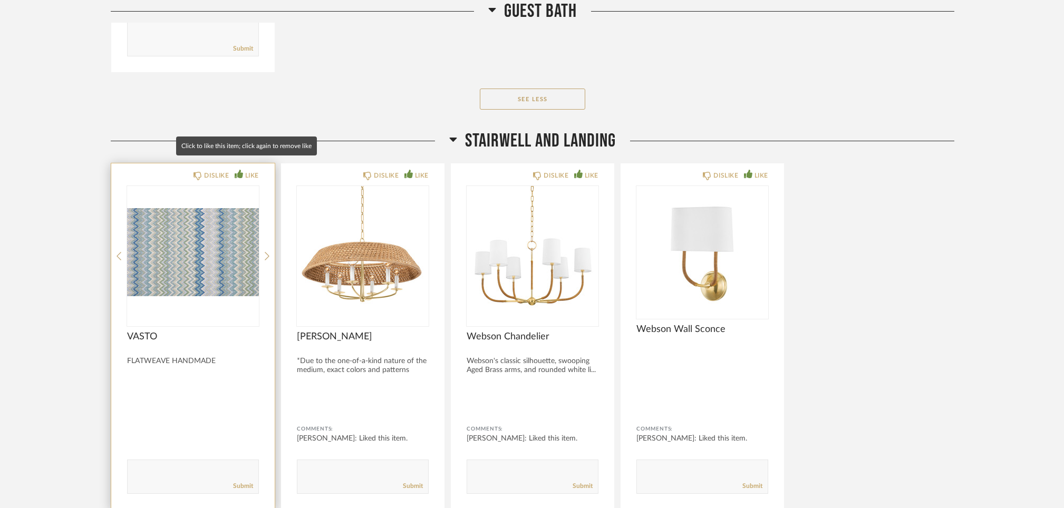
click at [241, 170] on icon at bounding box center [239, 174] width 8 height 8
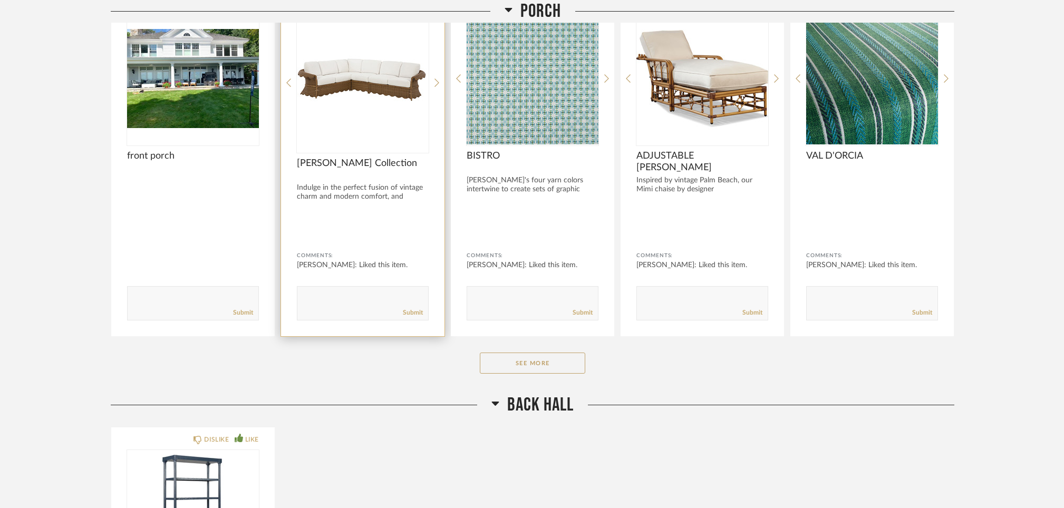
scroll to position [8031, 0]
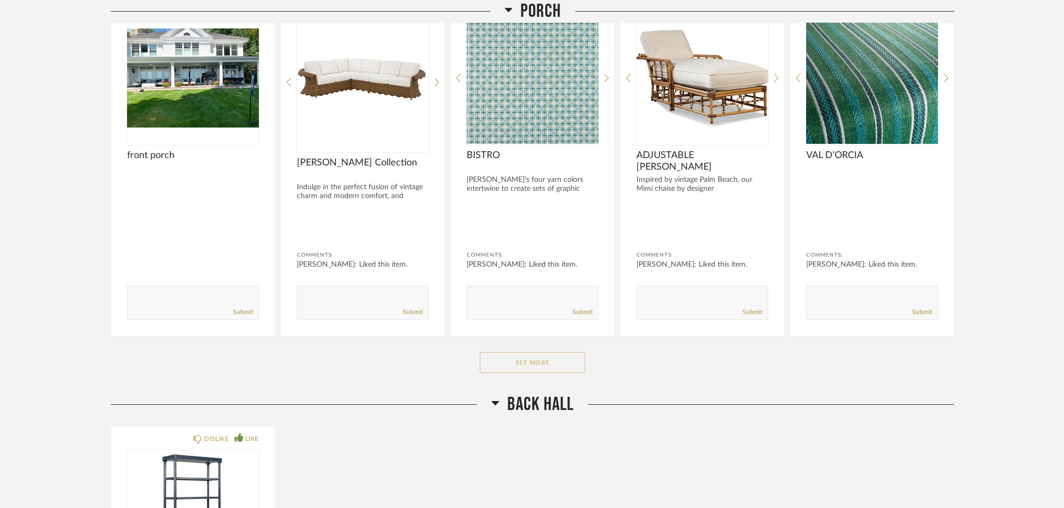
click at [533, 352] on button "See More" at bounding box center [532, 362] width 105 height 21
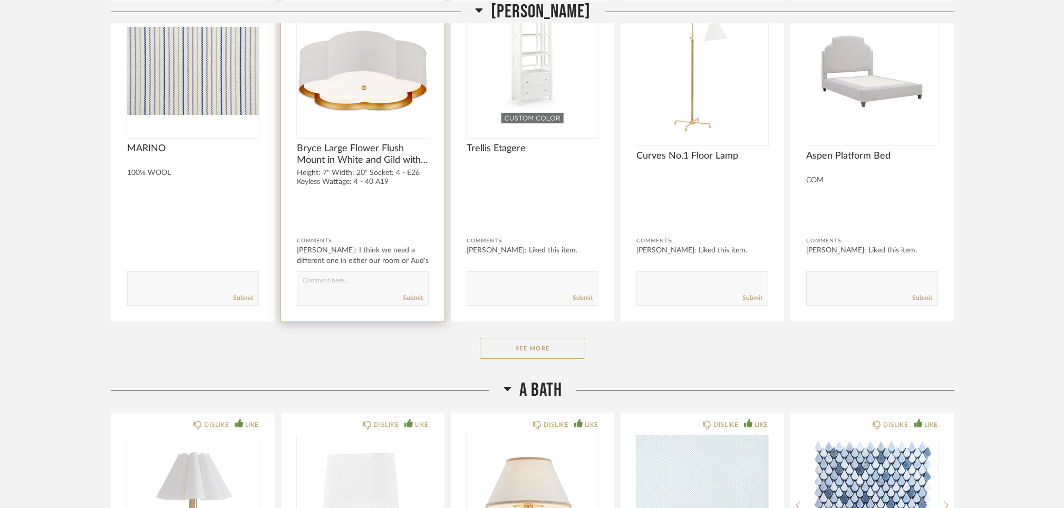
scroll to position [3443, 0]
